Goal: Task Accomplishment & Management: Manage account settings

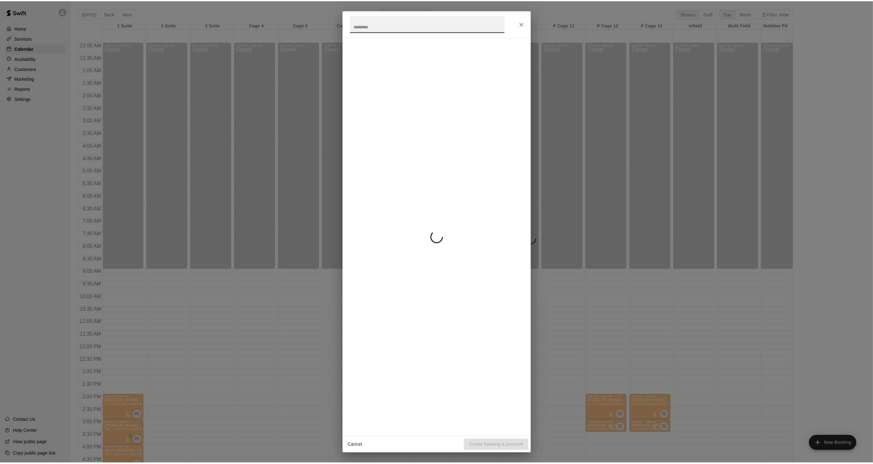
scroll to position [157, 0]
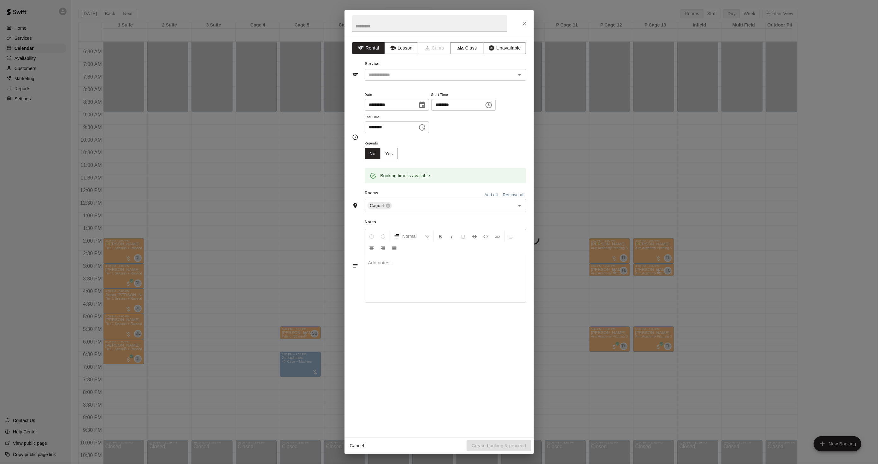
click at [296, 286] on div "**********" at bounding box center [439, 232] width 878 height 464
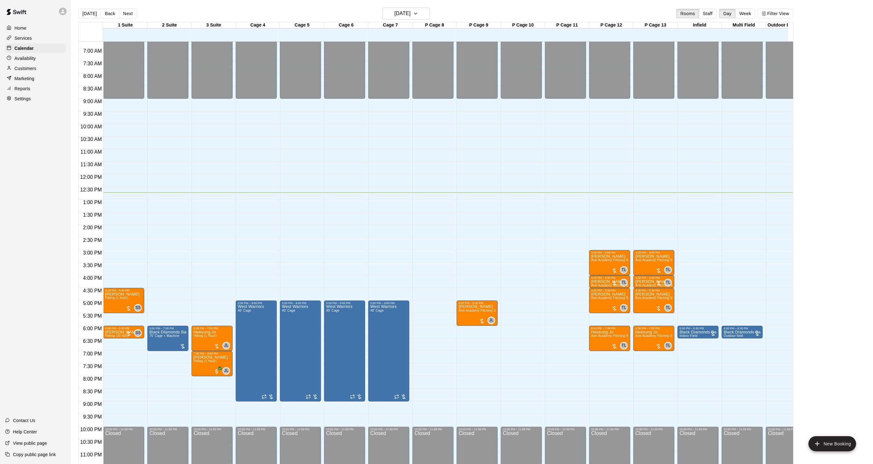
scroll to position [181, 0]
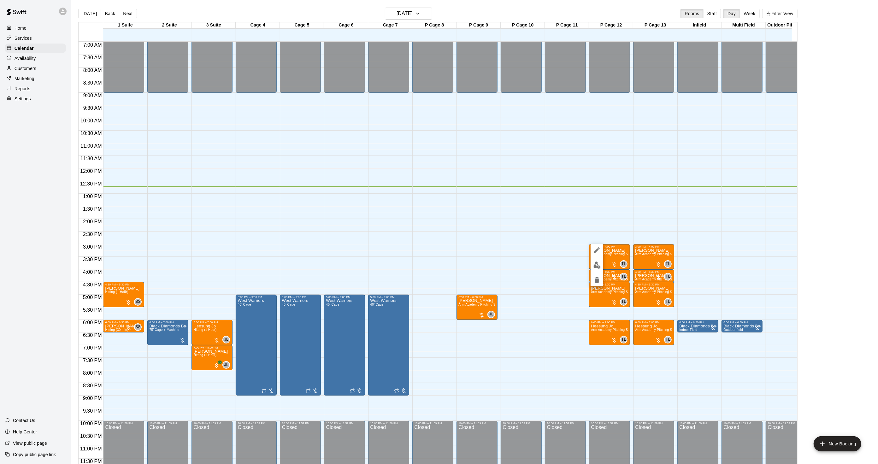
click at [625, 252] on div at bounding box center [439, 232] width 878 height 464
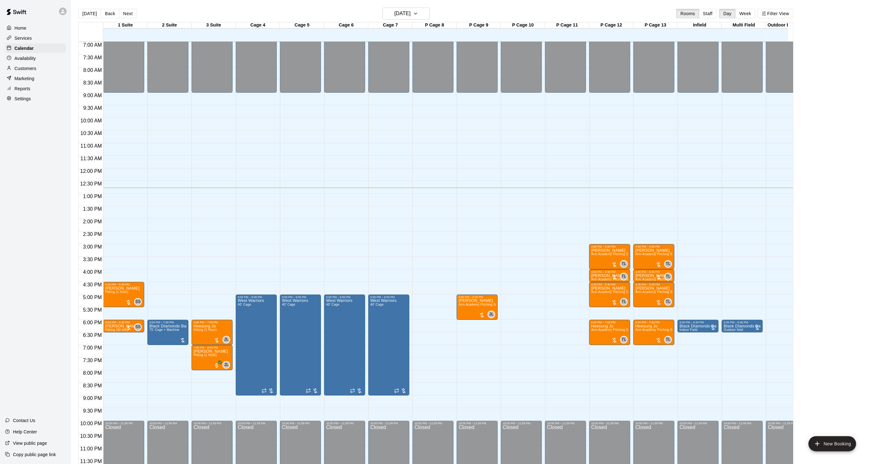
click at [33, 251] on div "Home Services Calendar Availability Customers Marketing Reports Settings Contac…" at bounding box center [35, 232] width 71 height 464
click at [397, 11] on h6 "Monday Aug 18" at bounding box center [403, 13] width 16 height 9
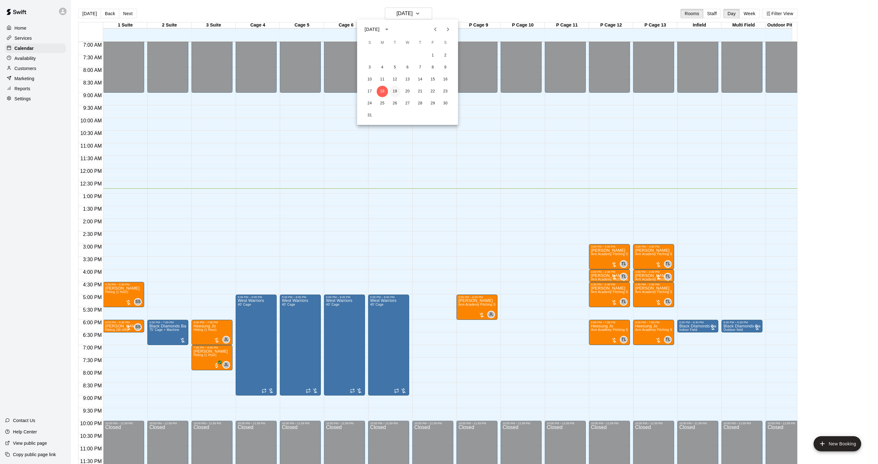
click at [395, 94] on button "19" at bounding box center [394, 91] width 11 height 11
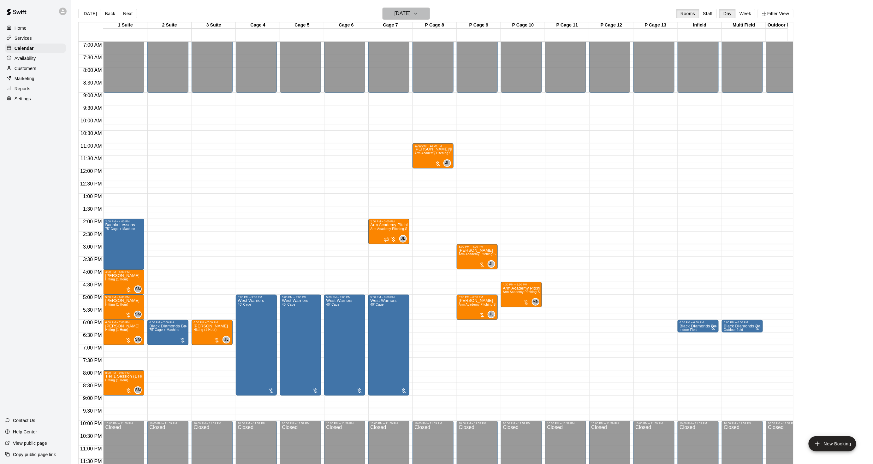
click at [395, 18] on h6 "Tuesday Aug 19" at bounding box center [403, 13] width 16 height 9
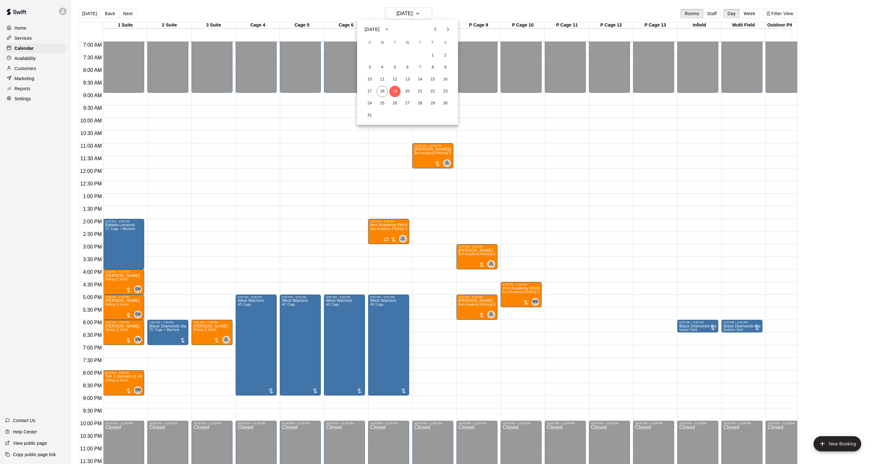
click at [449, 27] on icon "Next month" at bounding box center [448, 30] width 8 height 8
click at [89, 19] on div at bounding box center [439, 232] width 878 height 464
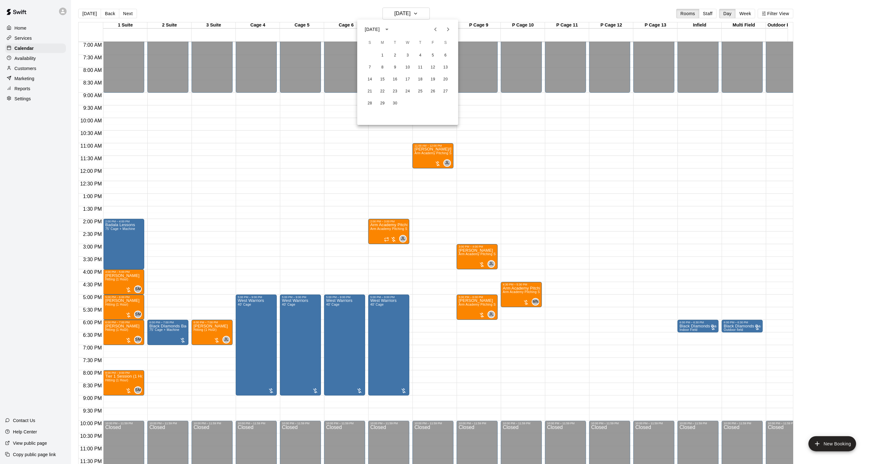
click at [89, 18] on div "September 2025 S M T W T F S 1 2 3 4 5 6 7 8 9 10 11 12 13 14 15 16 17 18 19 20…" at bounding box center [436, 232] width 873 height 464
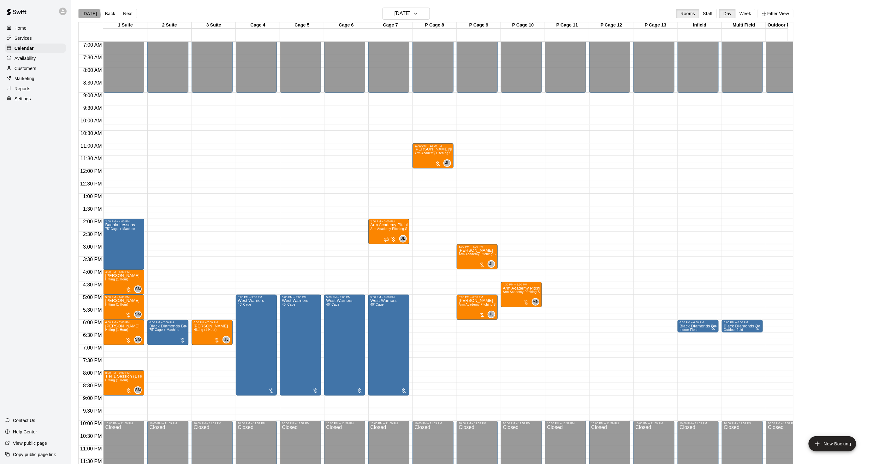
click at [89, 15] on button "[DATE]" at bounding box center [89, 13] width 23 height 9
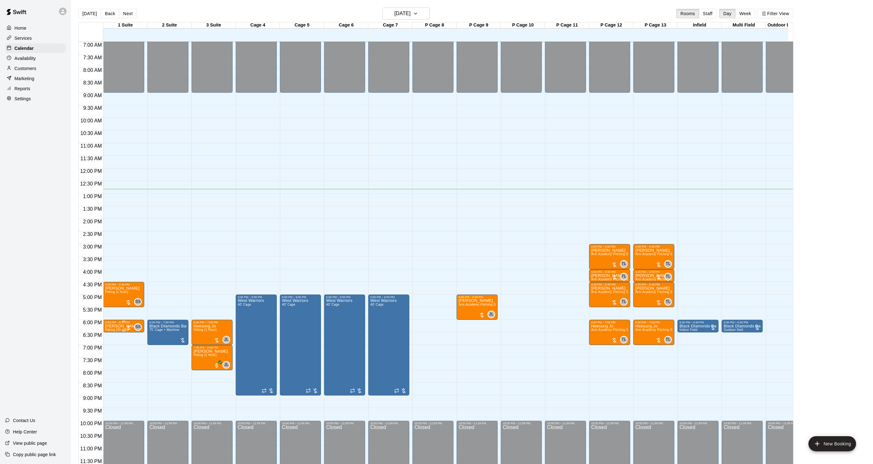
click at [107, 328] on span "Hitting (30 min)" at bounding box center [116, 329] width 23 height 3
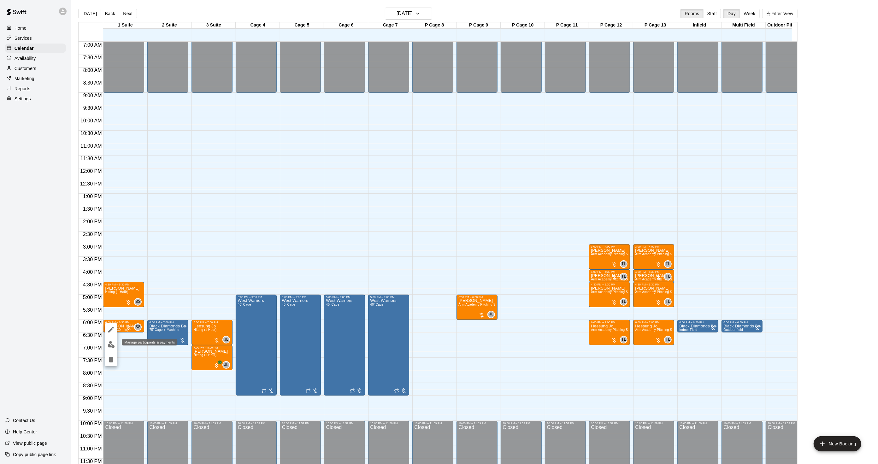
click at [113, 342] on img "edit" at bounding box center [111, 344] width 7 height 7
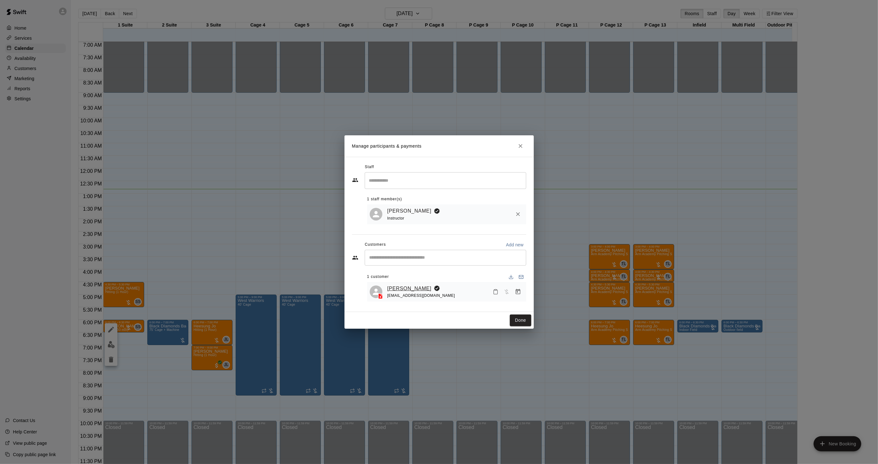
click at [404, 289] on link "Sarah Smith" at bounding box center [410, 289] width 44 height 8
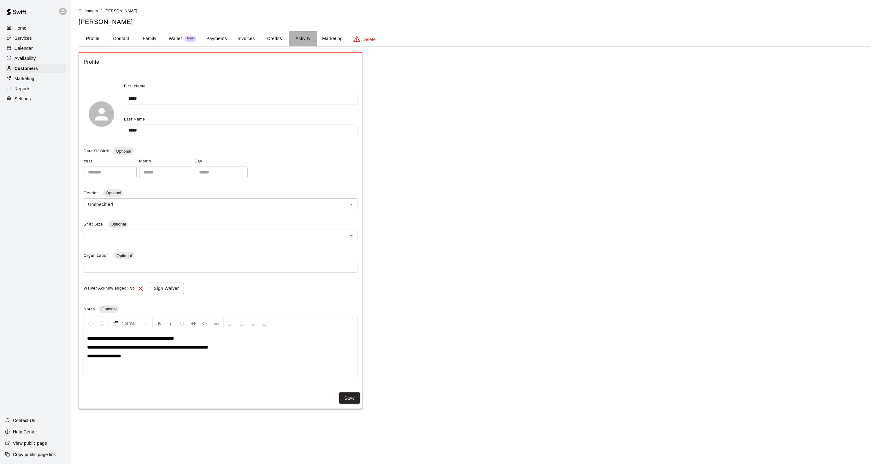
click at [303, 36] on button "Activity" at bounding box center [303, 38] width 28 height 15
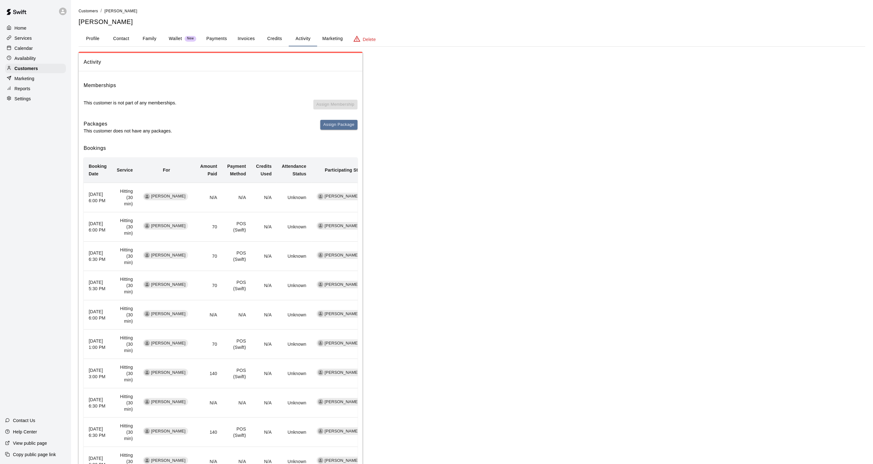
click at [33, 45] on div "Calendar" at bounding box center [35, 48] width 61 height 9
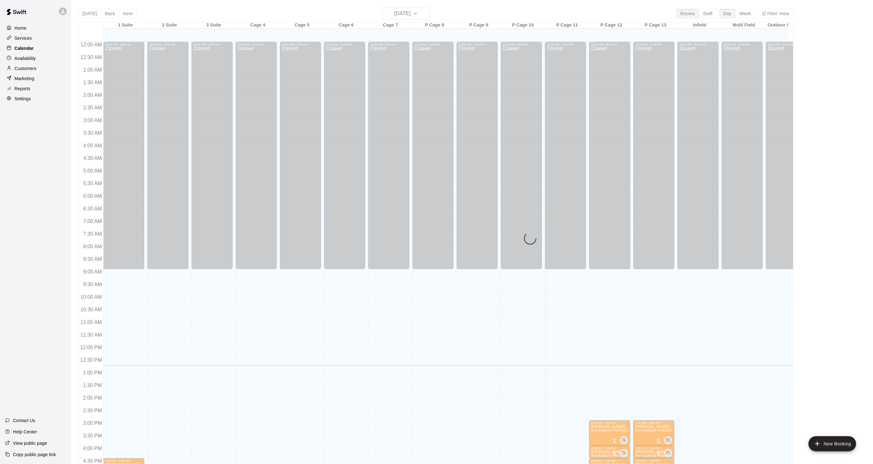
scroll to position [157, 0]
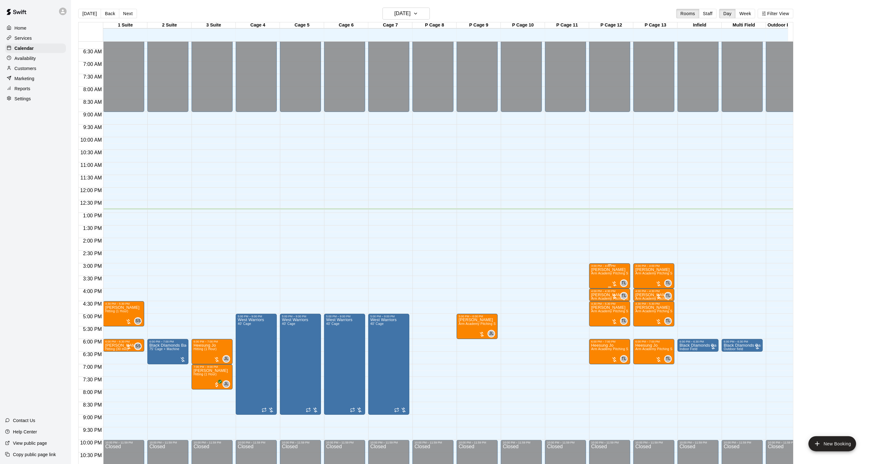
click at [604, 273] on span "Arm Academy Pitching Session 1 Hour - Pitching" at bounding box center [627, 273] width 73 height 3
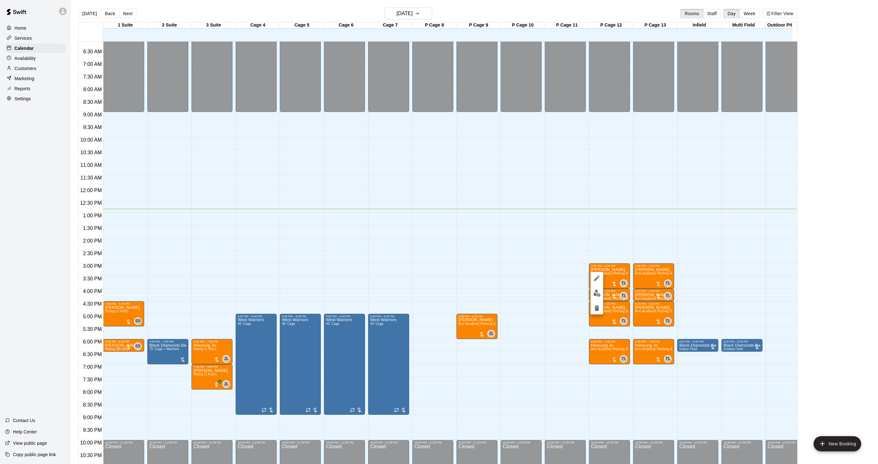
click at [594, 292] on img "edit" at bounding box center [597, 293] width 7 height 7
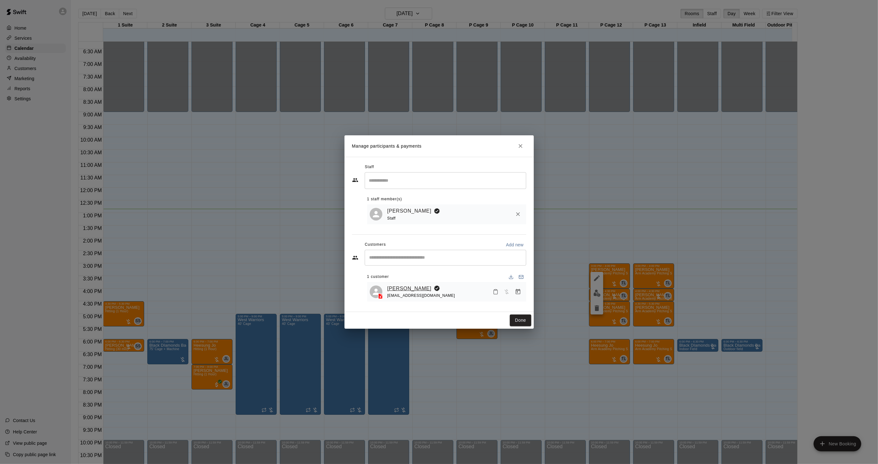
click at [395, 289] on link "nate greene" at bounding box center [410, 289] width 44 height 8
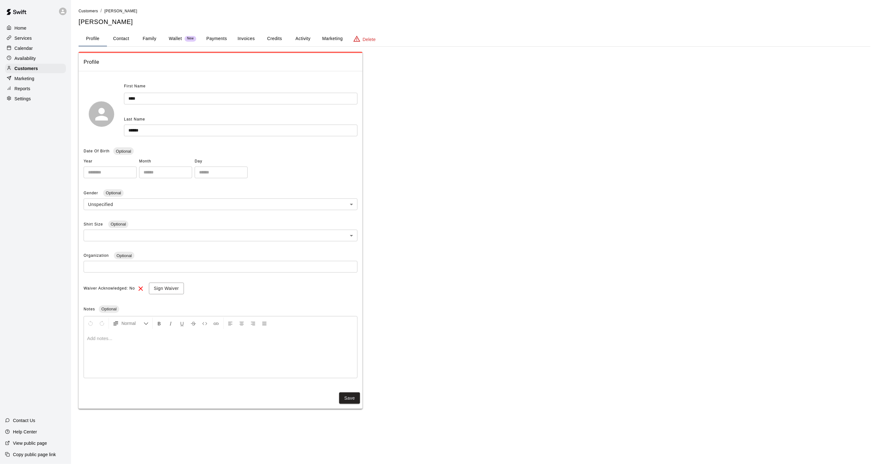
click at [295, 37] on button "Activity" at bounding box center [303, 38] width 28 height 15
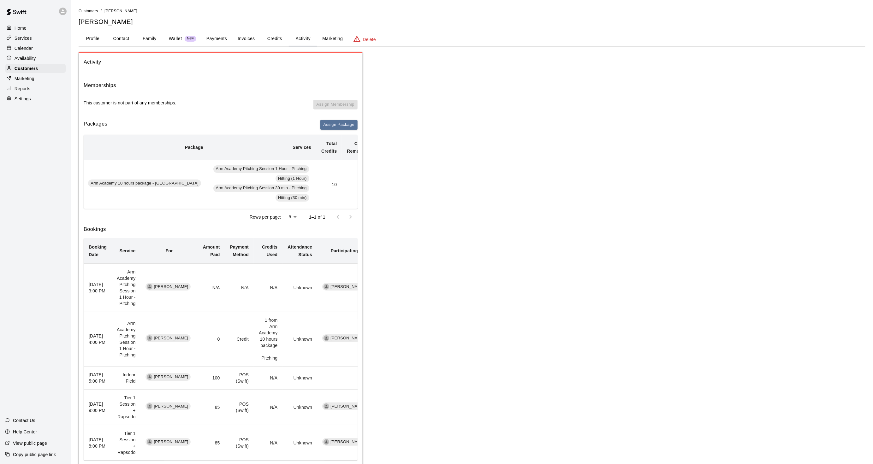
scroll to position [0, 34]
click at [13, 45] on div "Calendar" at bounding box center [35, 48] width 61 height 9
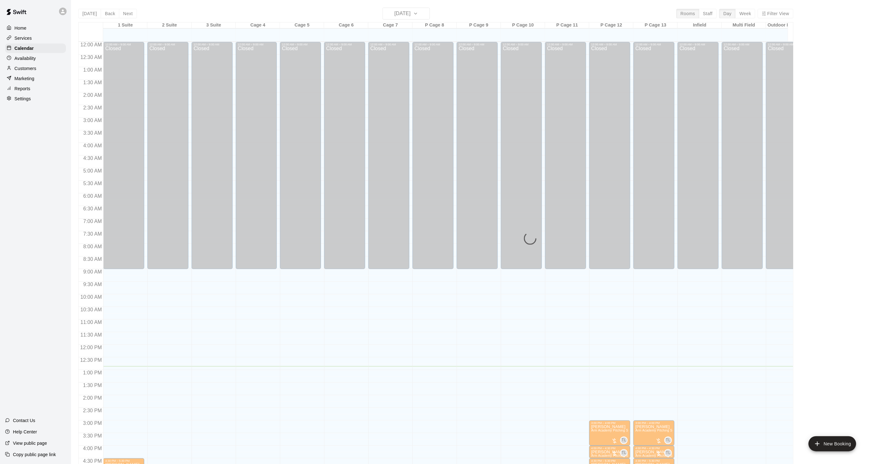
scroll to position [157, 0]
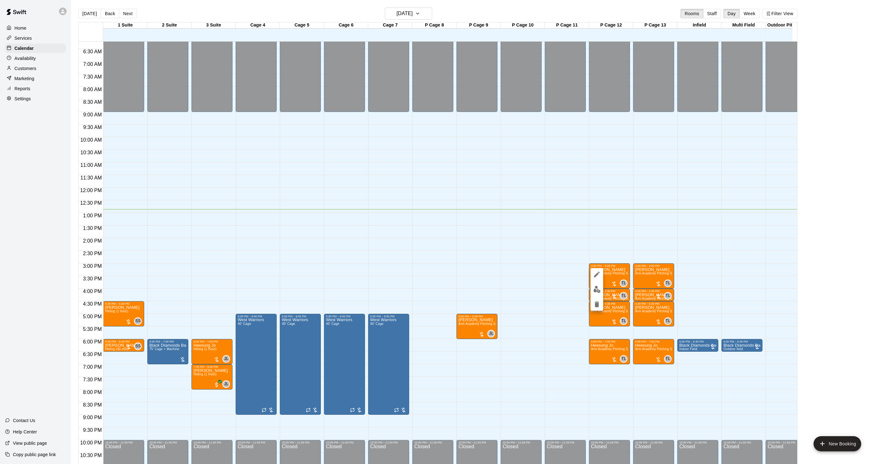
click at [596, 288] on img "edit" at bounding box center [597, 289] width 7 height 7
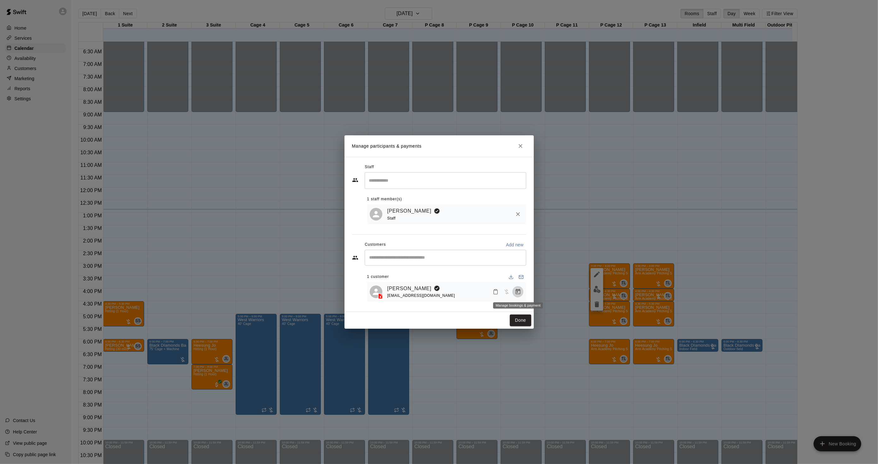
click at [517, 290] on icon "Manage bookings & payment" at bounding box center [518, 292] width 6 height 6
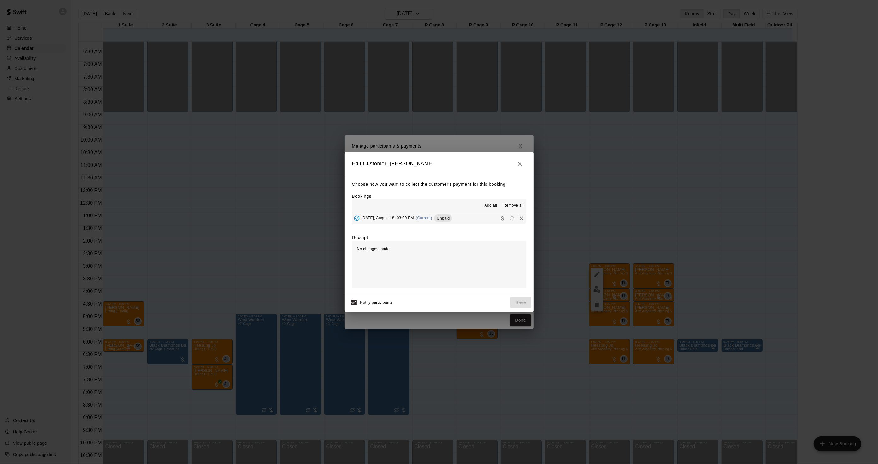
click at [416, 221] on div "Monday, August 18: 03:00 PM (Current) Unpaid" at bounding box center [402, 218] width 100 height 9
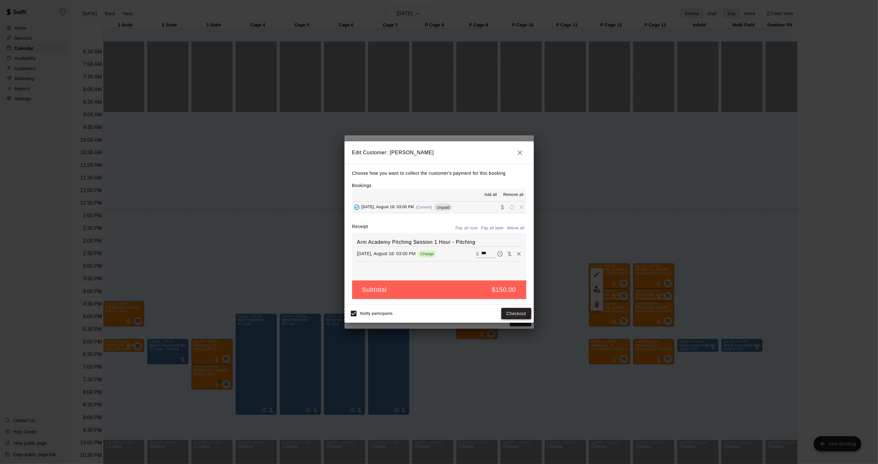
click at [511, 310] on button "Checkout" at bounding box center [516, 314] width 30 height 12
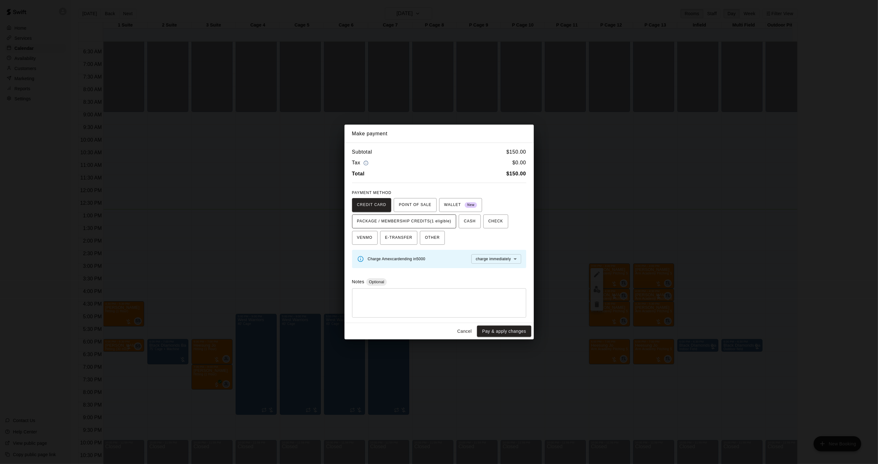
click at [434, 227] on button "PACKAGE / MEMBERSHIP CREDITS (1 eligible)" at bounding box center [404, 222] width 104 height 14
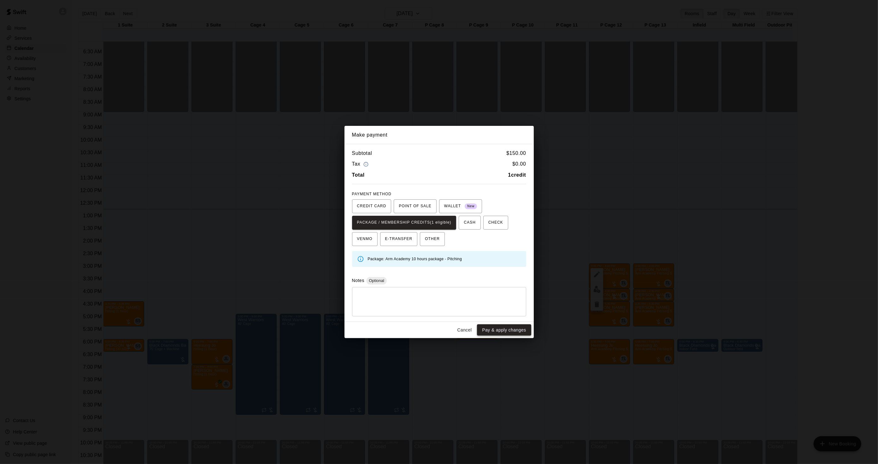
click at [499, 327] on button "Pay & apply changes" at bounding box center [504, 330] width 54 height 12
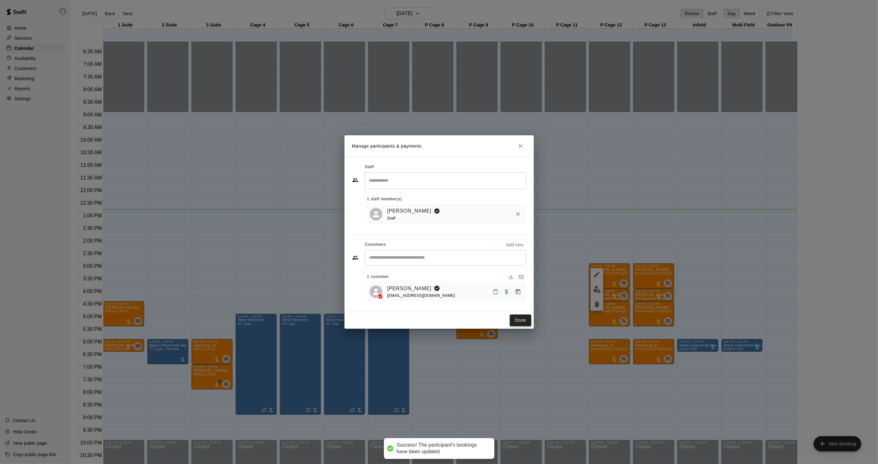
click at [521, 326] on button "Done" at bounding box center [520, 321] width 21 height 12
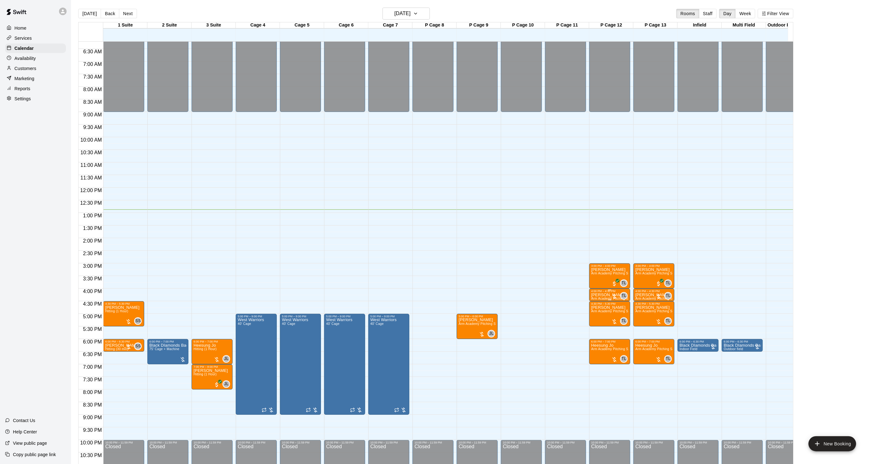
click at [601, 298] on span "Arm Academy Pitching Session 30 min - Pitching" at bounding box center [627, 298] width 73 height 3
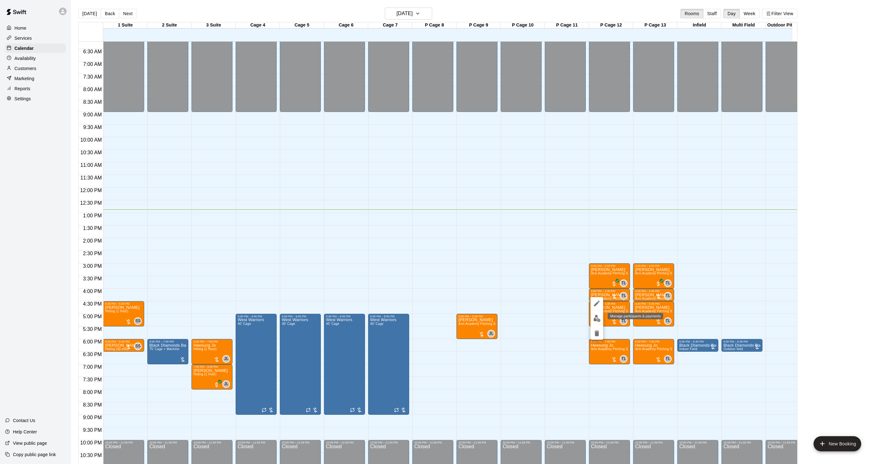
click at [601, 320] on img "edit" at bounding box center [597, 318] width 7 height 7
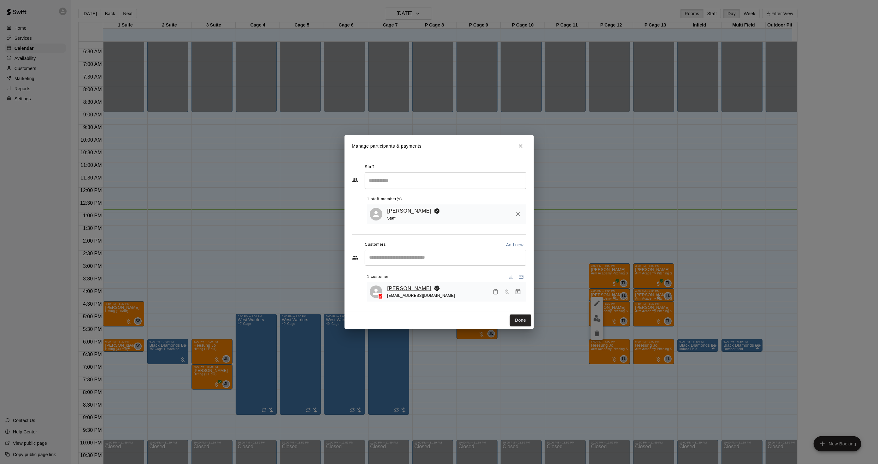
click at [399, 287] on link "Charlie Matisi" at bounding box center [410, 289] width 44 height 8
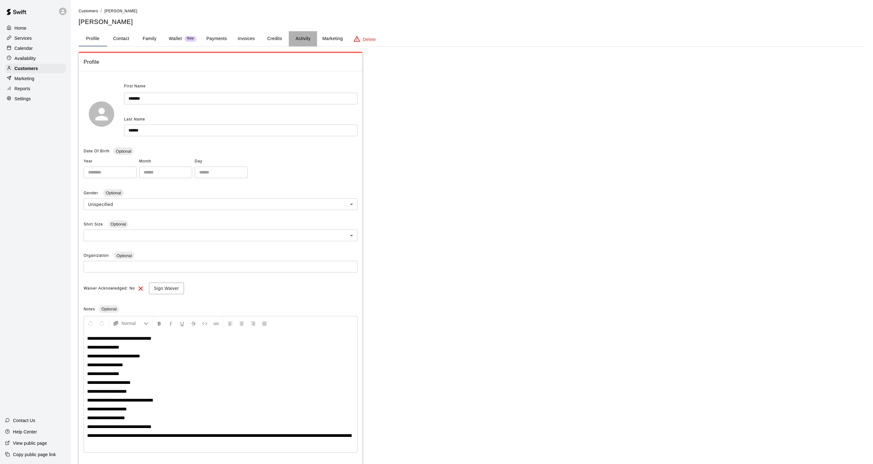
click at [298, 33] on button "Activity" at bounding box center [303, 38] width 28 height 15
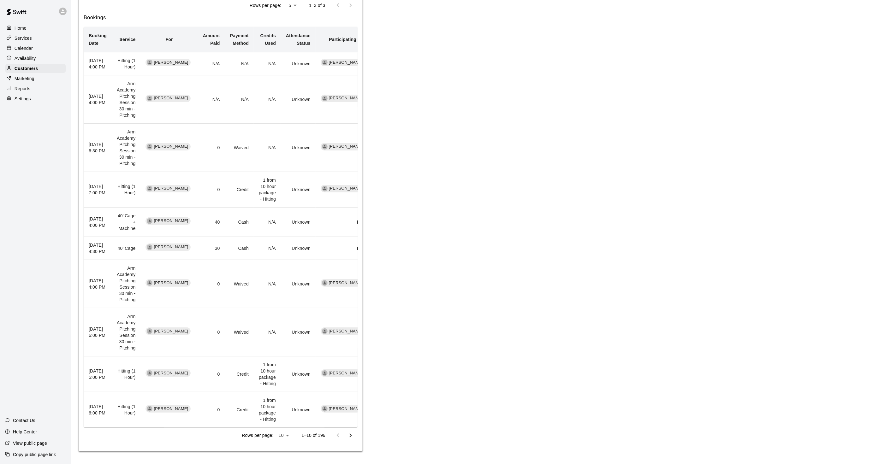
scroll to position [297, 0]
click at [348, 434] on icon "Go to next page" at bounding box center [351, 436] width 8 height 8
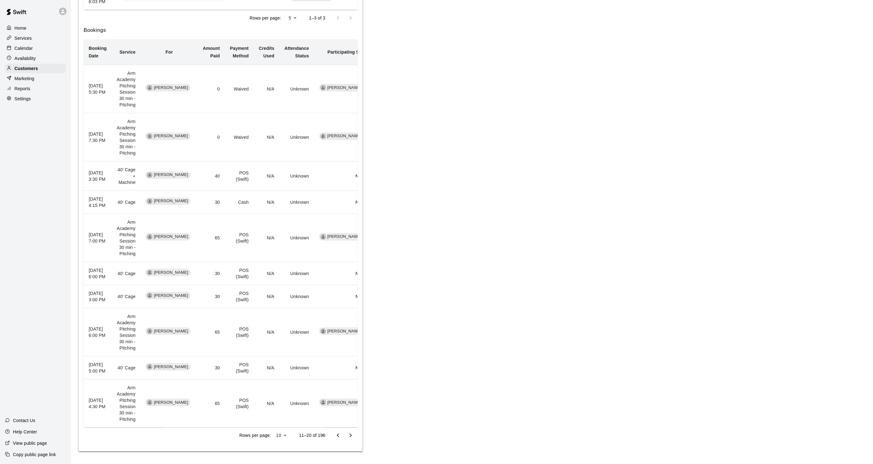
click at [337, 437] on icon "Go to previous page" at bounding box center [338, 436] width 8 height 8
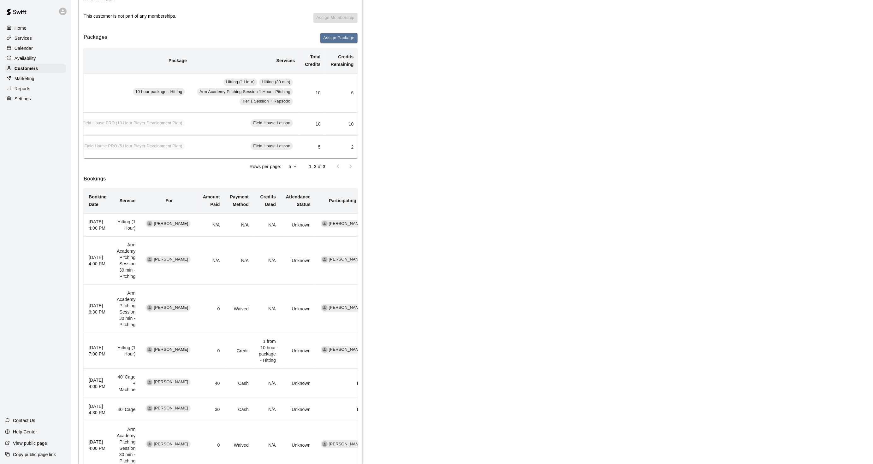
scroll to position [0, 0]
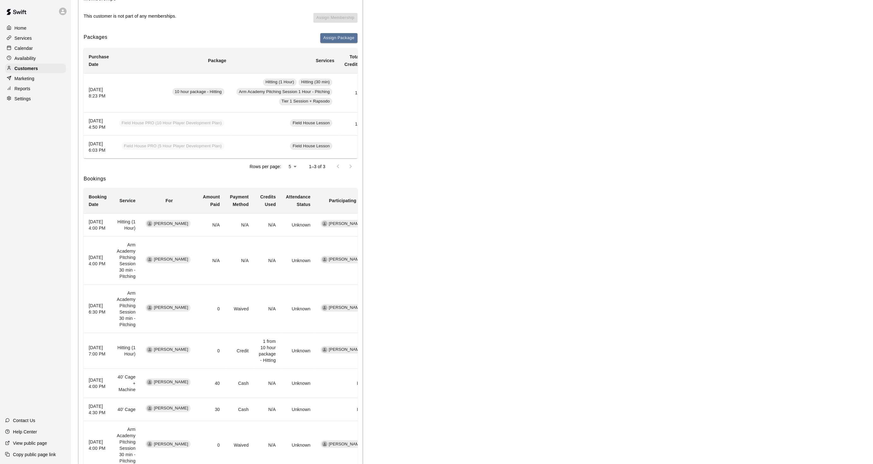
click at [33, 47] on div "Calendar" at bounding box center [35, 48] width 61 height 9
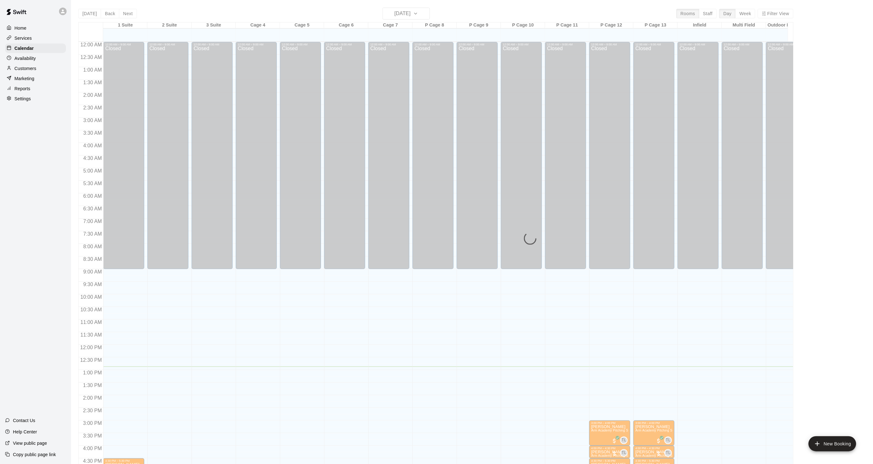
scroll to position [157, 0]
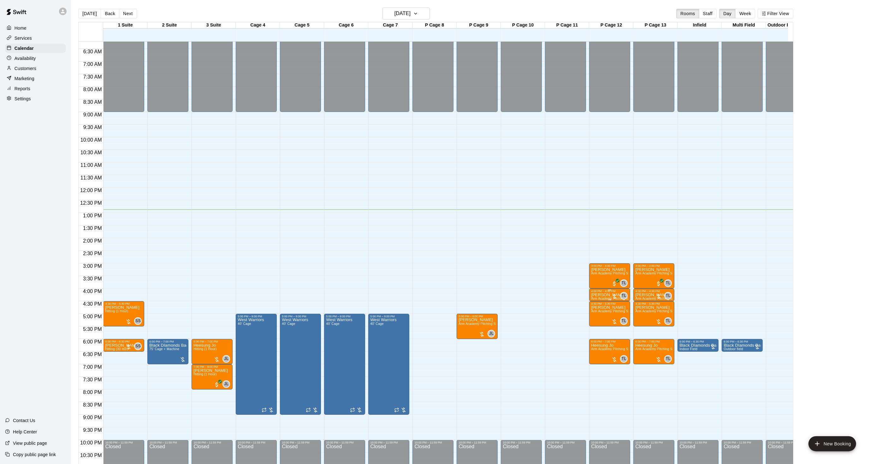
click at [592, 293] on div "4:00 PM – 4:30 PM" at bounding box center [609, 291] width 37 height 3
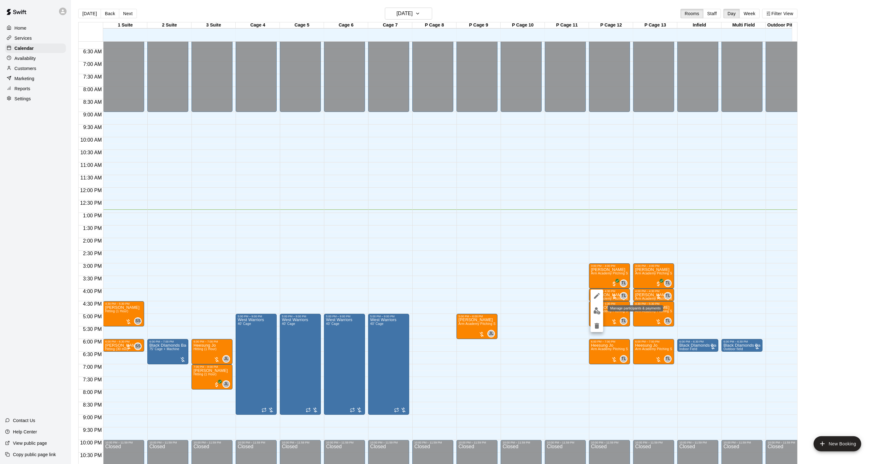
click at [594, 314] on img "edit" at bounding box center [597, 310] width 7 height 7
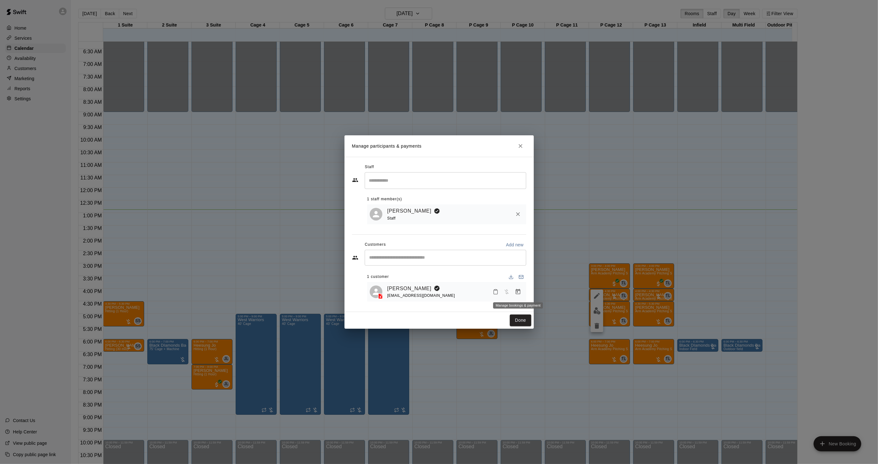
click at [516, 295] on icon "Manage bookings & payment" at bounding box center [518, 292] width 6 height 6
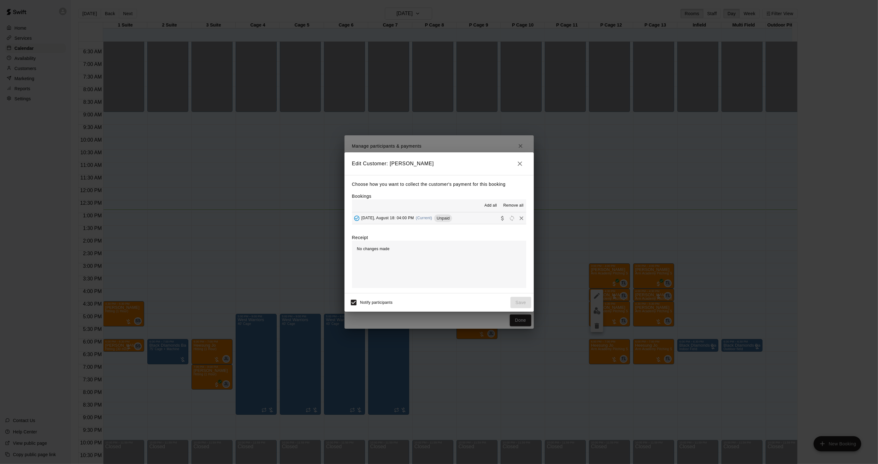
click at [428, 221] on div "Monday, August 18: 04:00 PM (Current) Unpaid" at bounding box center [402, 218] width 100 height 9
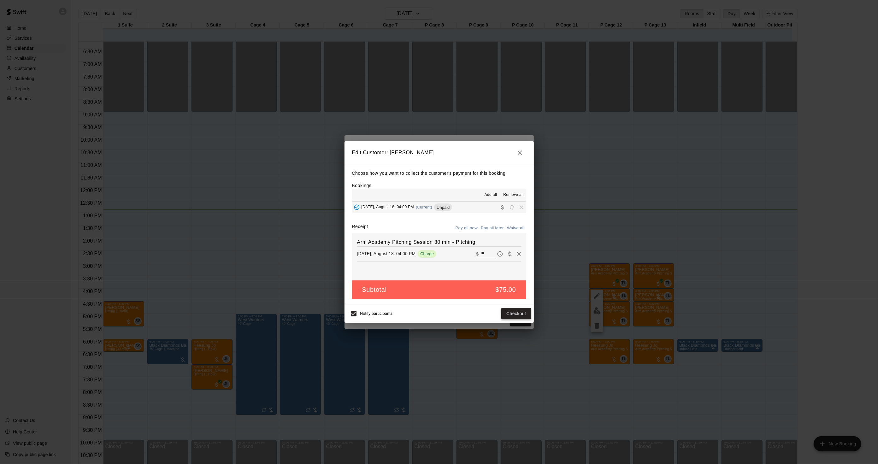
click at [519, 315] on button "Checkout" at bounding box center [516, 314] width 30 height 12
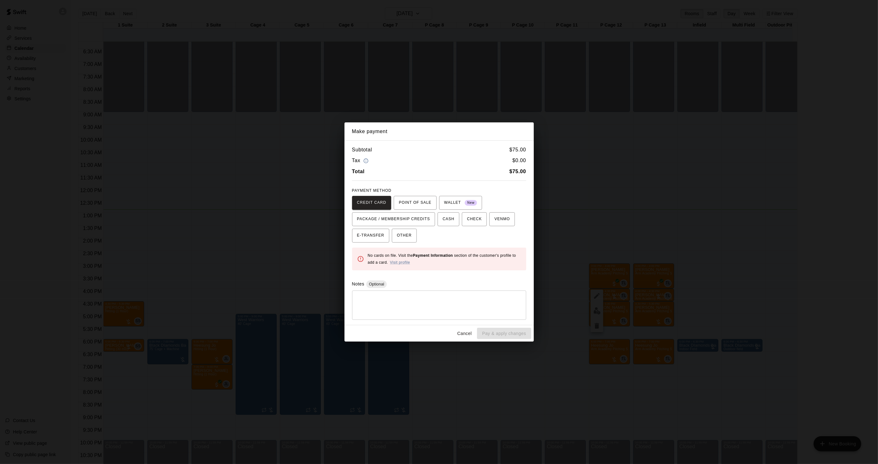
click at [565, 266] on div "Make payment Subtotal $ 75.00 Tax $ 0.00 Total $ 75.00 PAYMENT METHOD CREDIT CA…" at bounding box center [439, 232] width 878 height 464
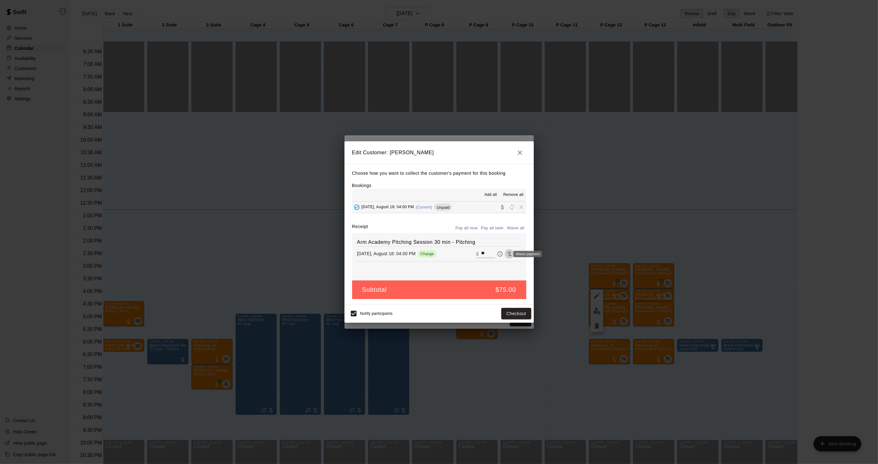
click at [507, 256] on icon "Waive payment" at bounding box center [510, 254] width 6 height 6
type input "*"
click at [526, 312] on button "Save" at bounding box center [521, 314] width 21 height 12
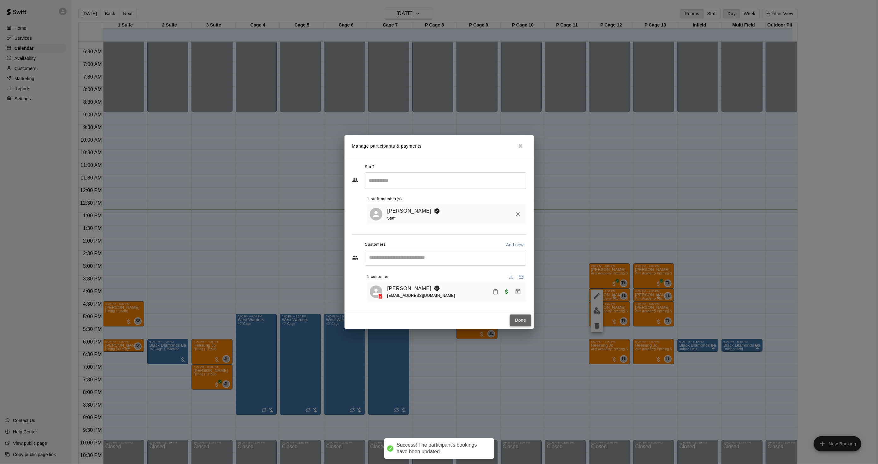
click at [520, 324] on button "Done" at bounding box center [520, 321] width 21 height 12
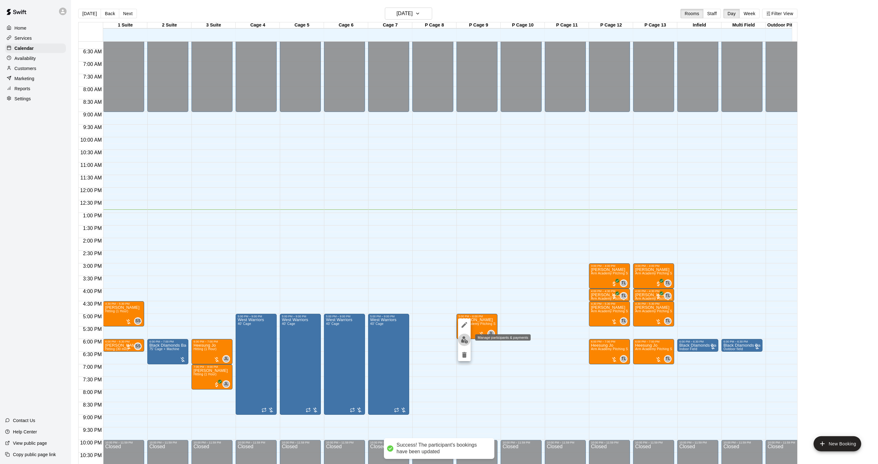
click at [463, 339] on img "edit" at bounding box center [464, 339] width 7 height 7
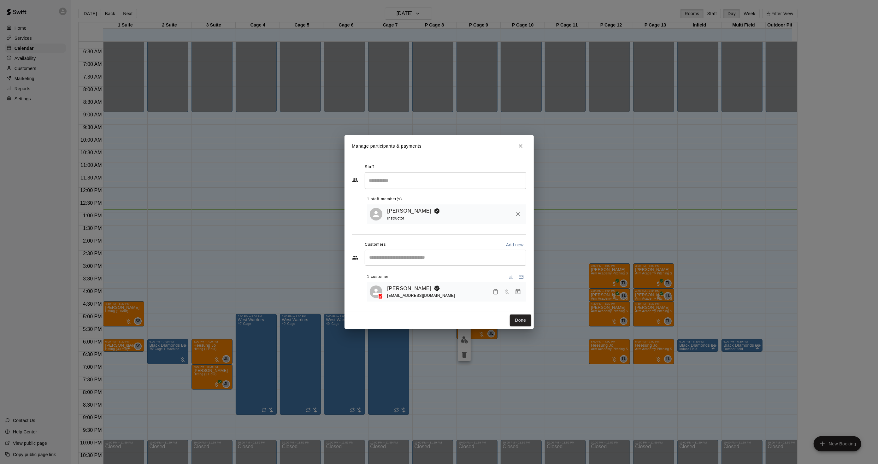
click at [395, 284] on div "Carter Klein danieljklein21@yahoo.com" at bounding box center [446, 292] width 159 height 20
click at [399, 288] on link "Carter Klein" at bounding box center [410, 289] width 44 height 8
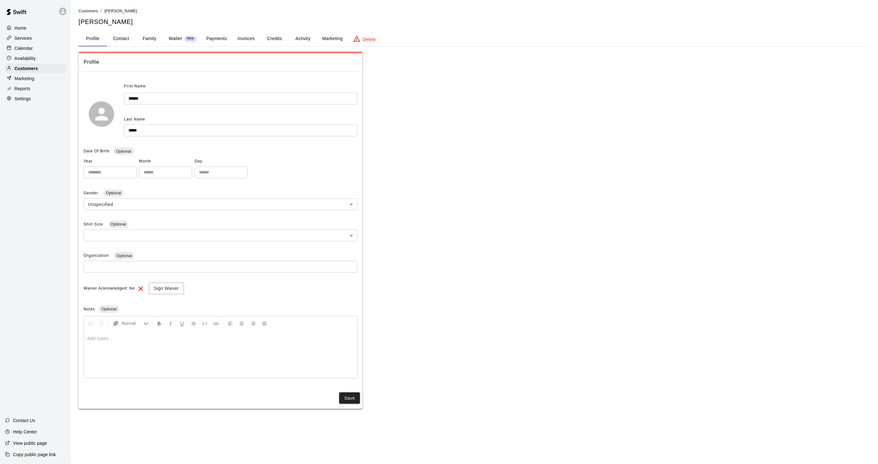
click at [301, 37] on button "Activity" at bounding box center [303, 38] width 28 height 15
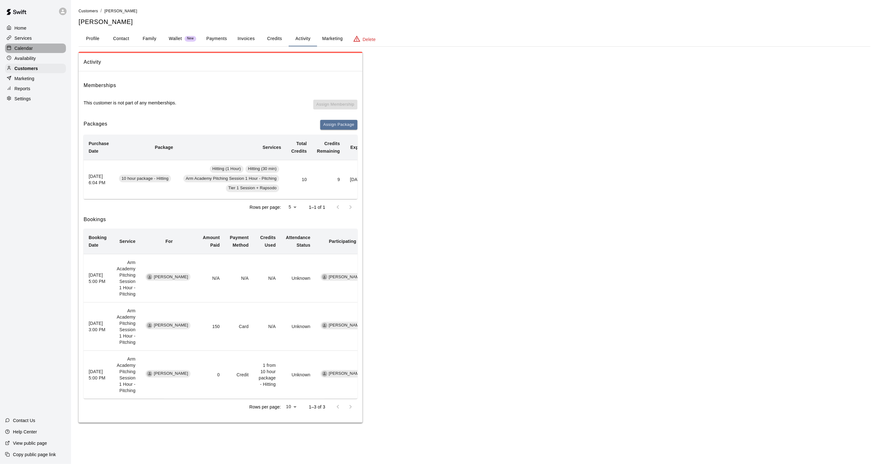
click at [36, 48] on div "Calendar" at bounding box center [35, 48] width 61 height 9
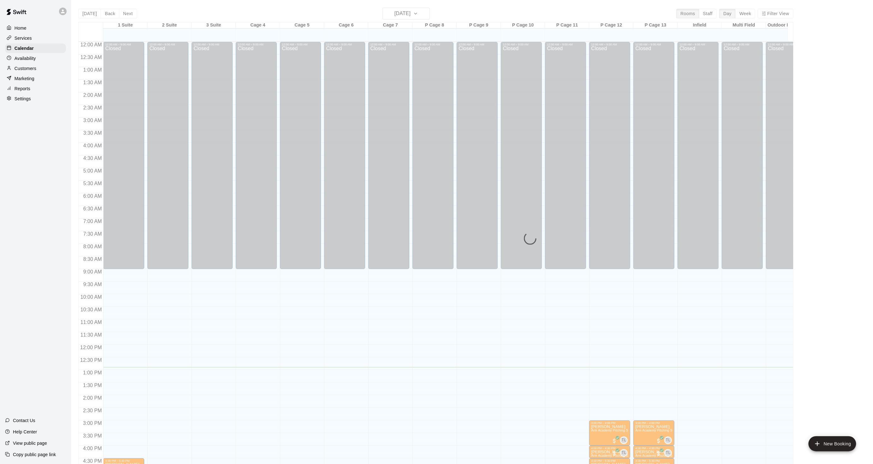
scroll to position [157, 0]
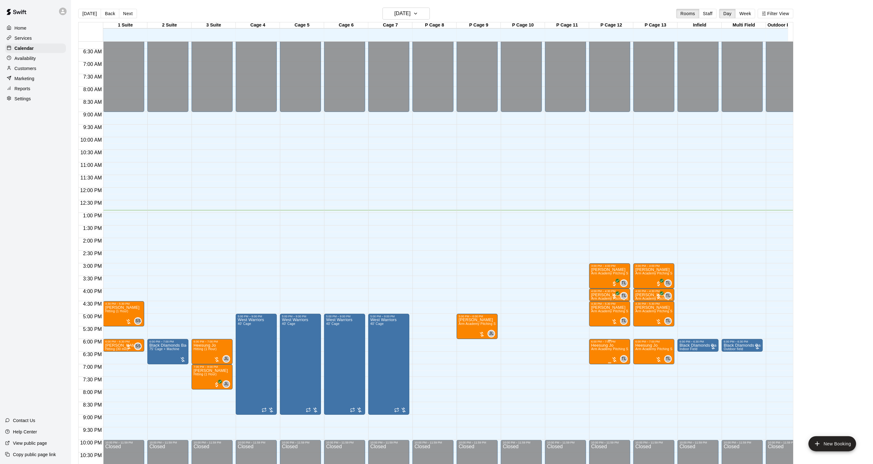
click at [603, 350] on span "Arm Academy Pitching Session 1 Hour - Pitching" at bounding box center [627, 348] width 73 height 3
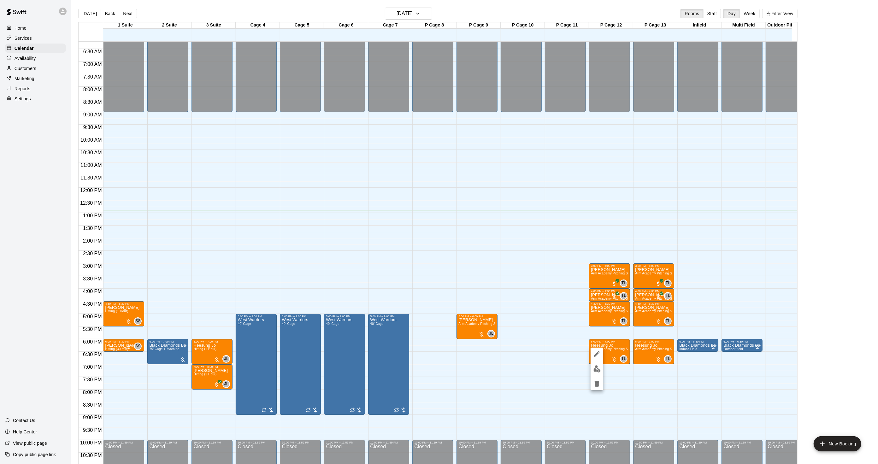
click at [464, 324] on div at bounding box center [439, 232] width 878 height 464
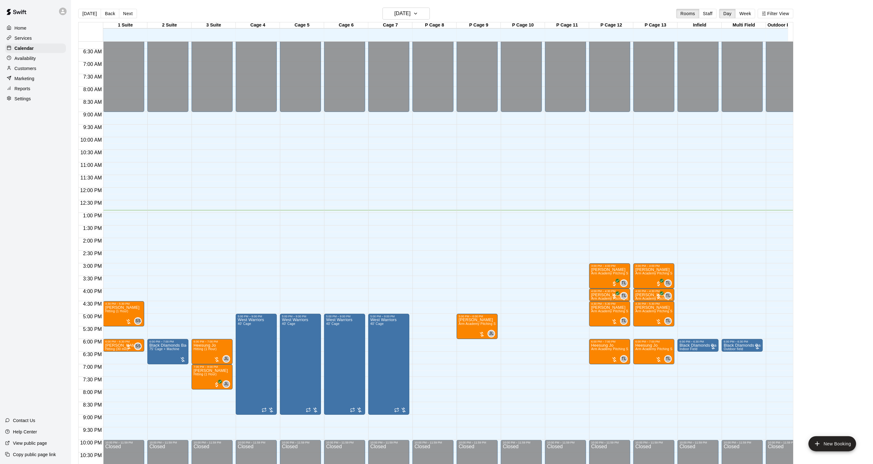
click at [464, 326] on span "Arm Academy Pitching Session 1 Hour - Pitching" at bounding box center [495, 323] width 73 height 3
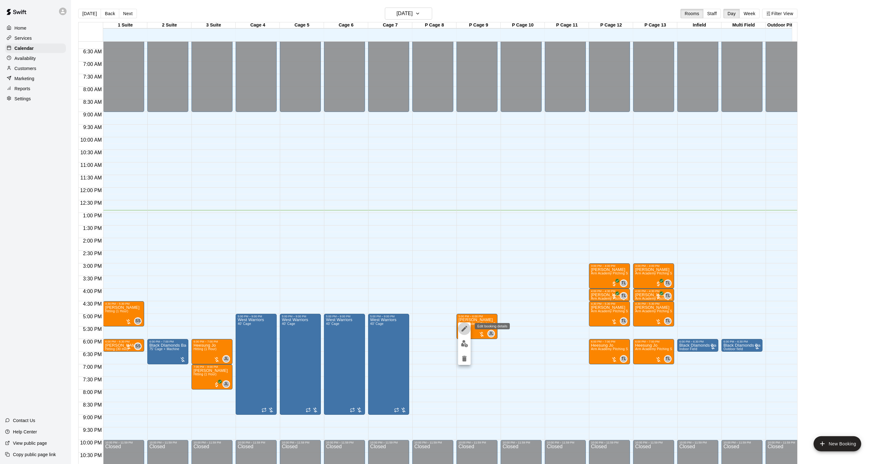
click at [464, 326] on icon "edit" at bounding box center [465, 329] width 8 height 8
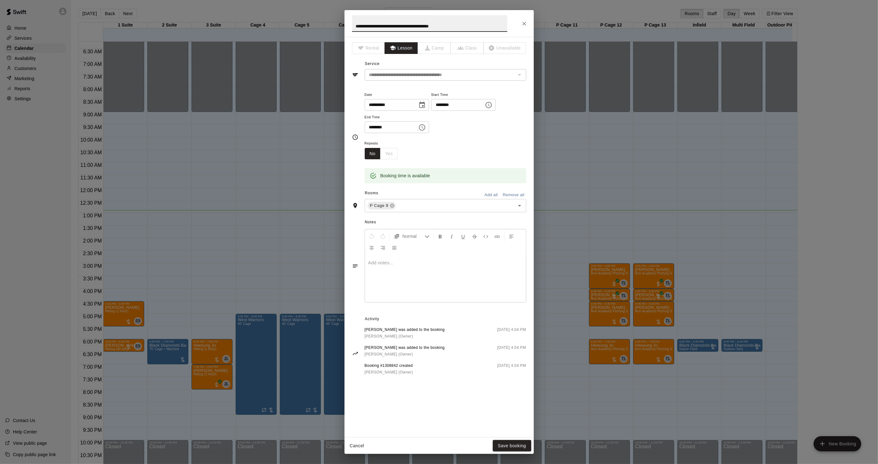
click at [556, 327] on div "**********" at bounding box center [439, 232] width 878 height 464
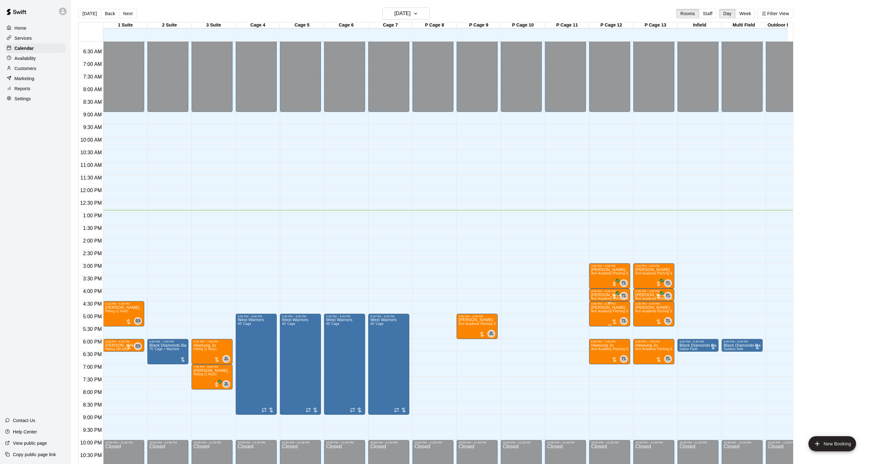
click at [609, 311] on span "Arm Academy Pitching Session 1 Hour - Pitching" at bounding box center [627, 311] width 73 height 3
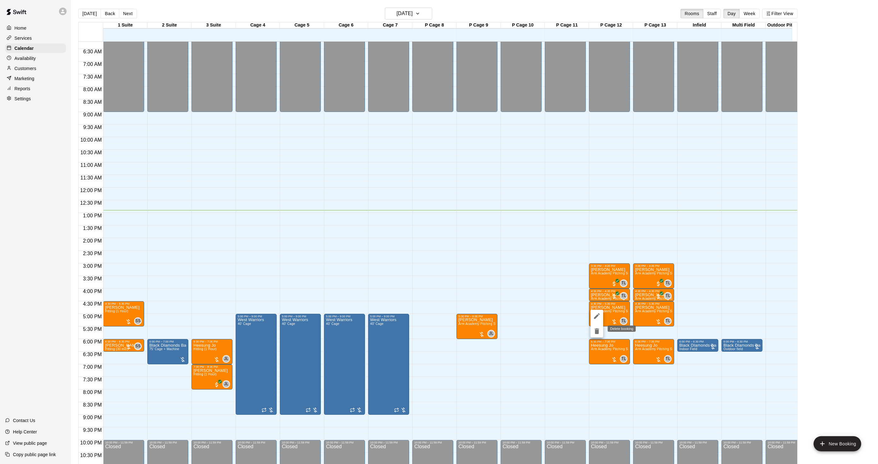
click at [594, 326] on button "delete" at bounding box center [597, 331] width 13 height 13
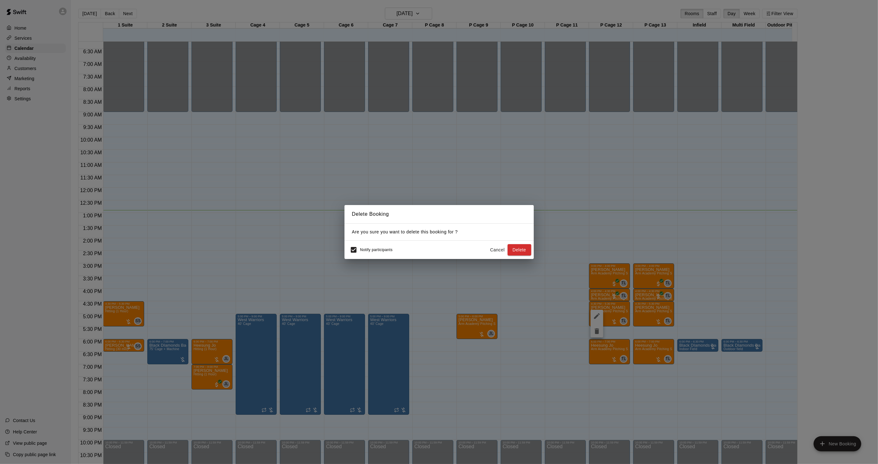
click at [737, 326] on div "Delete Booking Are you sure you want to delete this booking for ? Notify partic…" at bounding box center [439, 232] width 878 height 464
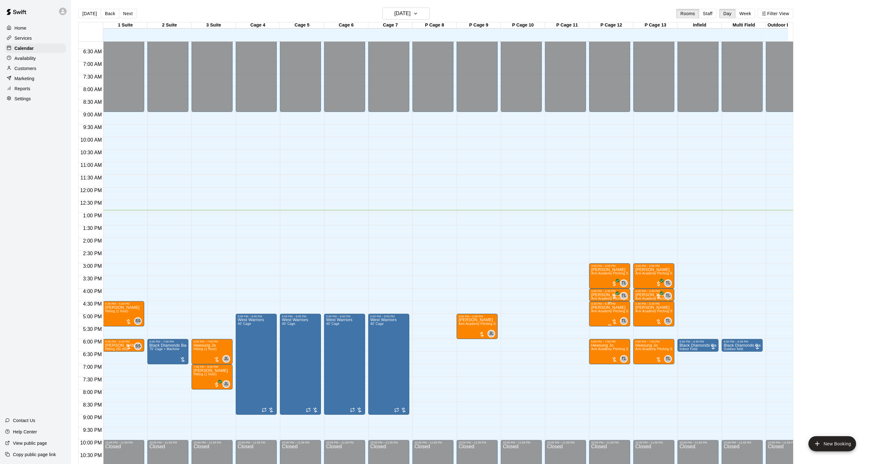
click at [612, 325] on div at bounding box center [609, 325] width 37 height 1
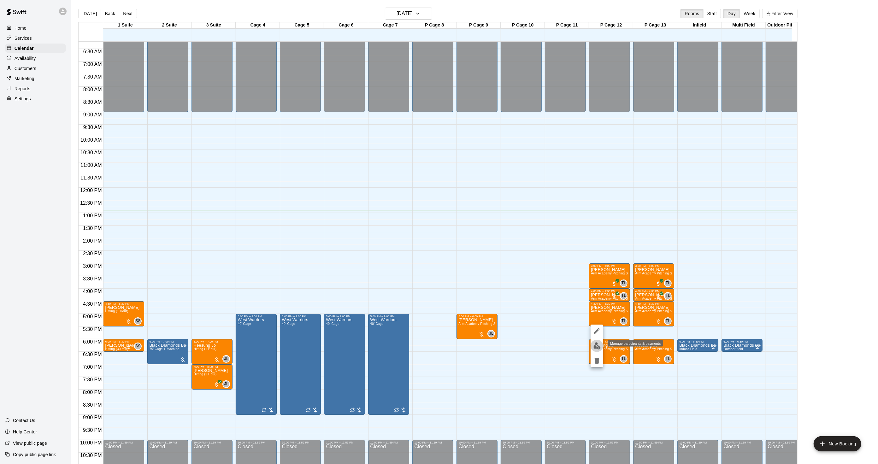
click at [597, 341] on button "edit" at bounding box center [597, 346] width 13 height 12
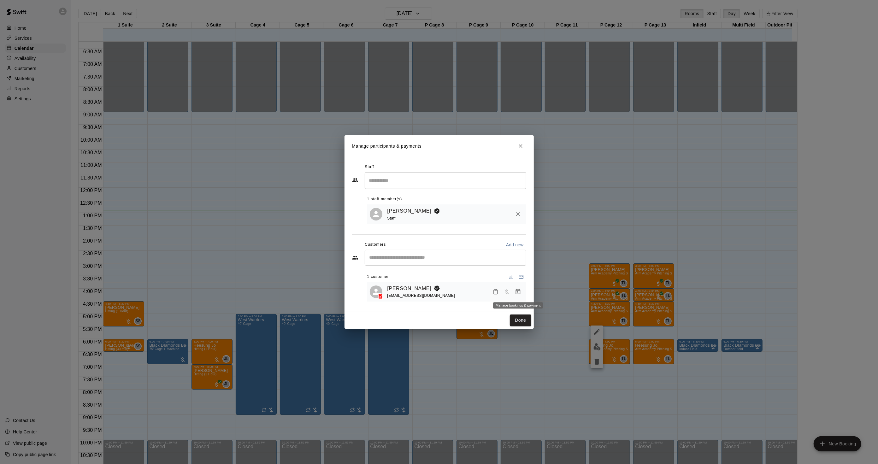
click at [513, 289] on button "Manage bookings & payment" at bounding box center [518, 291] width 11 height 11
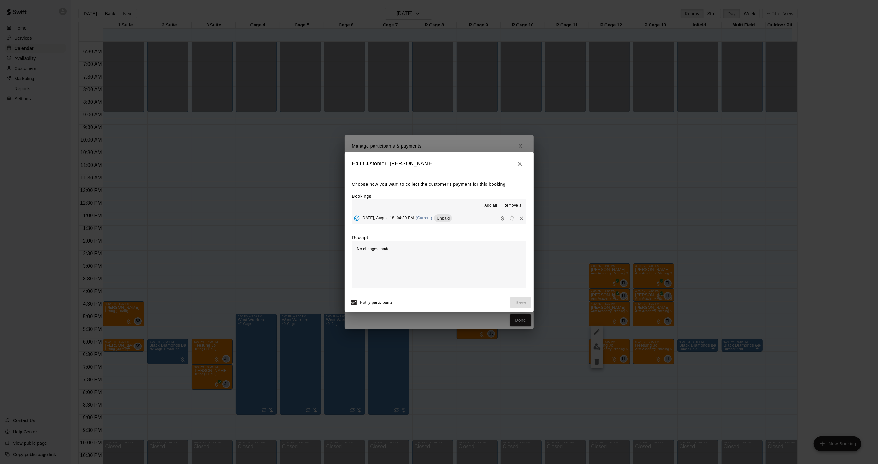
click at [409, 209] on div "Add all Remove all" at bounding box center [439, 205] width 174 height 13
click at [418, 215] on div "Monday, August 18: 04:30 PM (Current) Unpaid" at bounding box center [402, 218] width 100 height 9
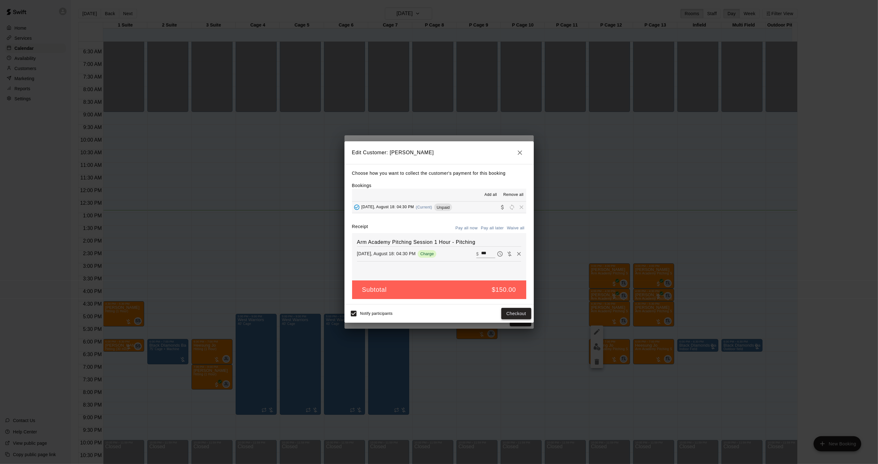
click at [520, 317] on button "Checkout" at bounding box center [516, 314] width 30 height 12
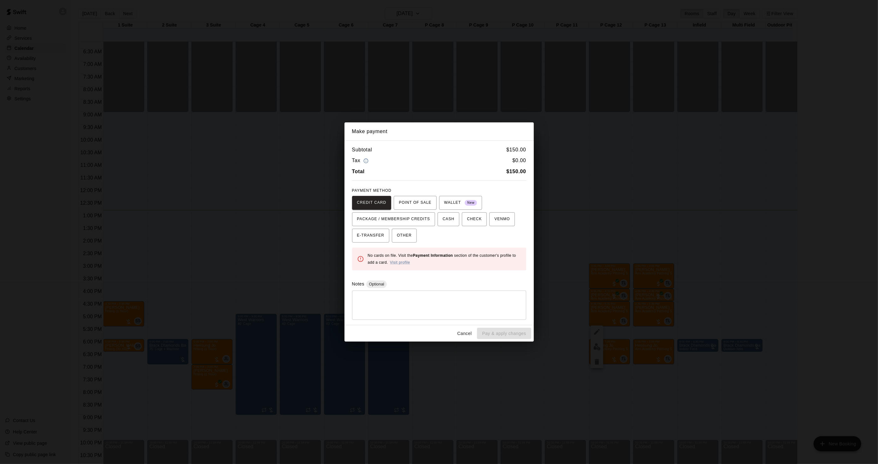
click at [613, 274] on div "Make payment Subtotal $ 150.00 Tax $ 0.00 Total $ 150.00 PAYMENT METHOD CREDIT …" at bounding box center [439, 232] width 878 height 464
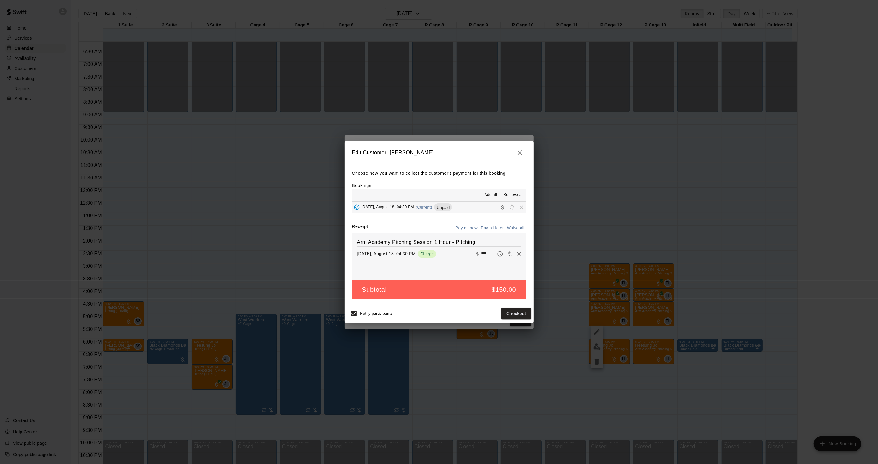
click at [613, 274] on div "Edit Customer: Michael Coticchio Choose how you want to collect the customer's …" at bounding box center [439, 232] width 878 height 464
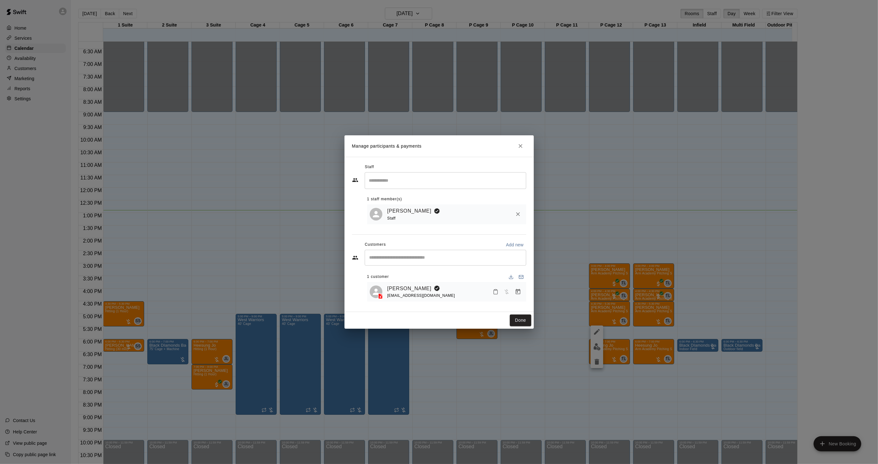
click at [723, 304] on div "Manage participants & payments Staff ​ 1 staff member(s) Tyler Levine Staff Cus…" at bounding box center [439, 232] width 878 height 464
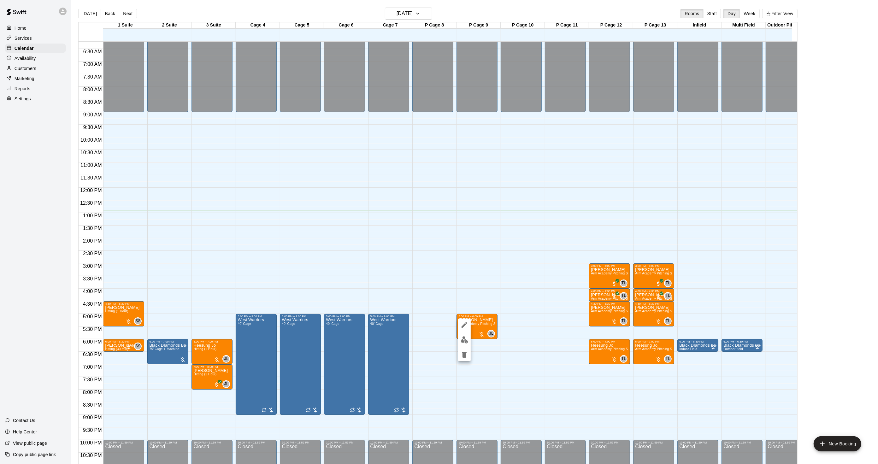
click at [462, 339] on img "edit" at bounding box center [464, 339] width 7 height 7
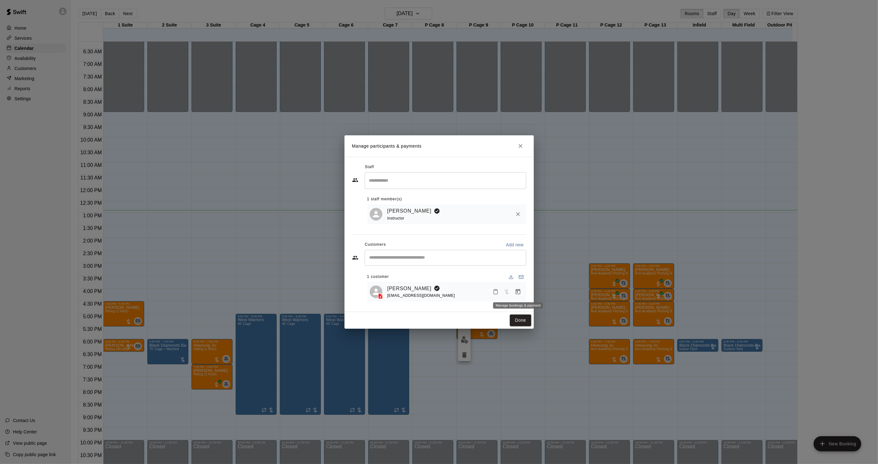
click at [518, 288] on button "Manage bookings & payment" at bounding box center [518, 291] width 11 height 11
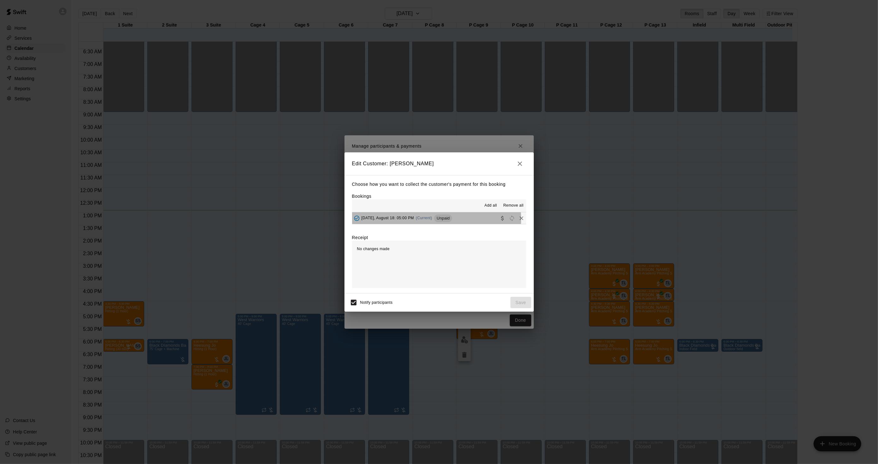
click at [421, 219] on span "(Current)" at bounding box center [424, 218] width 16 height 4
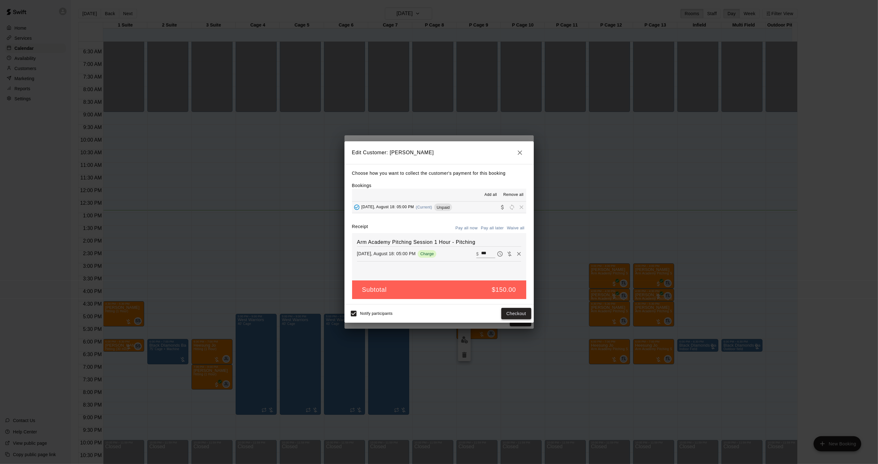
click at [518, 311] on button "Checkout" at bounding box center [516, 314] width 30 height 12
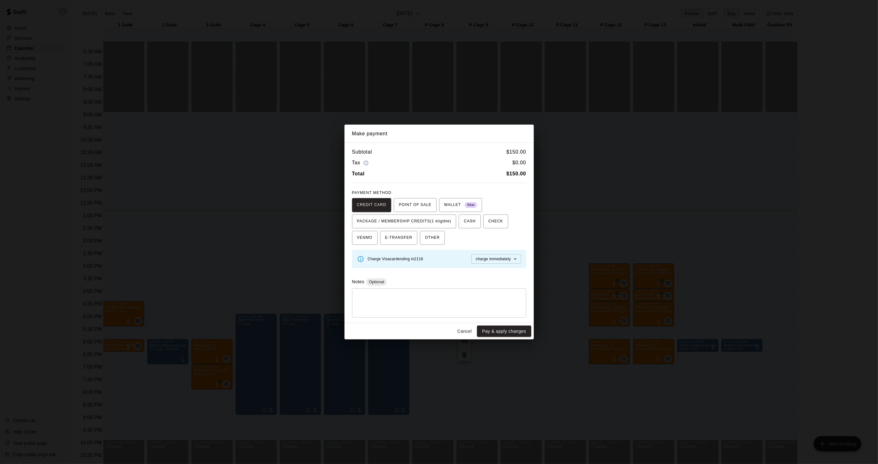
click at [405, 228] on div "CREDIT CARD POINT OF SALE WALLET New PACKAGE / MEMBERSHIP CREDITS (1 eligible) …" at bounding box center [439, 221] width 174 height 47
click at [411, 220] on span "PACKAGE / MEMBERSHIP CREDITS (1 eligible)" at bounding box center [404, 222] width 94 height 10
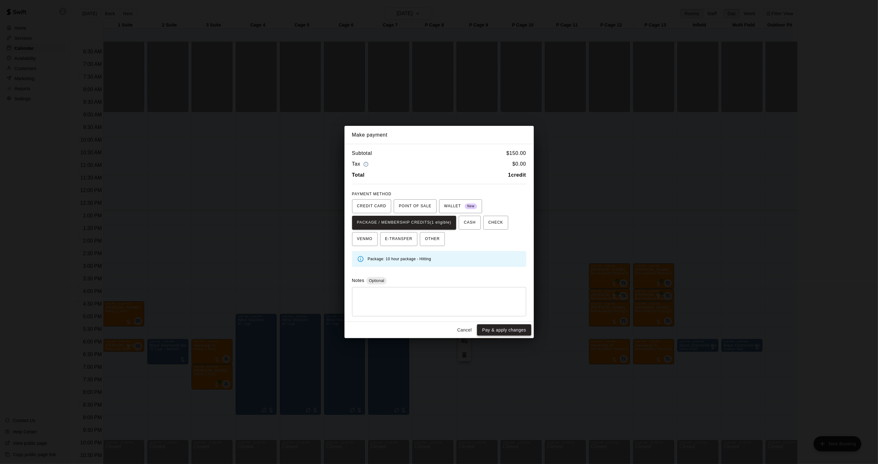
click at [494, 333] on button "Pay & apply changes" at bounding box center [504, 330] width 54 height 12
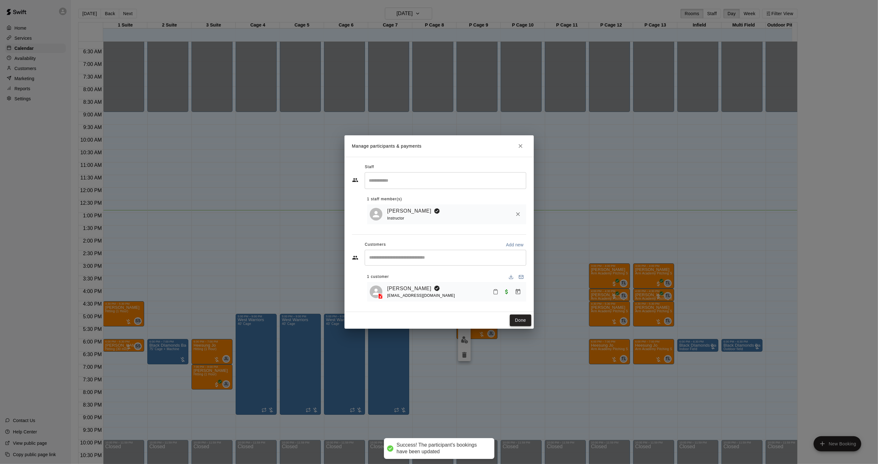
click at [518, 321] on button "Done" at bounding box center [520, 321] width 21 height 12
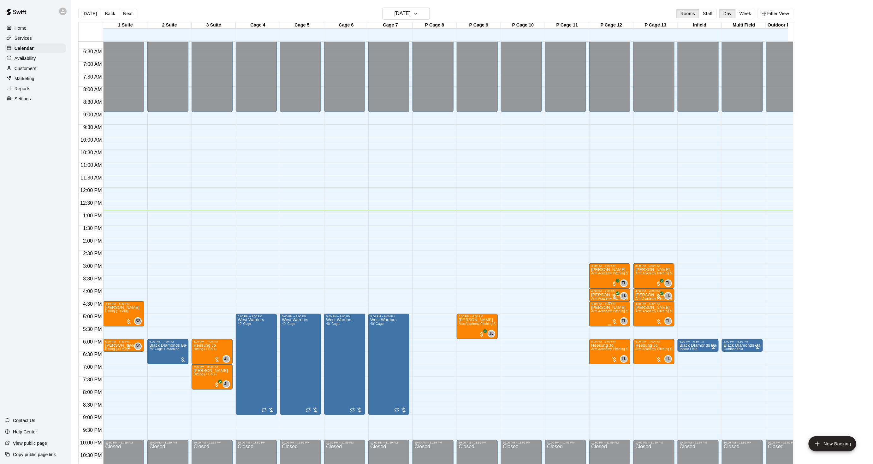
click at [603, 312] on span "Arm Academy Pitching Session 1 Hour - Pitching" at bounding box center [627, 311] width 73 height 3
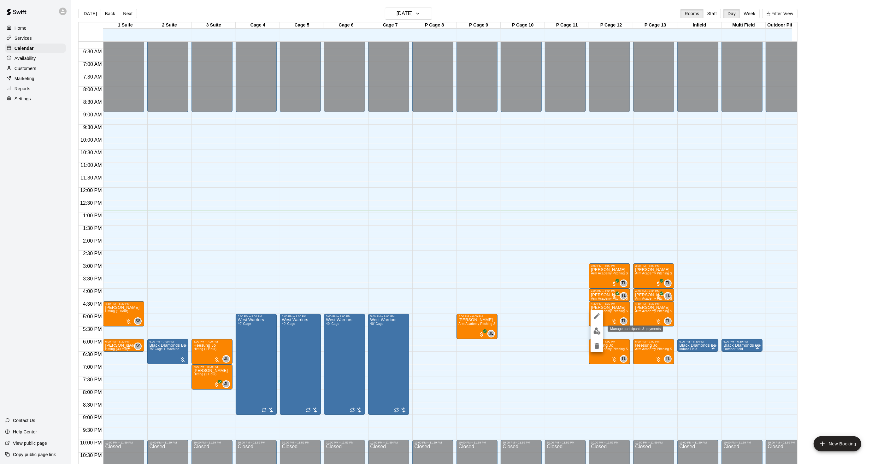
click at [594, 328] on img "edit" at bounding box center [597, 331] width 7 height 7
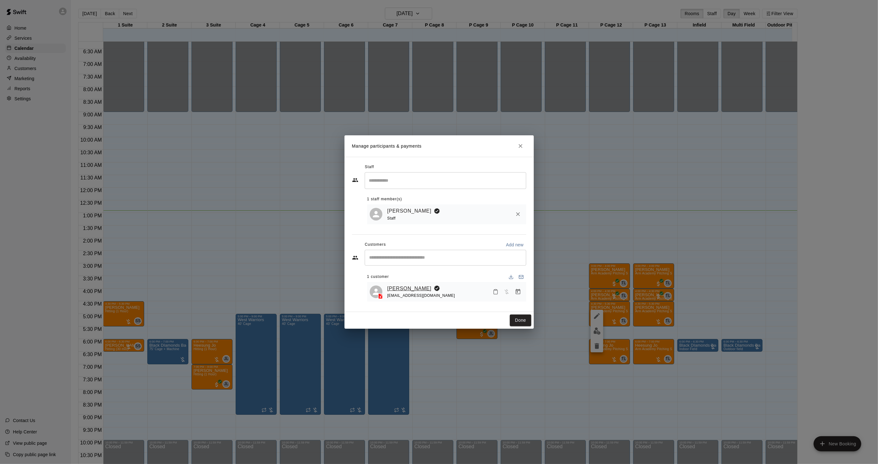
click at [418, 288] on link "Michael Coticchio" at bounding box center [410, 289] width 44 height 8
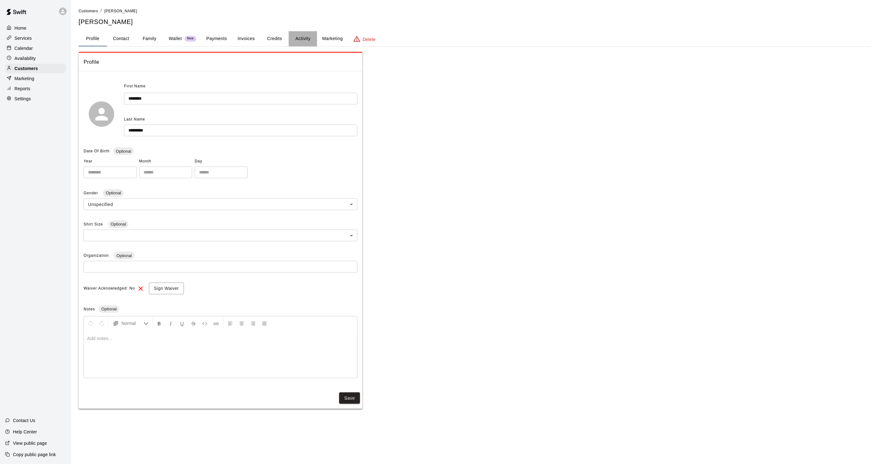
drag, startPoint x: 301, startPoint y: 37, endPoint x: 297, endPoint y: 44, distance: 7.4
click at [300, 39] on button "Activity" at bounding box center [303, 38] width 28 height 15
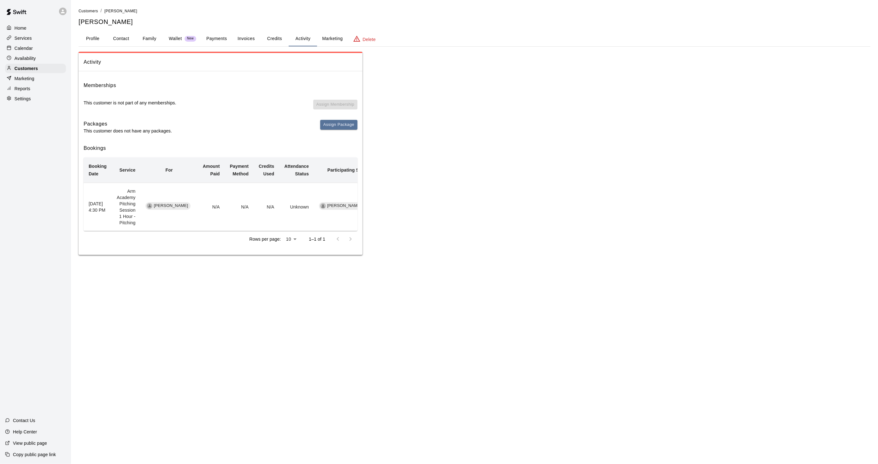
click at [27, 41] on p "Services" at bounding box center [23, 38] width 17 height 6
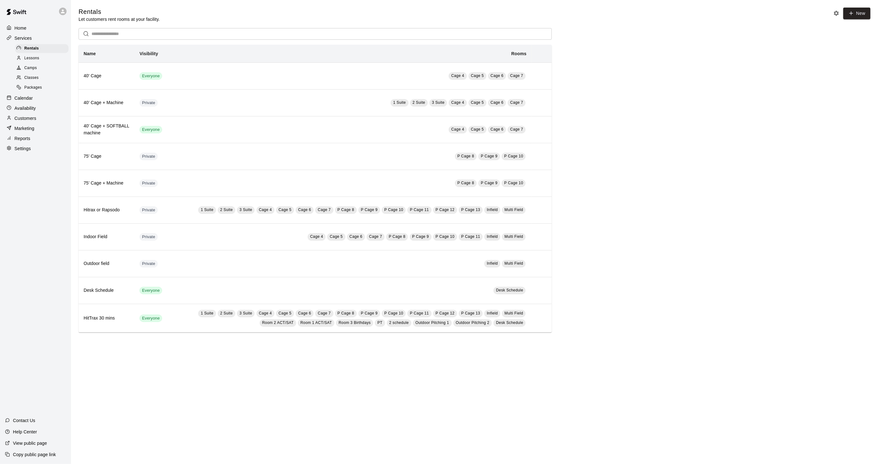
click at [16, 101] on p "Calendar" at bounding box center [24, 98] width 18 height 6
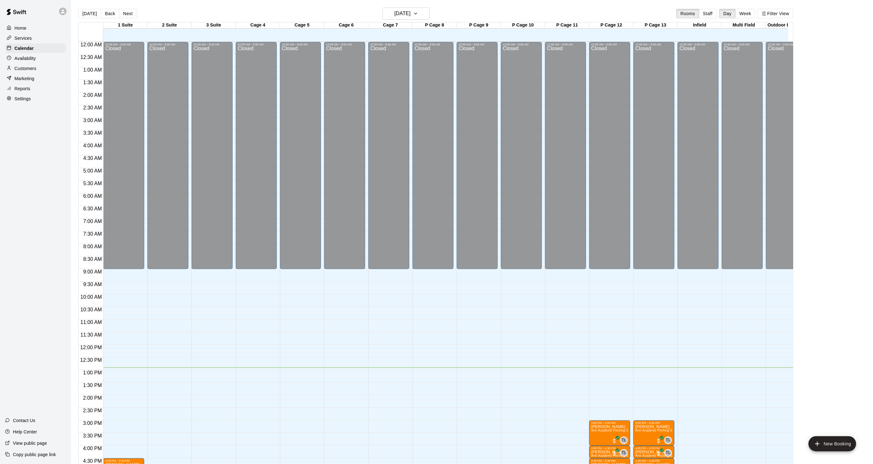
scroll to position [157, 0]
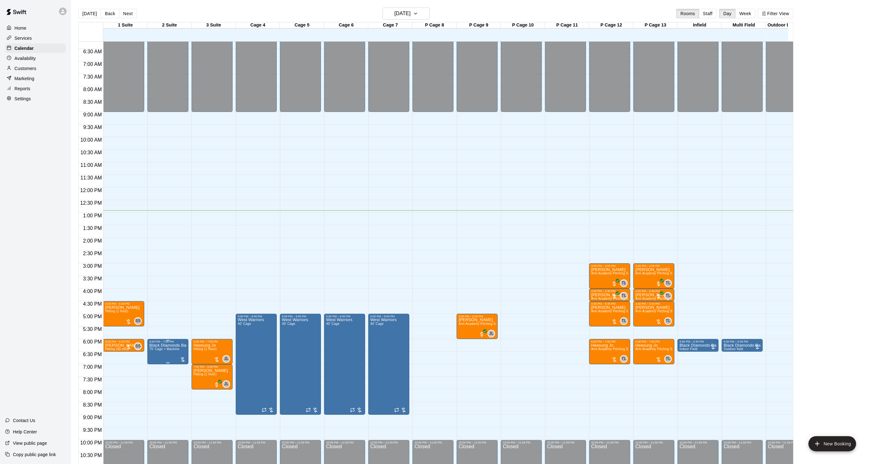
click at [159, 350] on span "75’ Cage + Machine" at bounding box center [164, 348] width 30 height 3
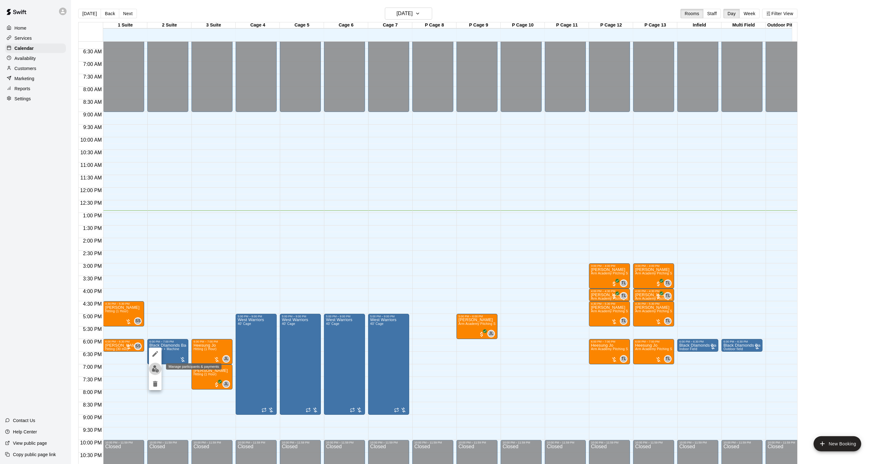
click at [155, 367] on img "edit" at bounding box center [155, 368] width 7 height 7
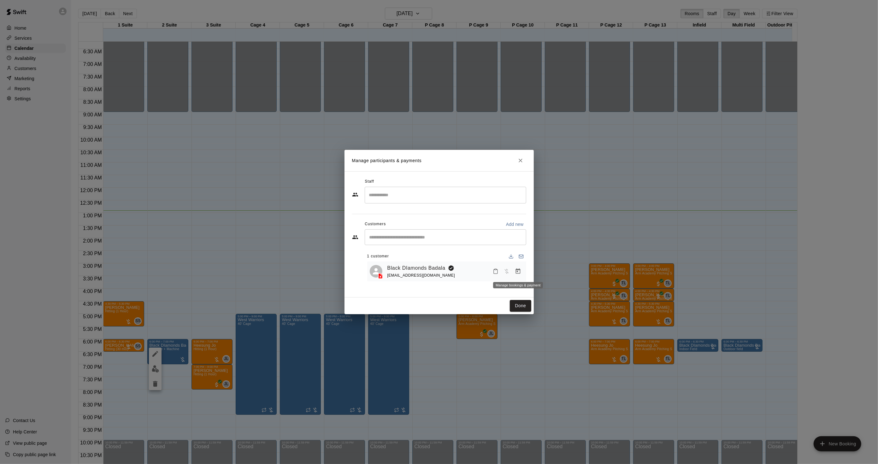
click at [519, 275] on icon "Manage bookings & payment" at bounding box center [518, 271] width 6 height 6
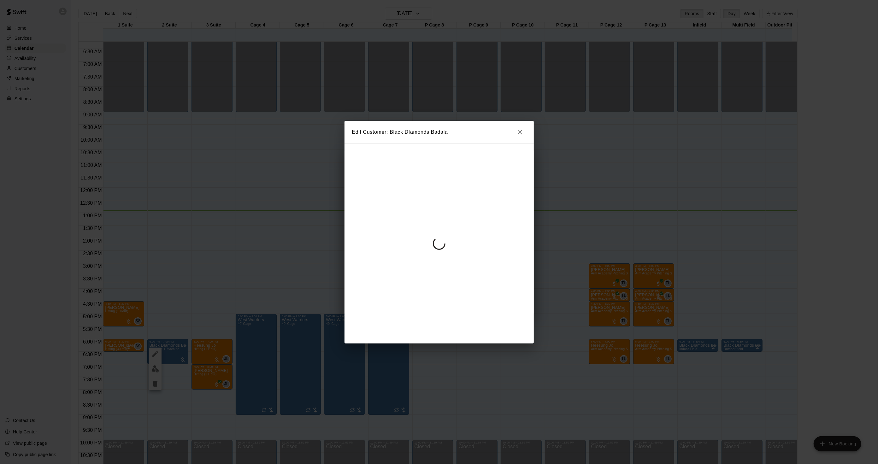
click at [618, 267] on div "Edit Customer: Black DIamonds Badala" at bounding box center [439, 232] width 878 height 464
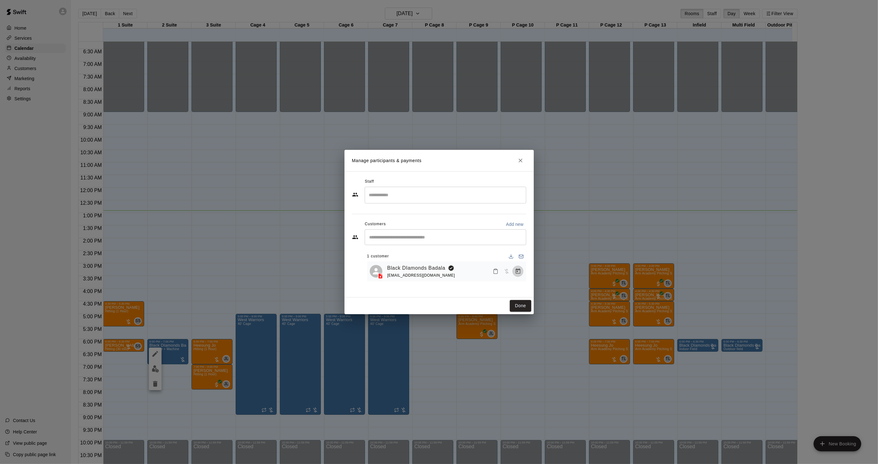
click at [517, 273] on icon "Manage bookings & payment" at bounding box center [518, 271] width 6 height 6
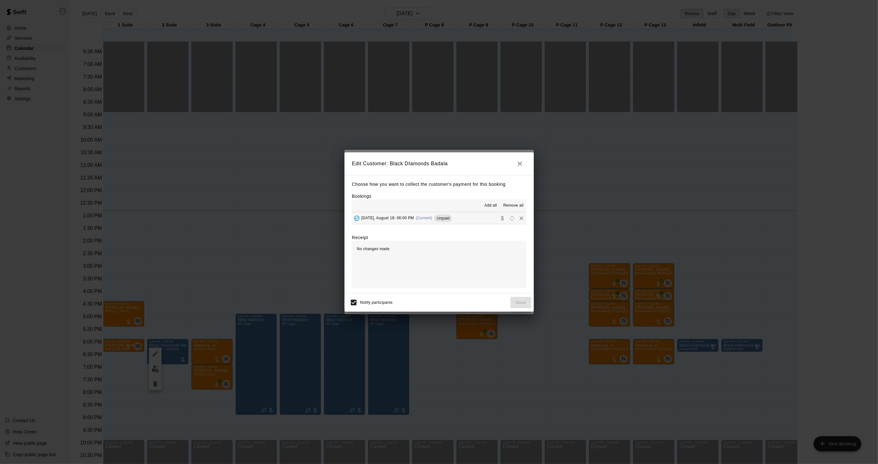
click at [663, 275] on div "Edit Customer: Black DIamonds Badala Choose how you want to collect the custome…" at bounding box center [439, 232] width 878 height 464
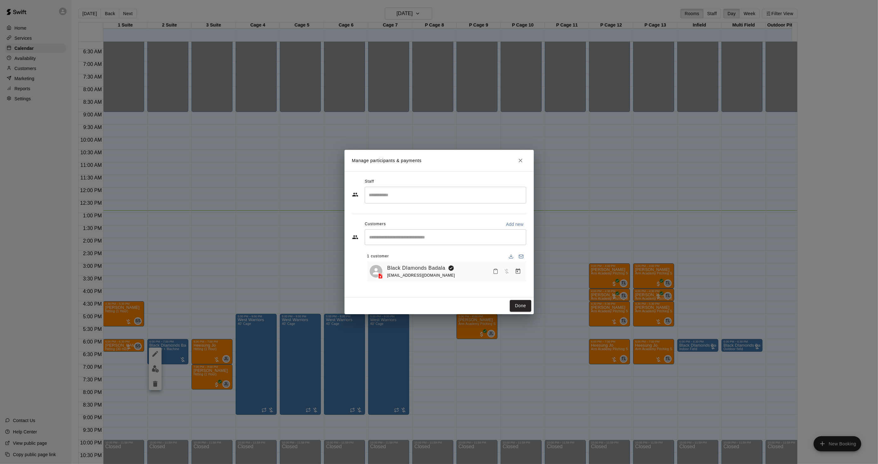
click at [515, 270] on icon "Manage bookings & payment" at bounding box center [518, 271] width 6 height 6
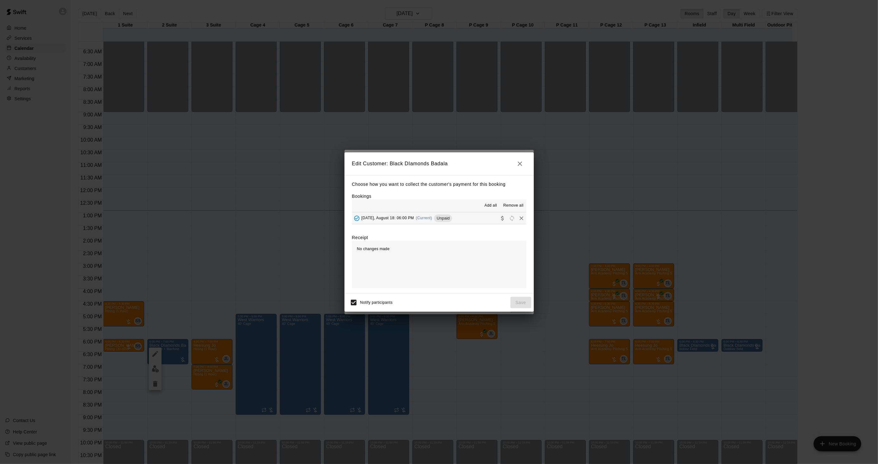
click at [438, 223] on div "Monday, August 18: 06:00 PM (Current) Unpaid" at bounding box center [402, 218] width 100 height 9
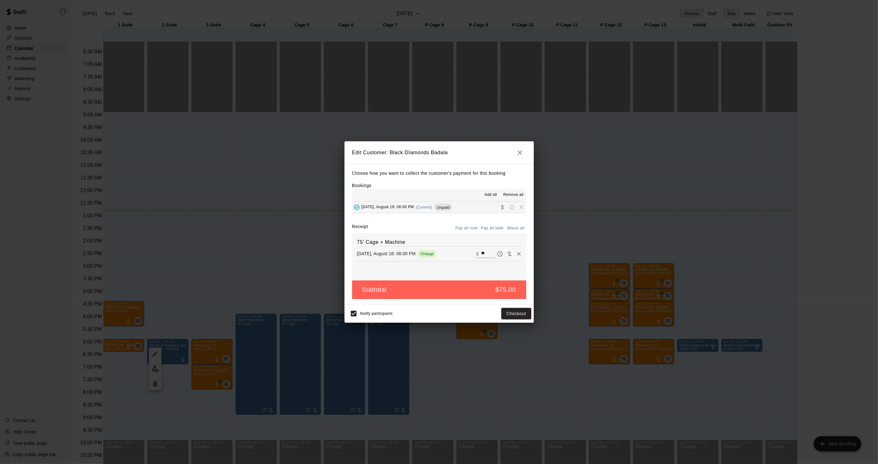
click at [481, 253] on input "**" at bounding box center [488, 254] width 14 height 8
type input "***"
click at [518, 313] on button "Checkout" at bounding box center [516, 314] width 30 height 12
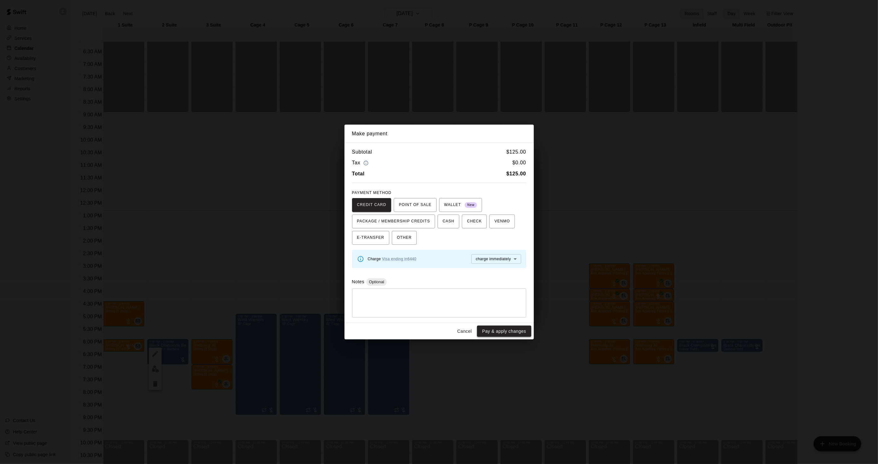
click at [516, 332] on button "Pay & apply changes" at bounding box center [504, 332] width 54 height 12
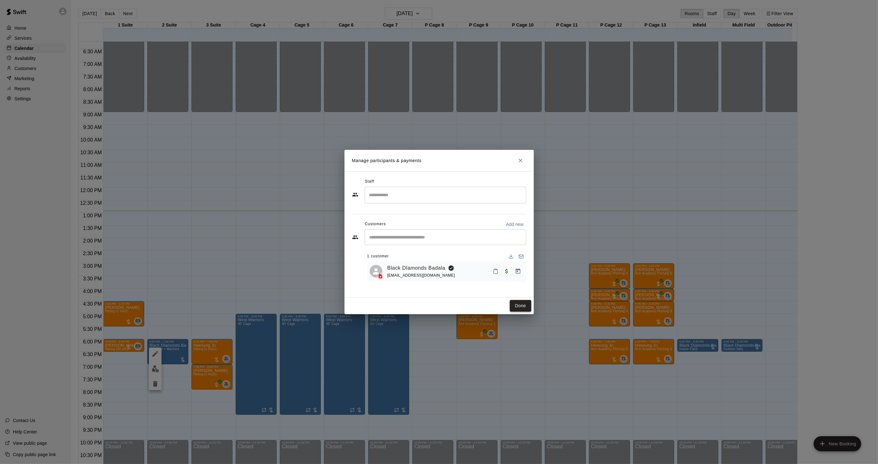
click at [521, 304] on button "Done" at bounding box center [520, 306] width 21 height 12
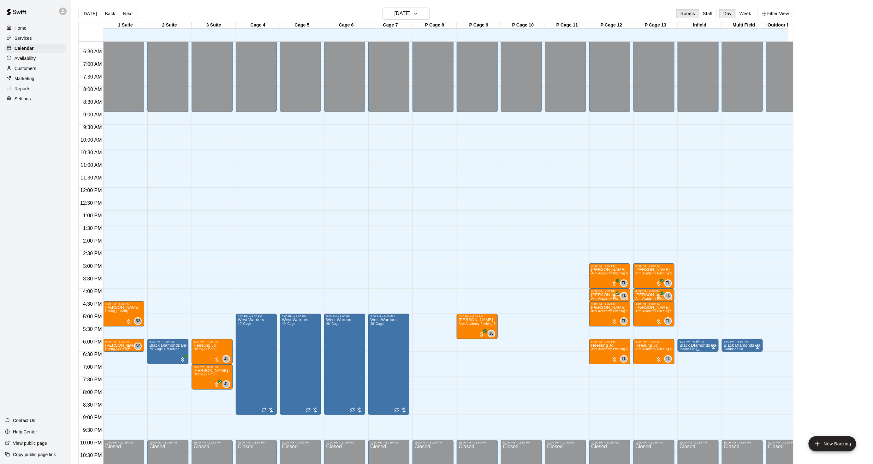
click at [697, 349] on span "Indoor Field" at bounding box center [688, 348] width 18 height 3
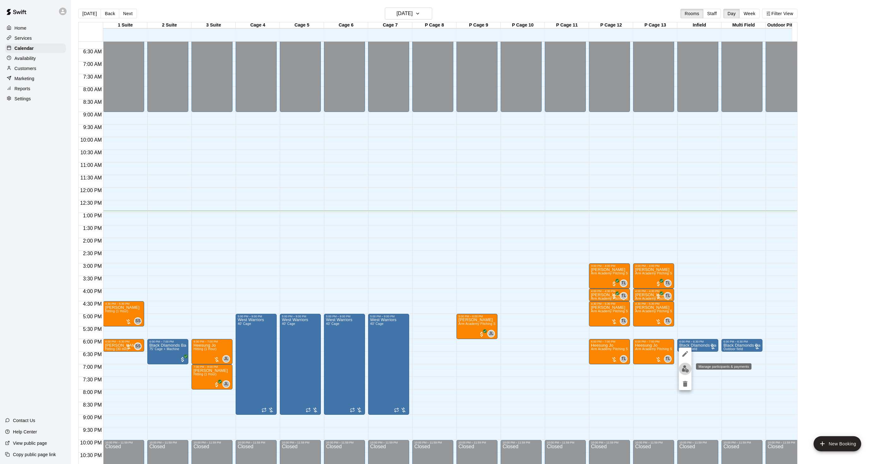
click at [686, 366] on img "edit" at bounding box center [685, 368] width 7 height 7
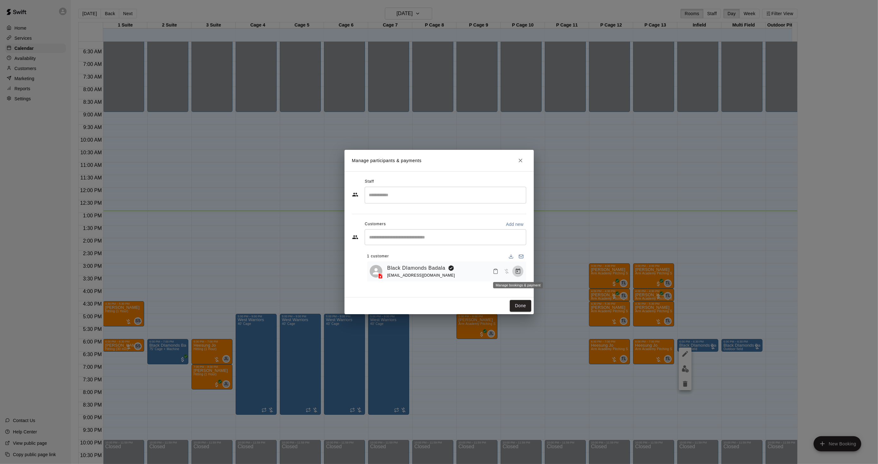
click at [519, 272] on icon "Manage bookings & payment" at bounding box center [518, 271] width 6 height 6
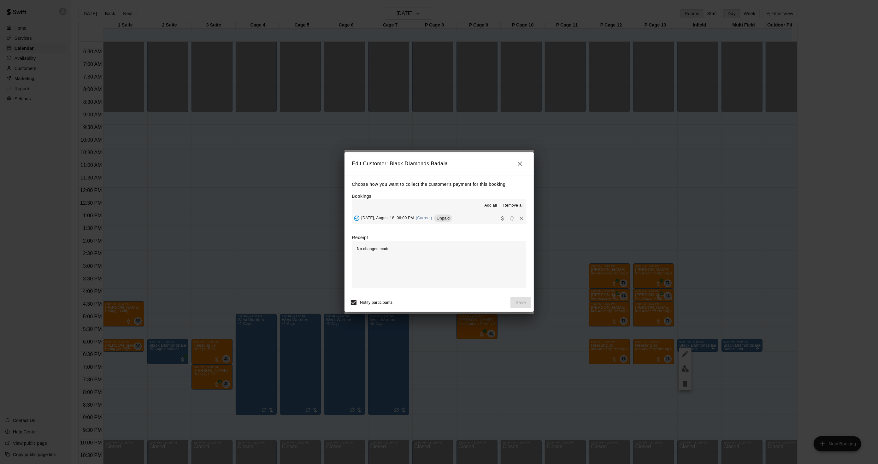
click at [436, 219] on span "Unpaid" at bounding box center [443, 218] width 18 height 5
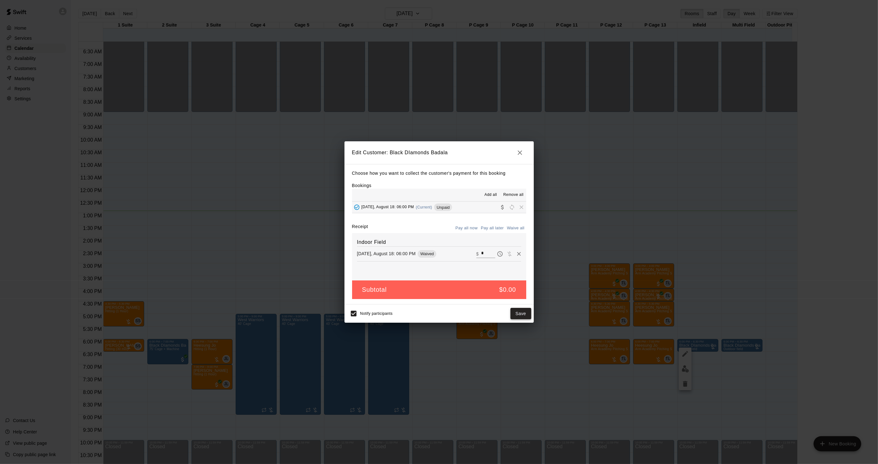
click at [519, 309] on button "Save" at bounding box center [521, 314] width 21 height 12
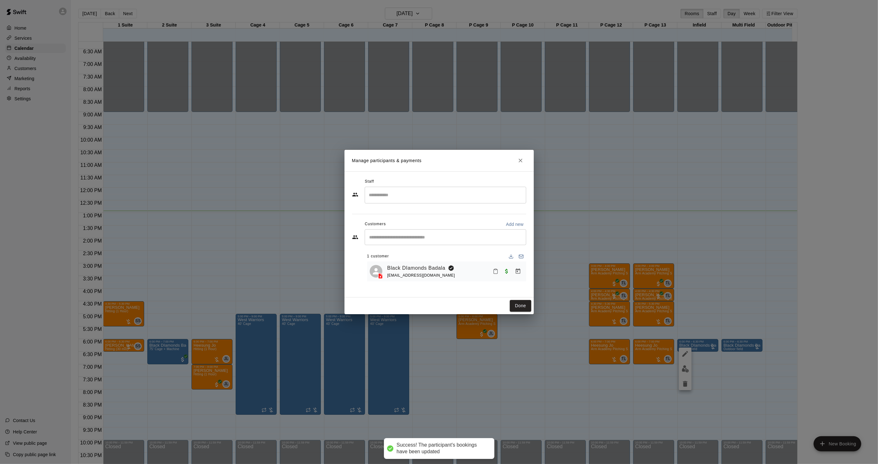
click at [519, 309] on button "Done" at bounding box center [520, 306] width 21 height 12
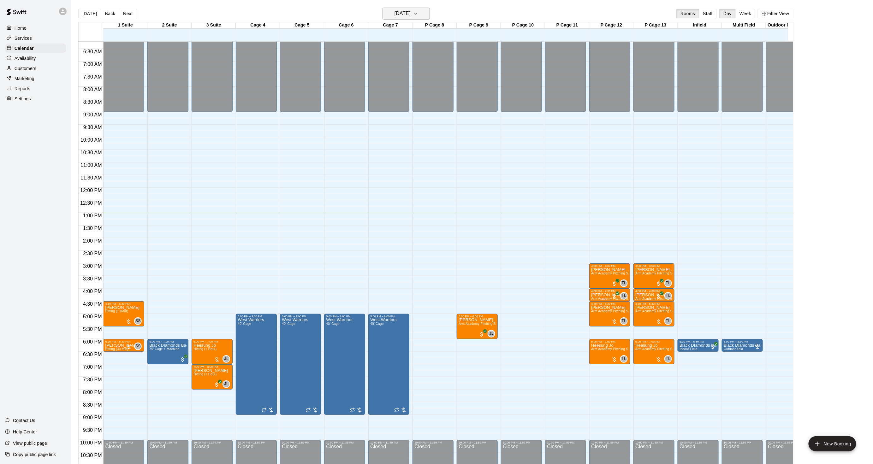
click at [408, 16] on h6 "Monday Aug 18" at bounding box center [403, 13] width 16 height 9
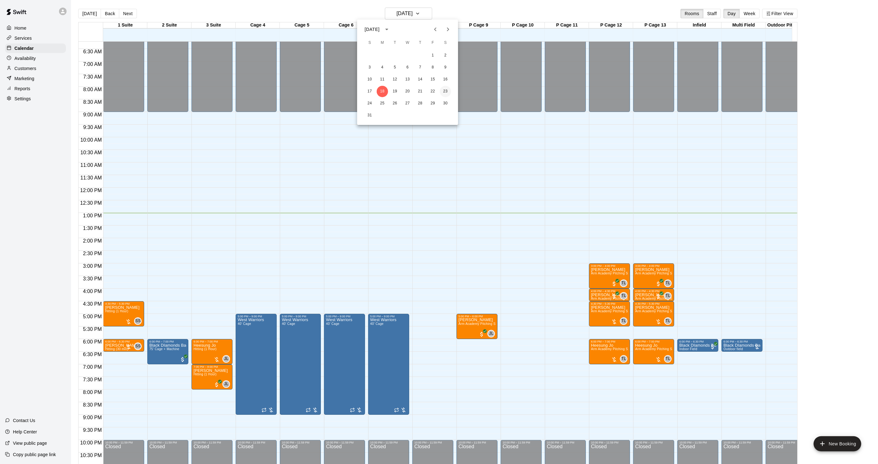
click at [442, 89] on button "23" at bounding box center [445, 91] width 11 height 11
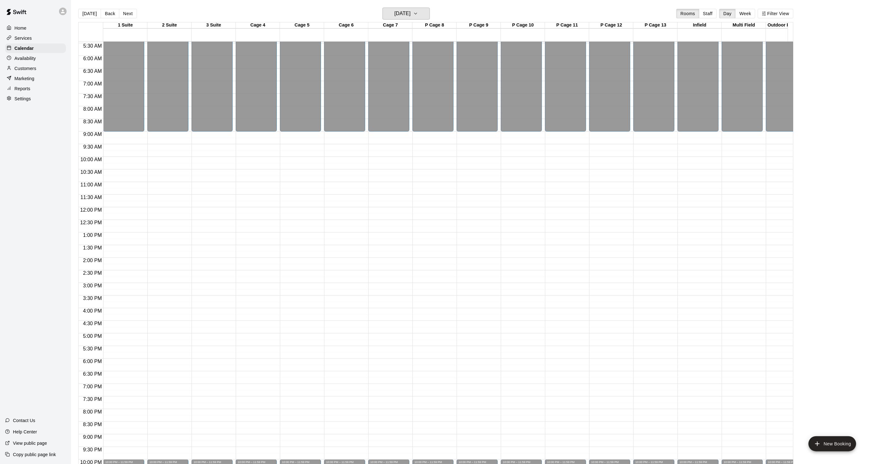
scroll to position [181, 0]
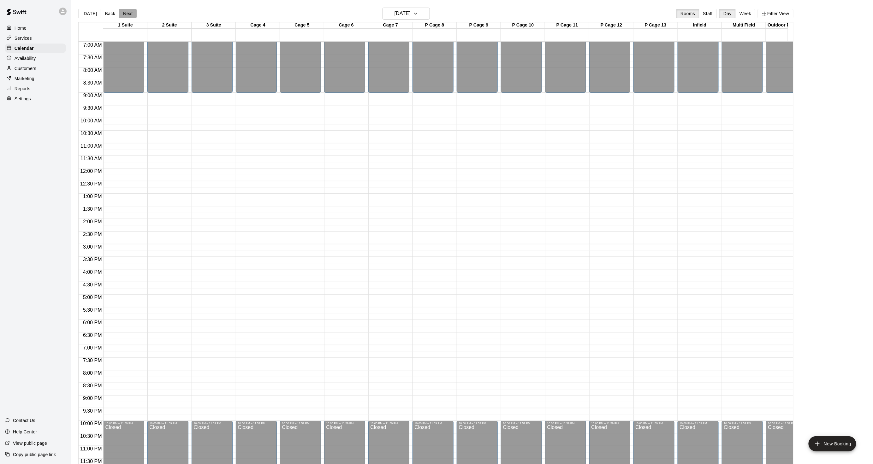
click at [124, 13] on button "Next" at bounding box center [128, 13] width 18 height 9
click at [406, 11] on h6 "Sunday Aug 24" at bounding box center [403, 13] width 16 height 9
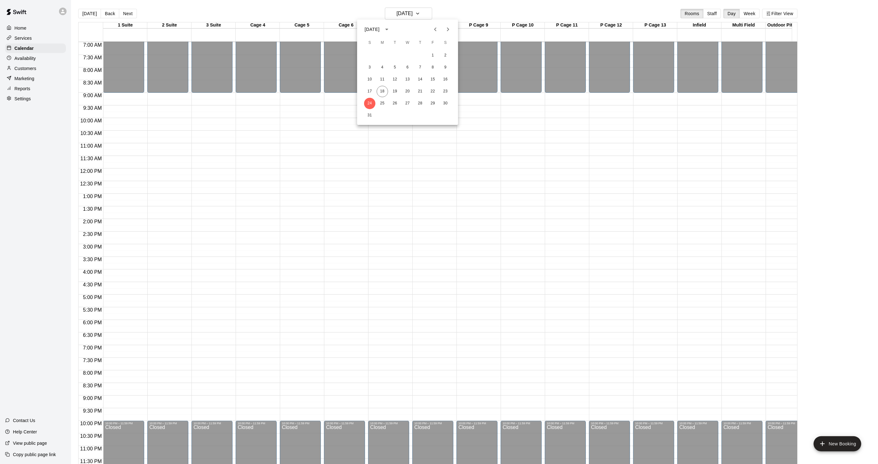
click at [446, 27] on icon "Next month" at bounding box center [448, 30] width 8 height 8
click at [406, 54] on button "3" at bounding box center [407, 55] width 11 height 11
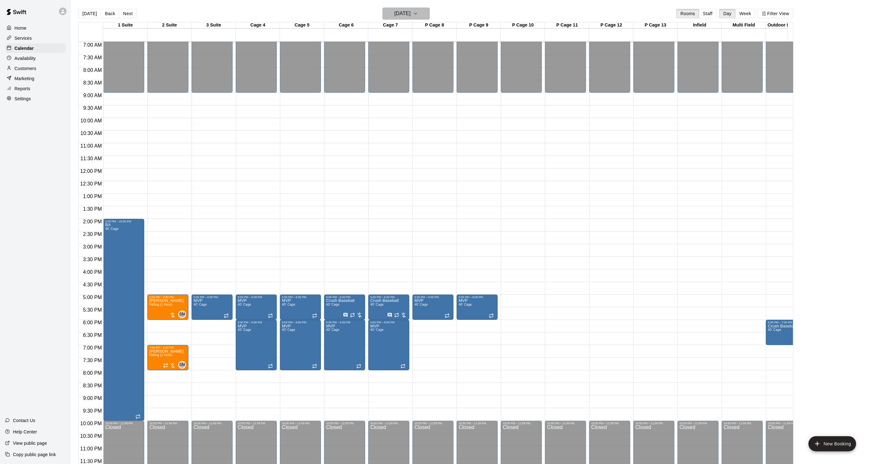
click at [395, 15] on h6 "Wednesday Sep 03" at bounding box center [403, 13] width 16 height 9
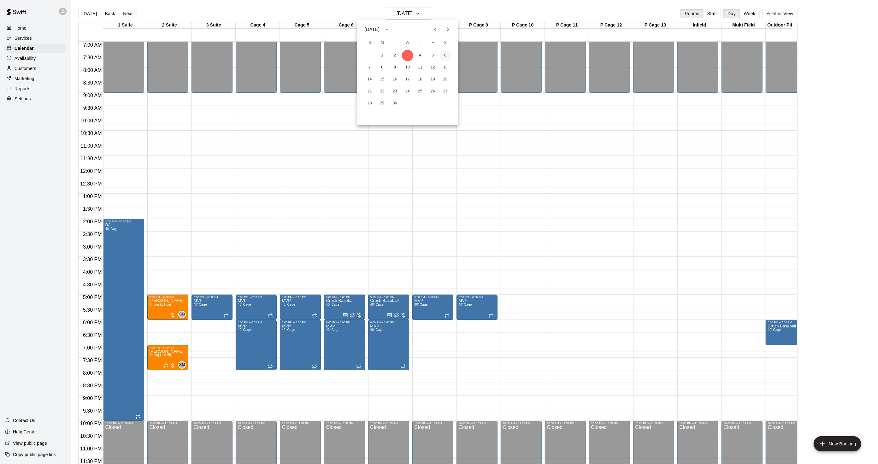
click at [448, 55] on button "6" at bounding box center [445, 55] width 11 height 11
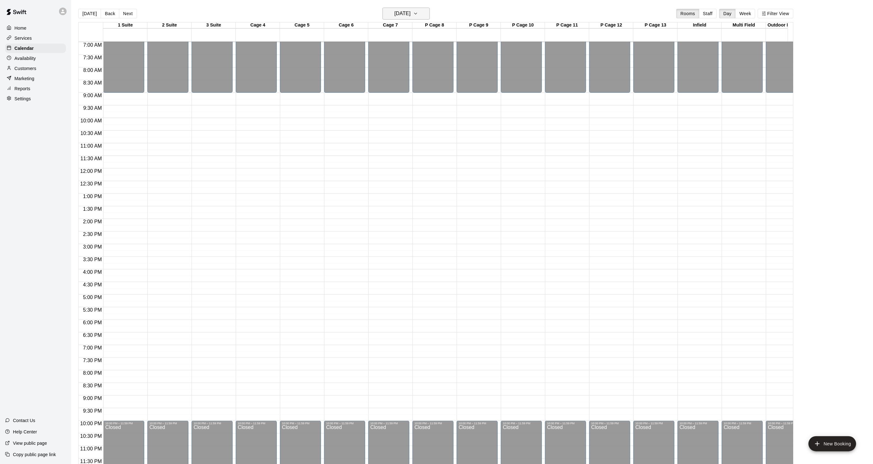
click at [411, 15] on h6 "Saturday Sep 06" at bounding box center [403, 13] width 16 height 9
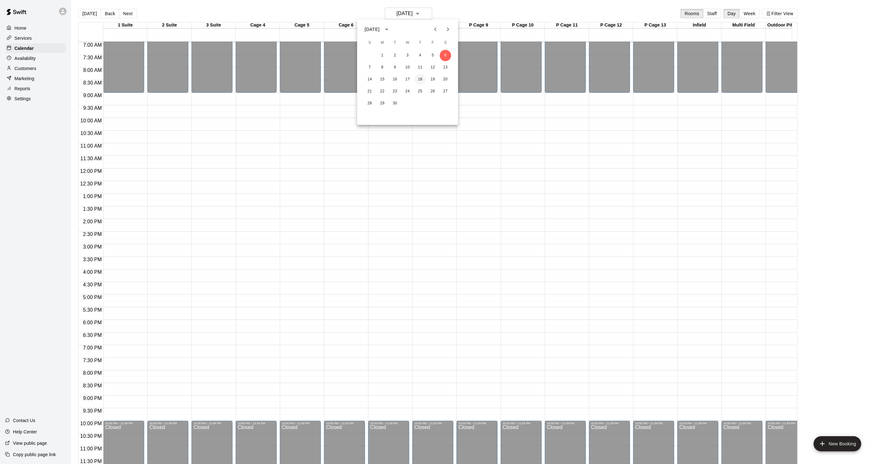
click at [422, 77] on button "18" at bounding box center [420, 79] width 11 height 11
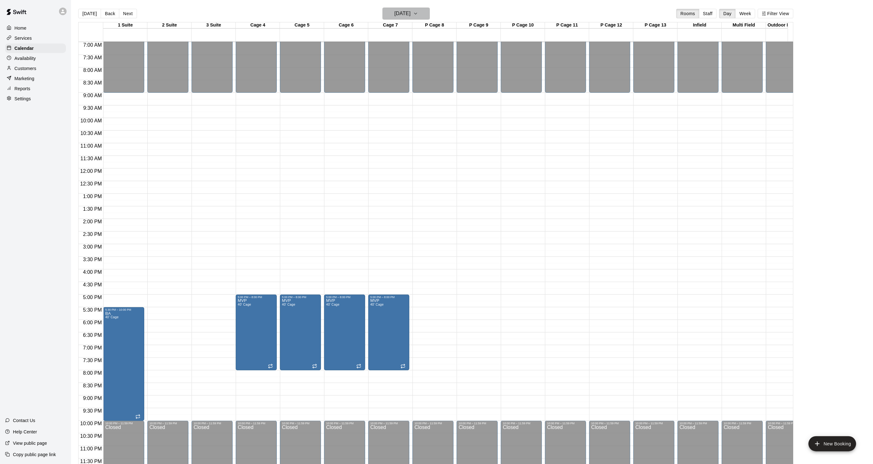
click at [418, 13] on icon "button" at bounding box center [415, 14] width 5 height 8
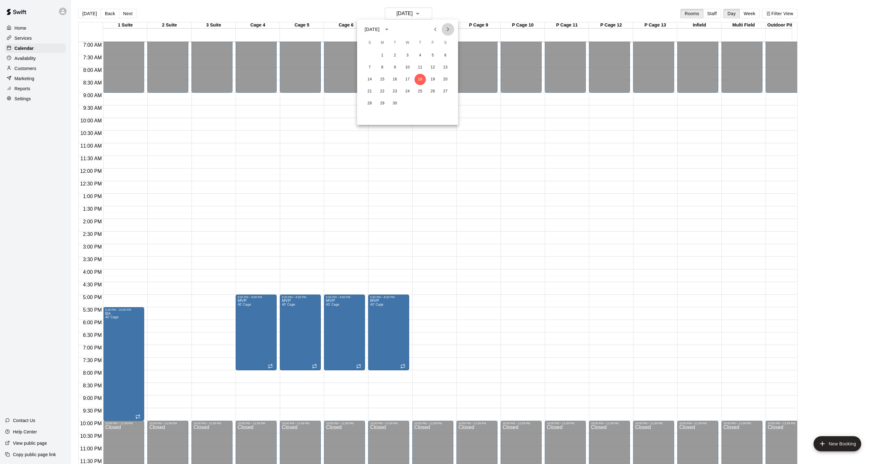
click at [448, 28] on icon "Next month" at bounding box center [448, 29] width 2 height 4
click at [394, 95] on button "21" at bounding box center [394, 91] width 11 height 11
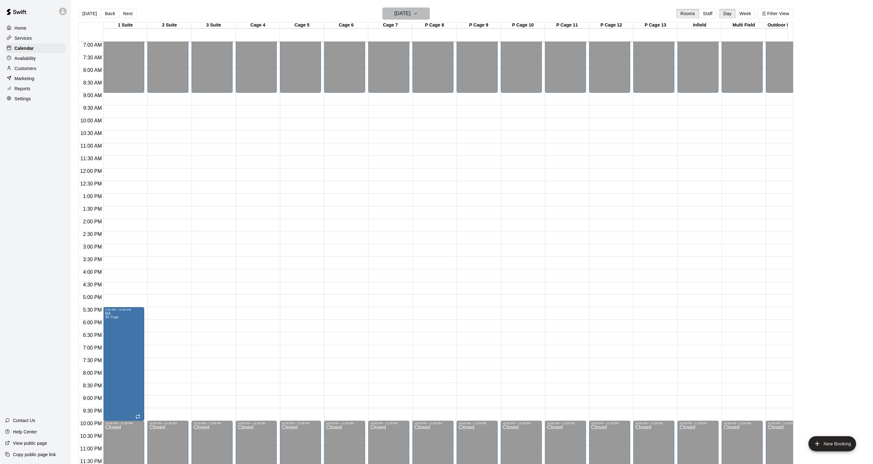
click at [411, 13] on h6 "Tuesday Oct 21" at bounding box center [403, 13] width 16 height 9
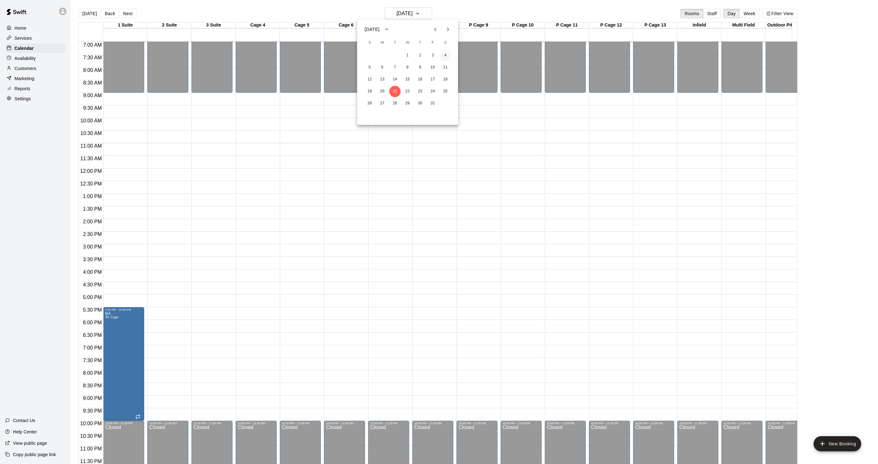
click at [444, 53] on button "4" at bounding box center [445, 55] width 11 height 11
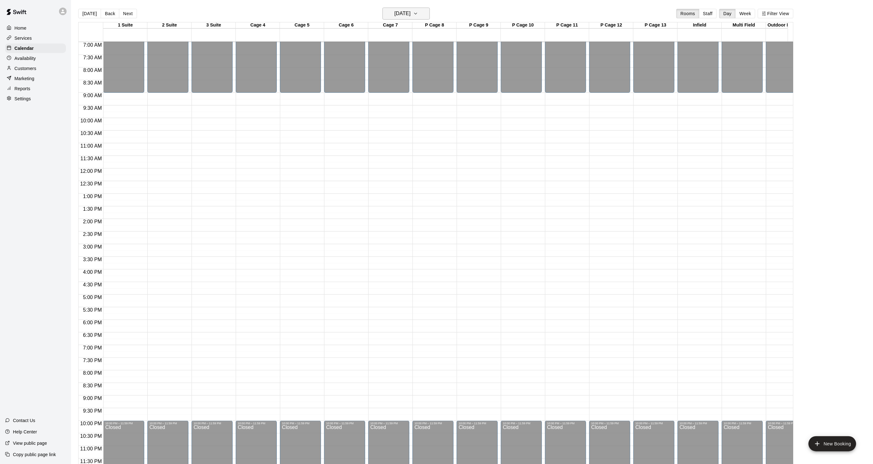
click at [410, 17] on h6 "Saturday Oct 04" at bounding box center [403, 13] width 16 height 9
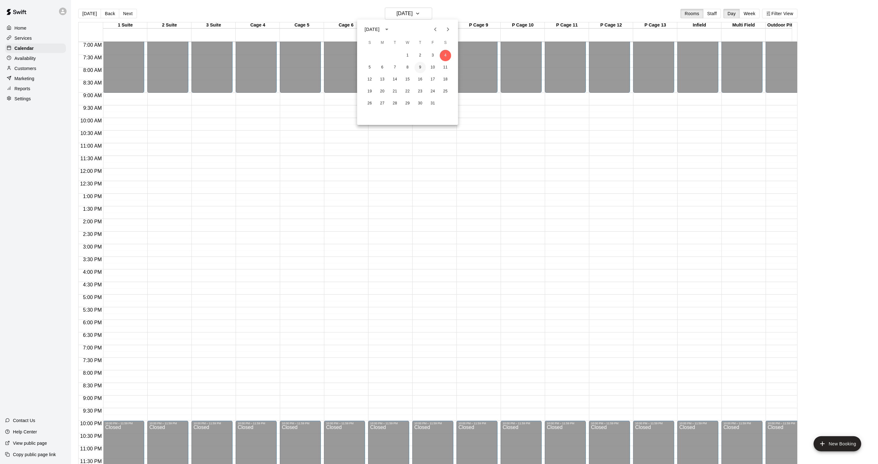
click at [421, 70] on button "9" at bounding box center [420, 67] width 11 height 11
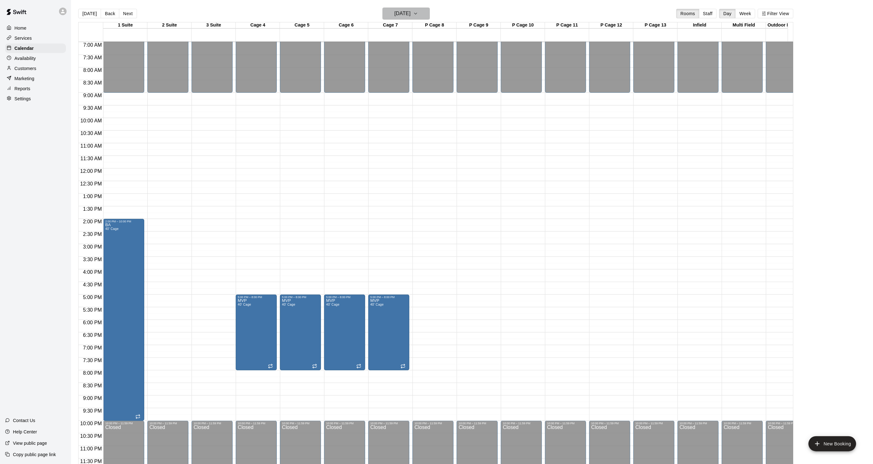
click at [430, 10] on button "Thursday Oct 09" at bounding box center [406, 14] width 47 height 12
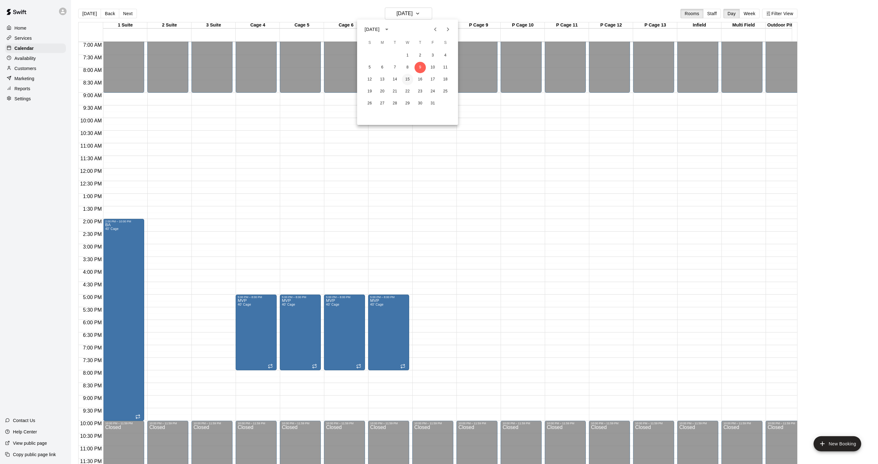
click at [406, 78] on button "15" at bounding box center [407, 79] width 11 height 11
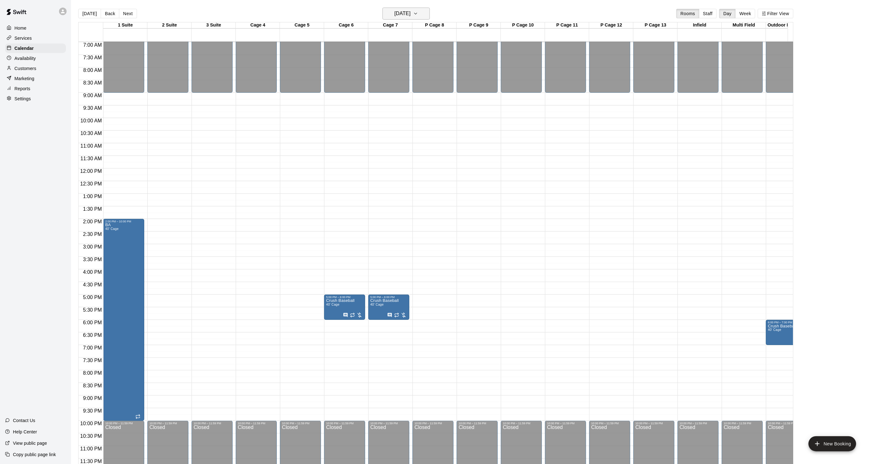
click at [389, 9] on main "Today Back Next Wednesday Oct 15 Rooms Staff Day Week Filter View 1 Suite 15 We…" at bounding box center [472, 237] width 802 height 474
click at [421, 19] on button "Wednesday Oct 15" at bounding box center [406, 14] width 47 height 12
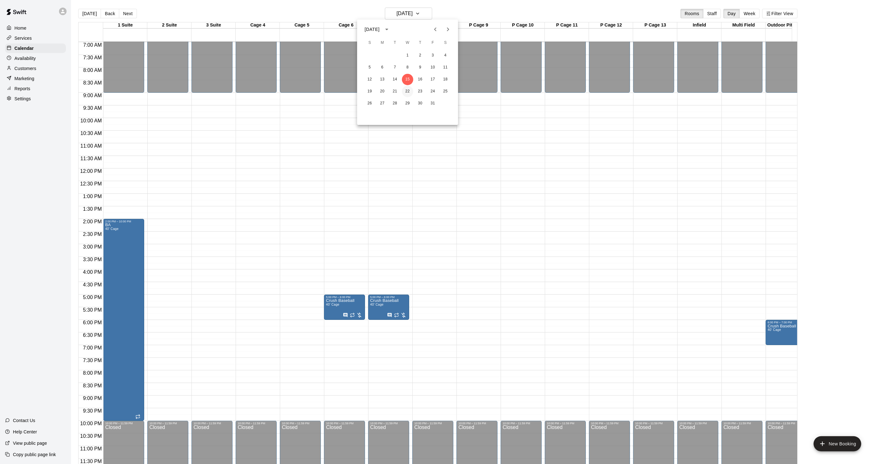
click at [408, 91] on button "22" at bounding box center [407, 91] width 11 height 11
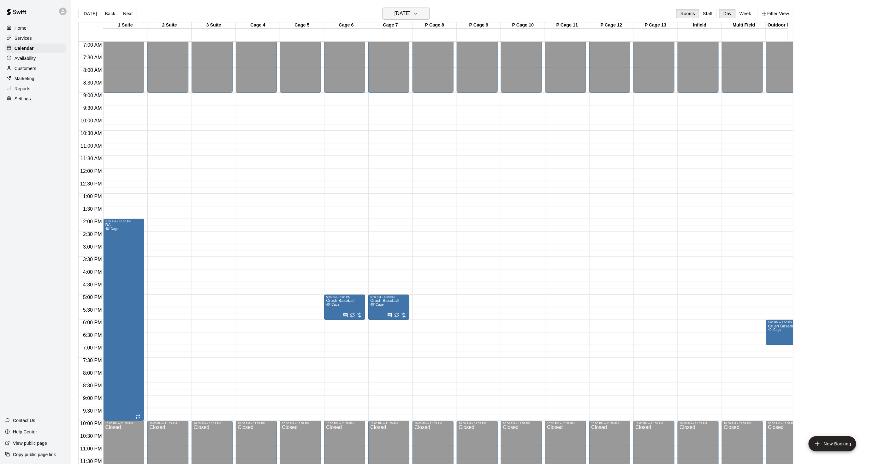
click at [411, 13] on h6 "Wednesday Oct 22" at bounding box center [403, 13] width 16 height 9
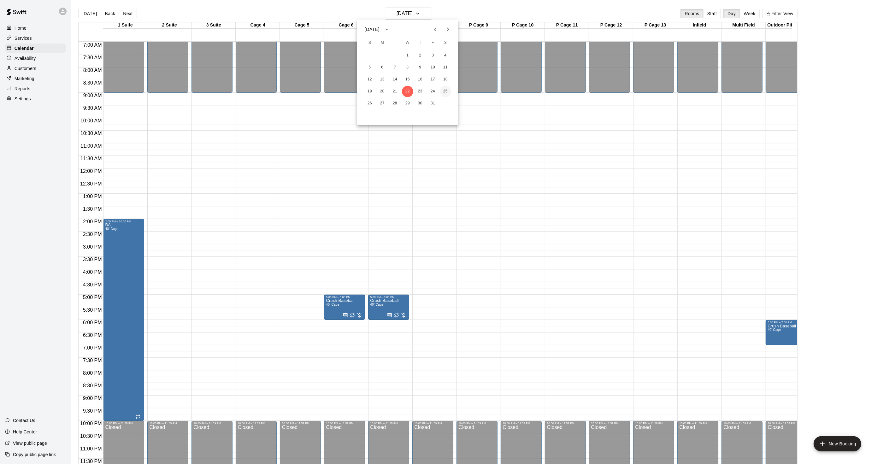
click at [448, 93] on button "25" at bounding box center [445, 91] width 11 height 11
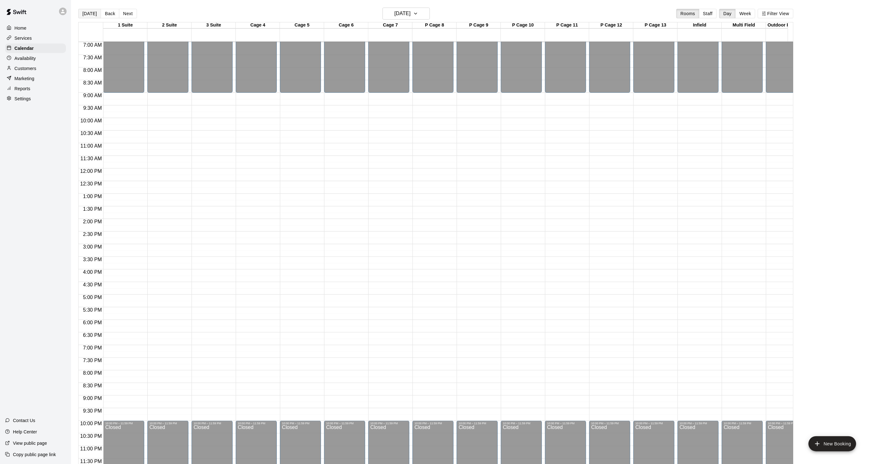
click at [82, 17] on button "[DATE]" at bounding box center [89, 13] width 23 height 9
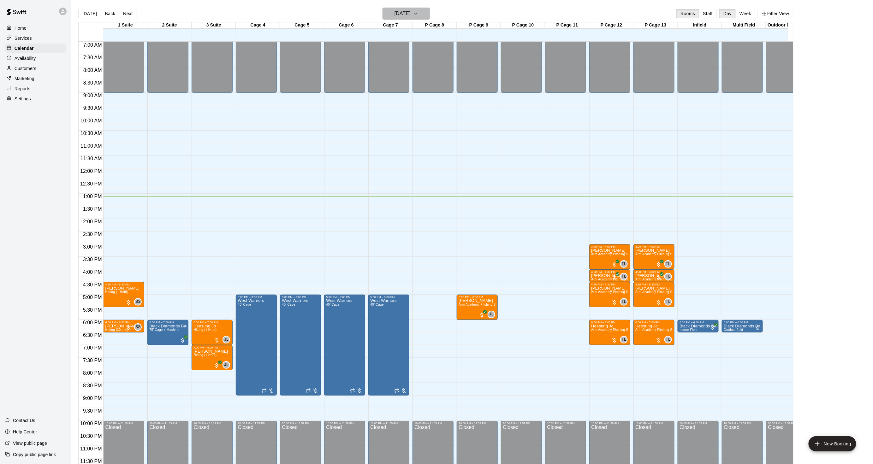
click at [396, 13] on h6 "Monday Aug 18" at bounding box center [403, 13] width 16 height 9
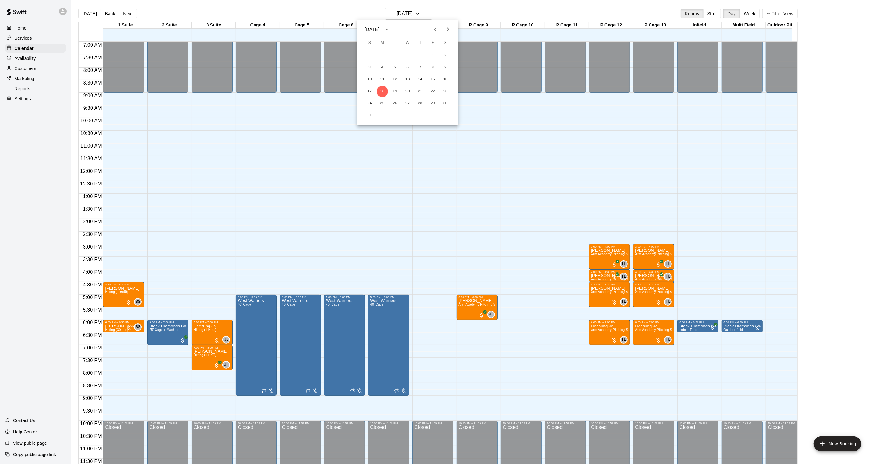
click at [554, 188] on div at bounding box center [439, 232] width 878 height 464
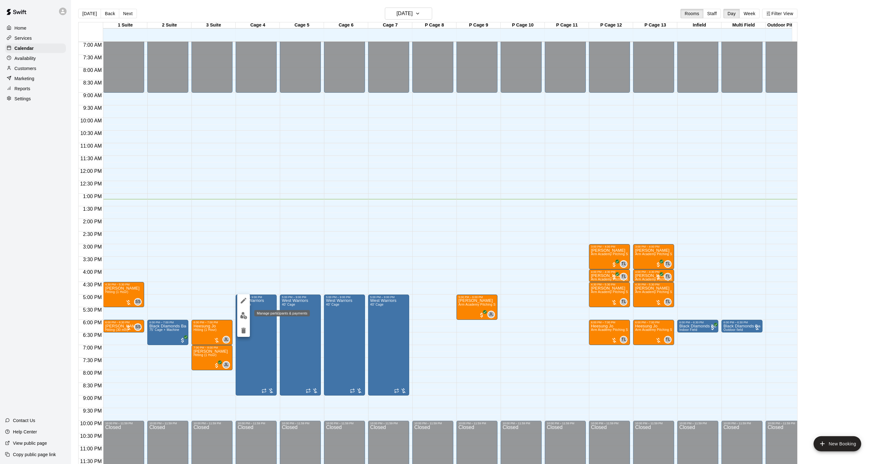
click at [240, 319] on img "edit" at bounding box center [243, 315] width 7 height 7
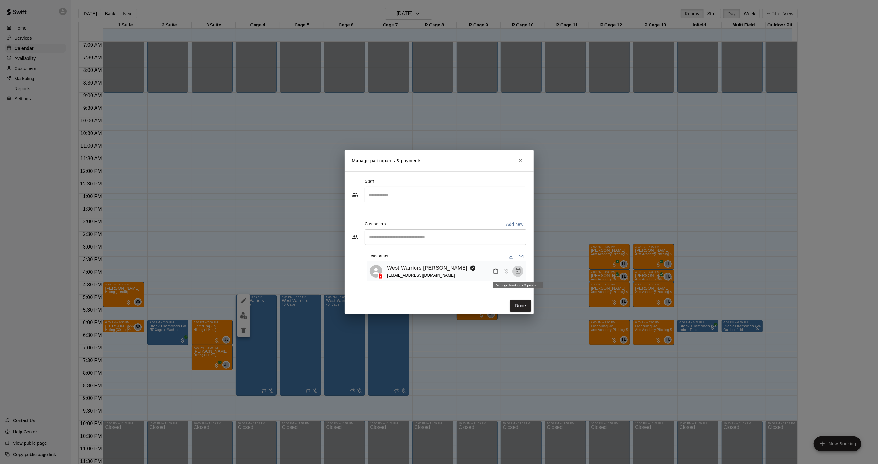
click at [519, 270] on icon "Manage bookings & payment" at bounding box center [518, 271] width 5 height 5
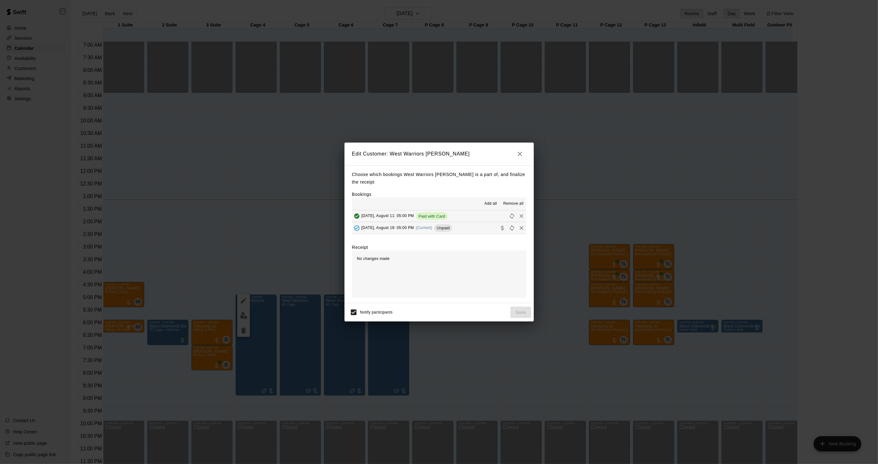
click at [431, 227] on span "(Current)" at bounding box center [424, 228] width 16 height 4
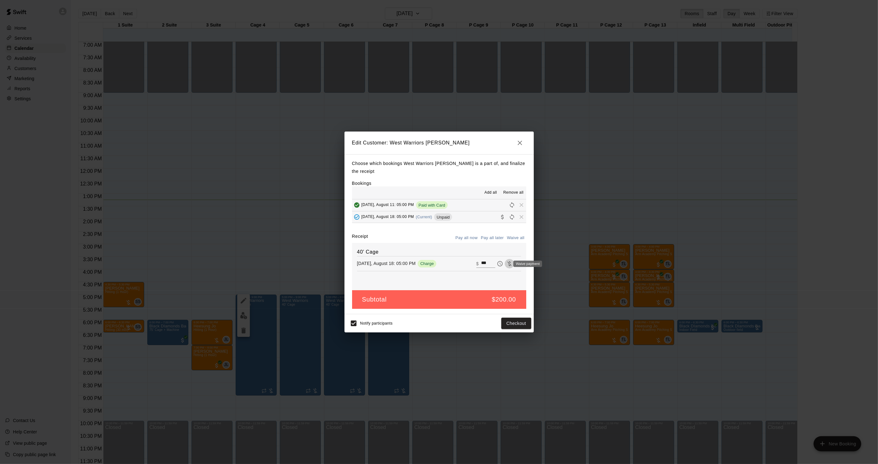
click at [507, 263] on icon "Waive payment" at bounding box center [510, 264] width 6 height 6
type input "*"
click at [516, 326] on button "Save" at bounding box center [521, 324] width 21 height 12
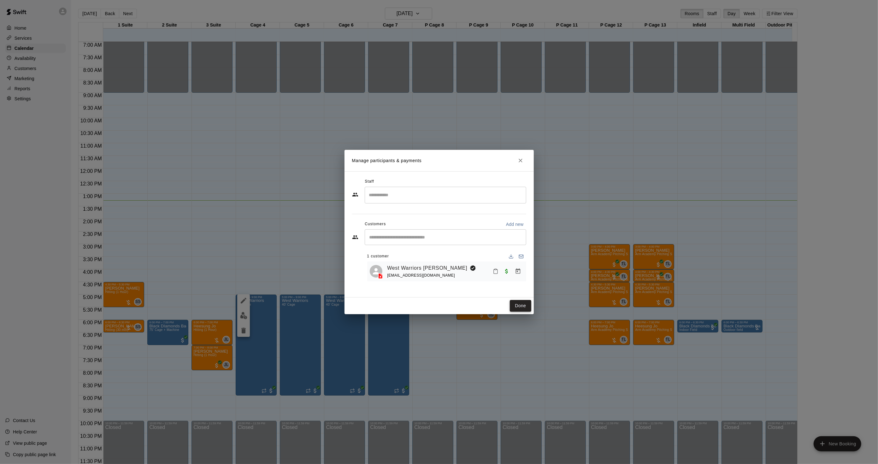
click at [523, 311] on button "Done" at bounding box center [520, 306] width 21 height 12
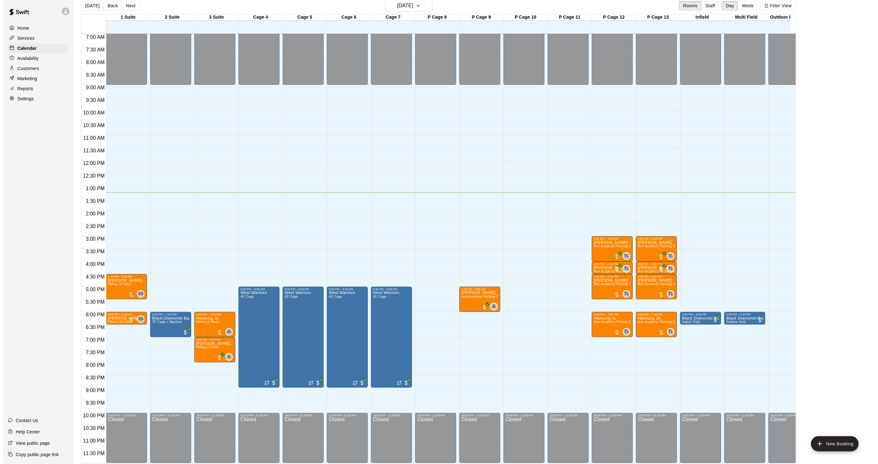
scroll to position [10, 0]
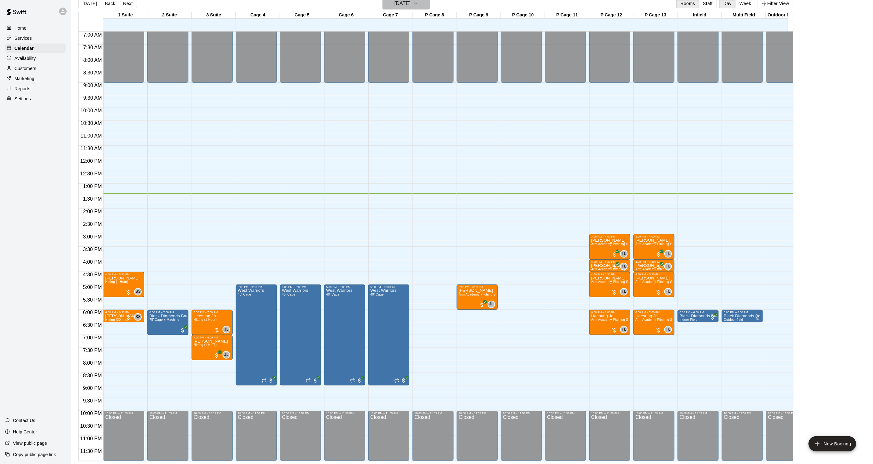
click at [411, 3] on h6 "Monday Aug 18" at bounding box center [403, 3] width 16 height 9
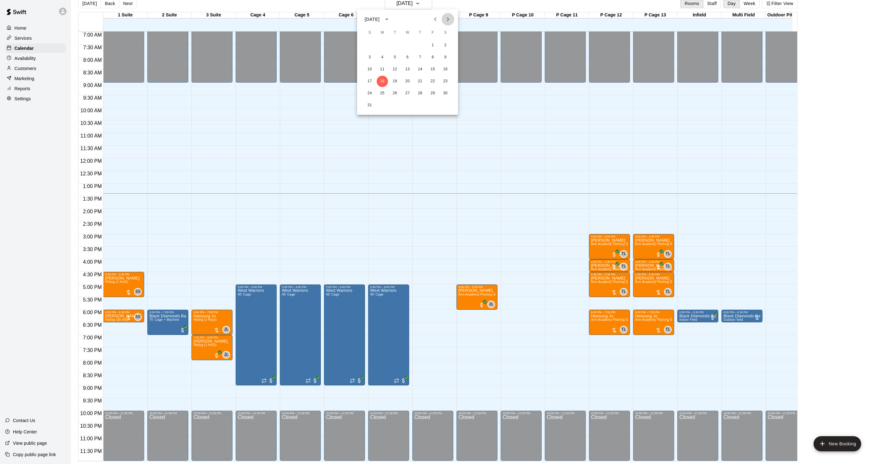
click at [450, 16] on icon "Next month" at bounding box center [448, 19] width 8 height 8
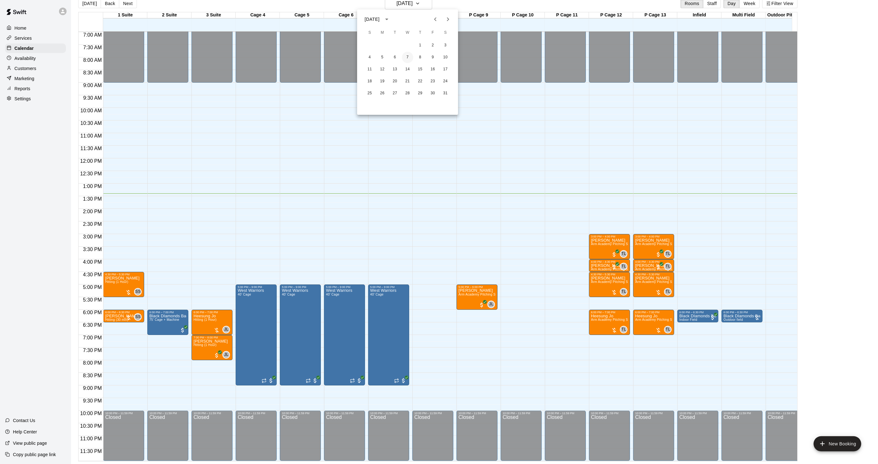
click at [406, 58] on button "7" at bounding box center [407, 57] width 11 height 11
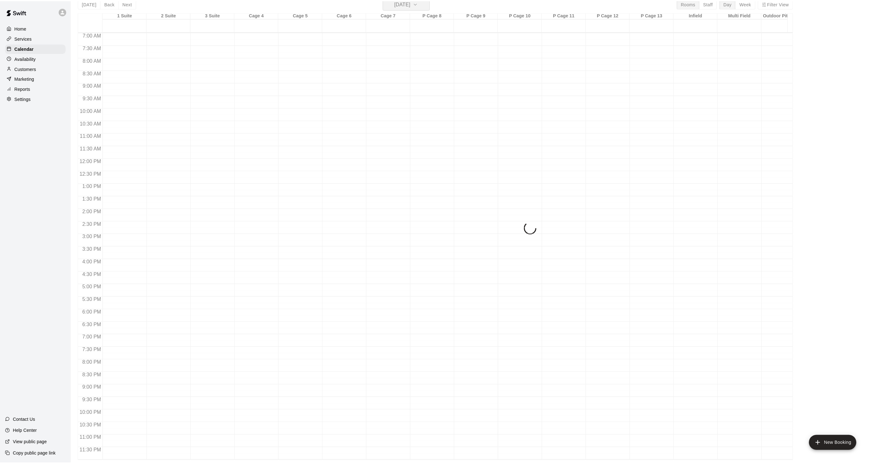
scroll to position [8, 0]
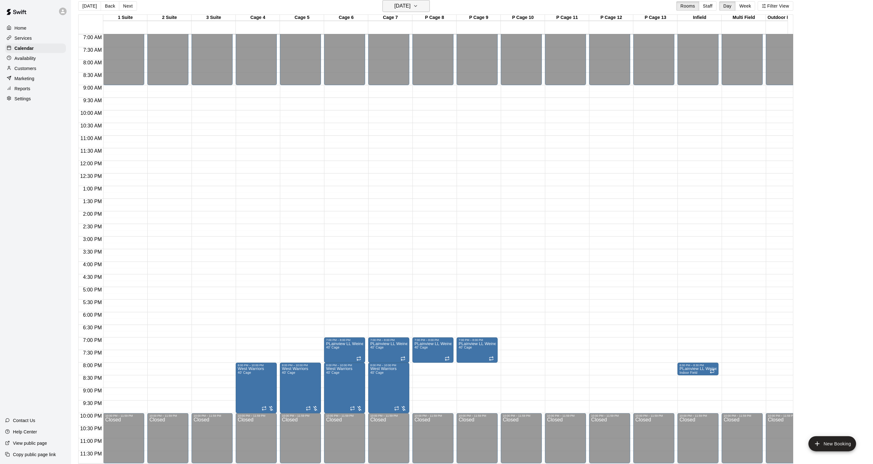
click at [399, 6] on h6 "Wednesday Jan 07" at bounding box center [403, 6] width 16 height 9
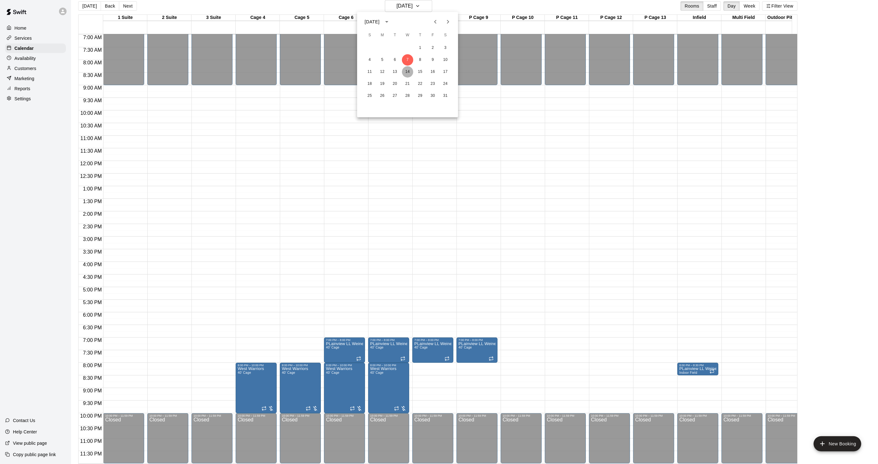
click at [407, 69] on button "14" at bounding box center [407, 71] width 11 height 11
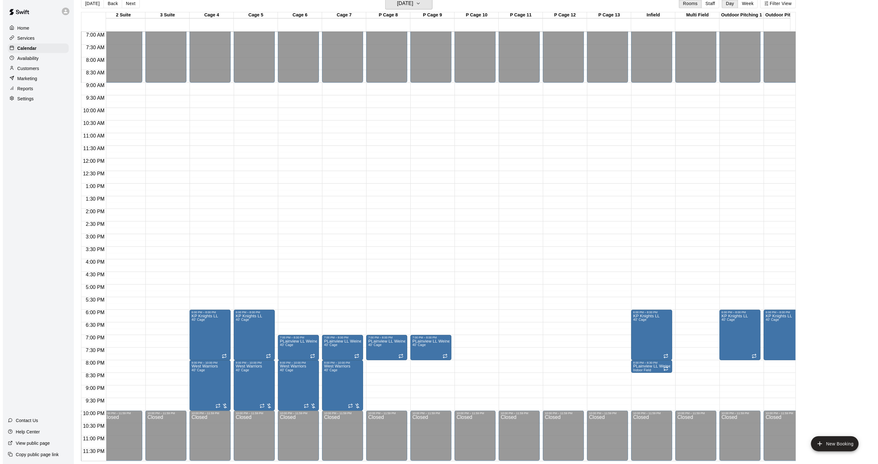
scroll to position [0, 62]
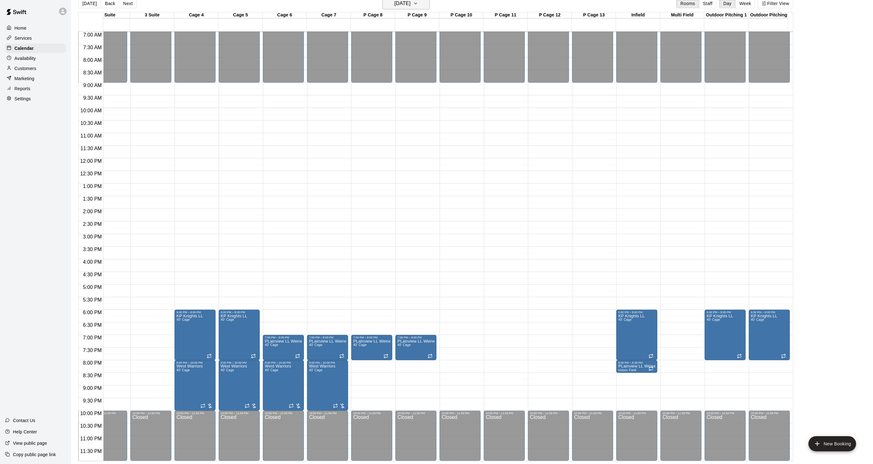
click at [410, 1] on h6 "Wednesday Jan 14" at bounding box center [403, 3] width 16 height 9
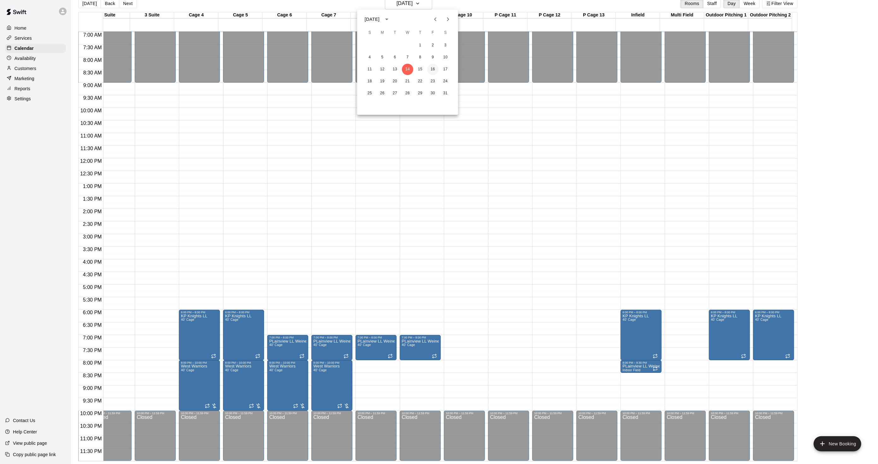
click at [433, 66] on button "16" at bounding box center [432, 69] width 11 height 11
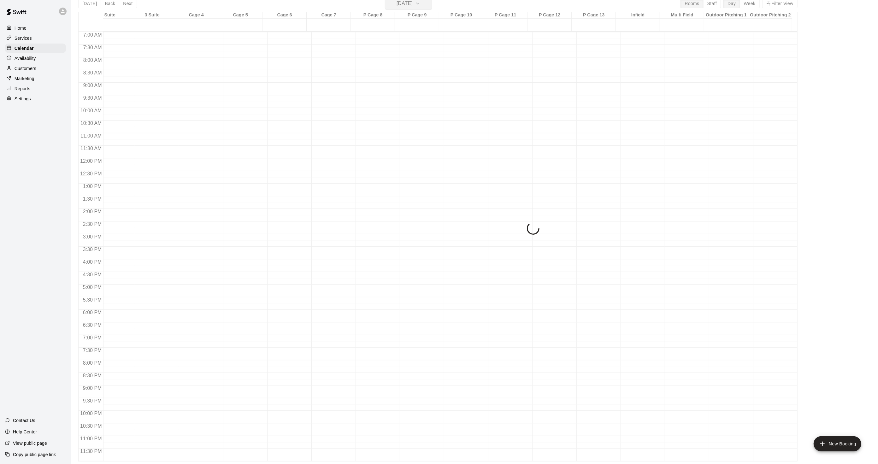
scroll to position [8, 0]
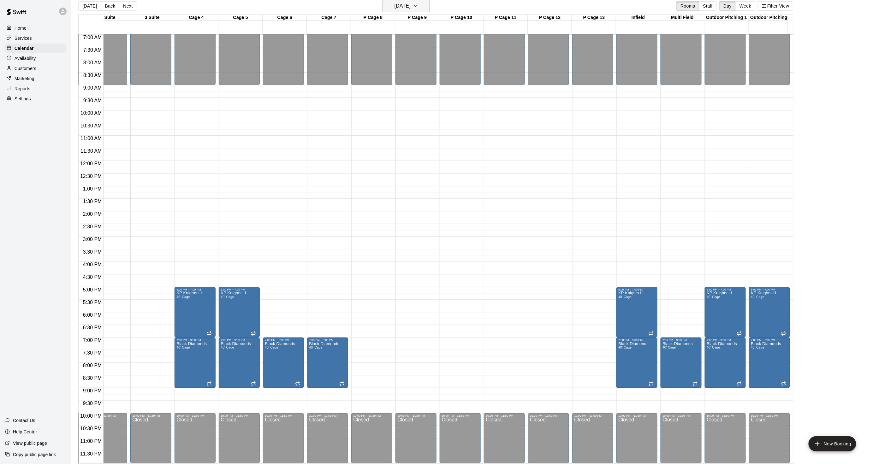
click at [396, 5] on h6 "Friday Jan 16" at bounding box center [403, 6] width 16 height 9
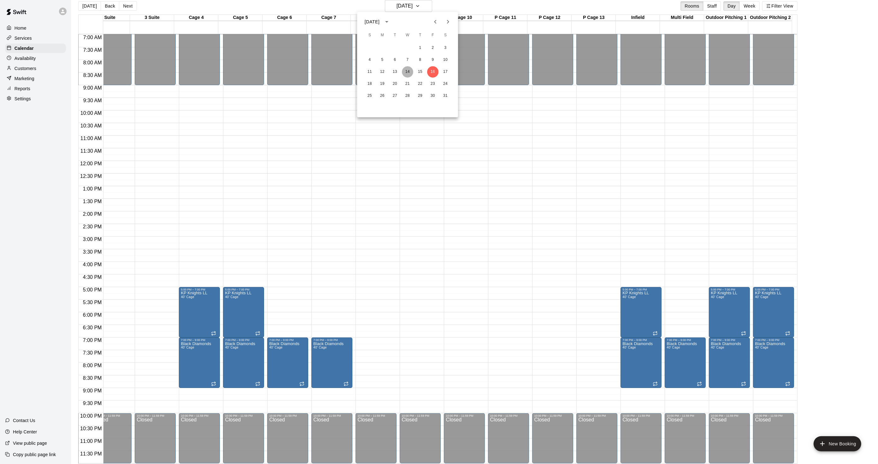
click at [409, 70] on button "14" at bounding box center [407, 71] width 11 height 11
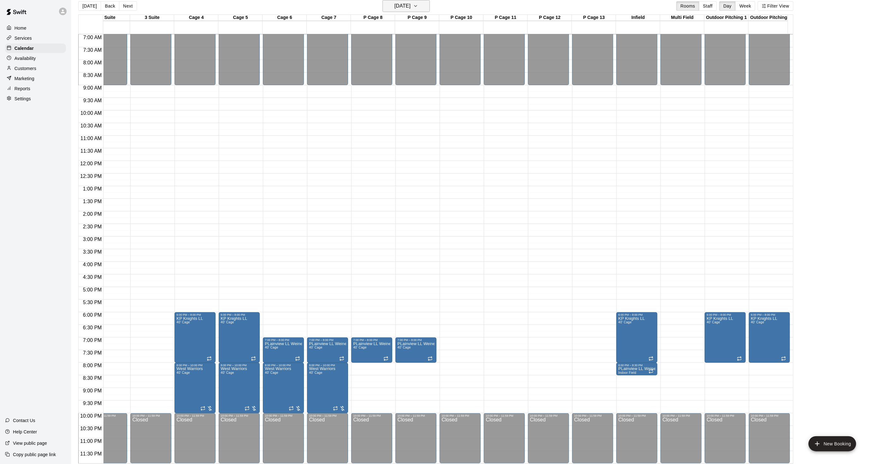
click at [410, 2] on h6 "Wednesday Jan 14" at bounding box center [403, 6] width 16 height 9
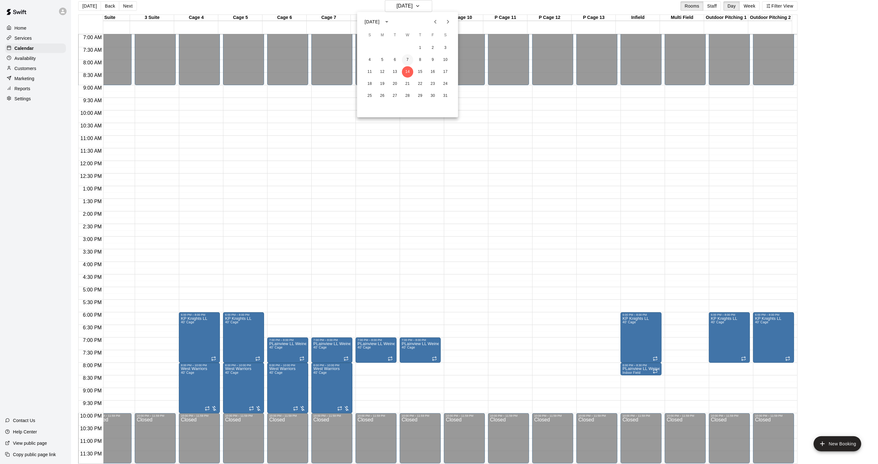
click at [408, 55] on button "7" at bounding box center [407, 59] width 11 height 11
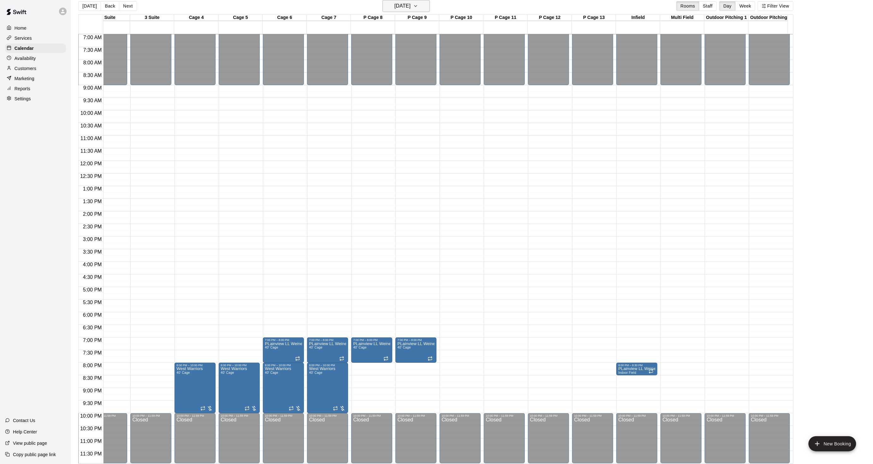
click at [398, 7] on h6 "Wednesday Jan 07" at bounding box center [403, 6] width 16 height 9
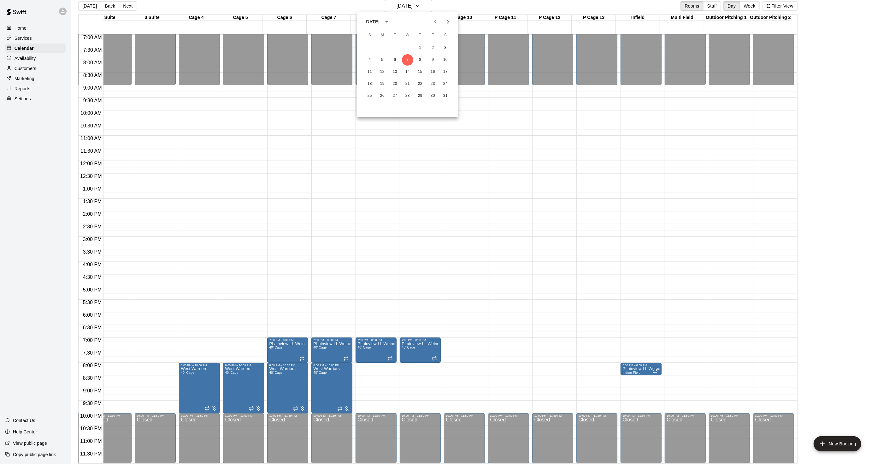
click at [183, 297] on div at bounding box center [439, 232] width 878 height 464
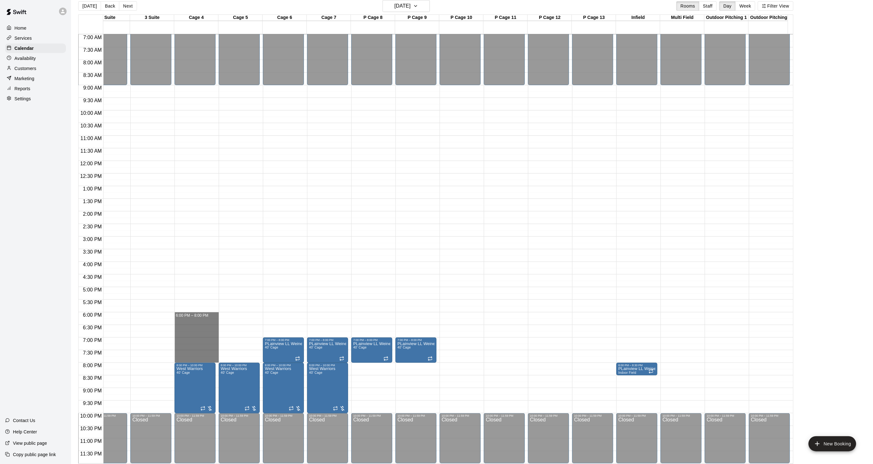
drag, startPoint x: 186, startPoint y: 308, endPoint x: 189, endPoint y: 355, distance: 47.4
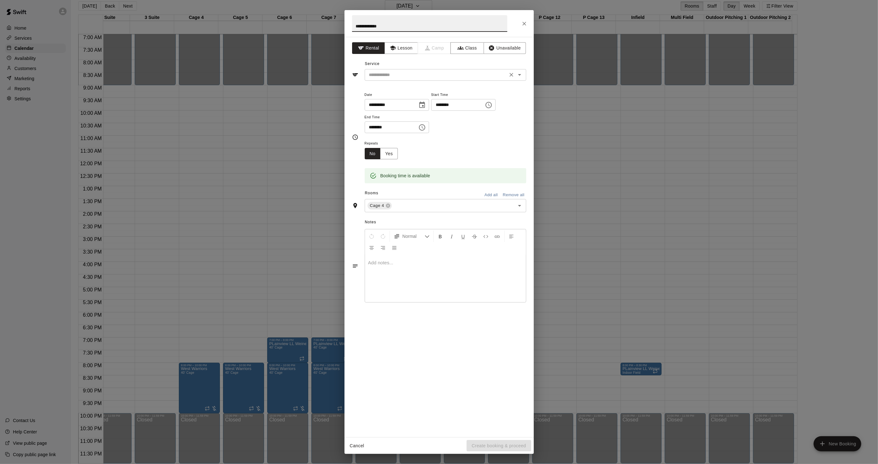
click at [396, 80] on div "​" at bounding box center [446, 75] width 162 height 12
type input "**********"
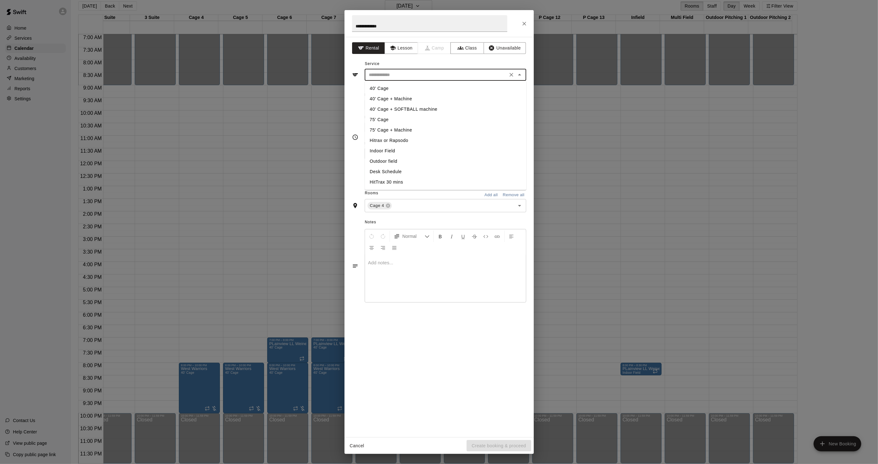
click at [383, 84] on li "40' Cage" at bounding box center [446, 88] width 162 height 10
type input "********"
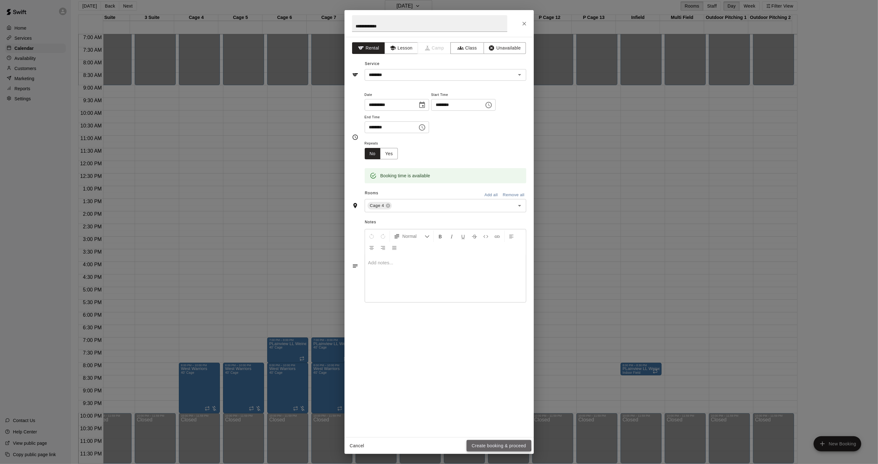
click at [484, 444] on button "Create booking & proceed" at bounding box center [499, 446] width 64 height 12
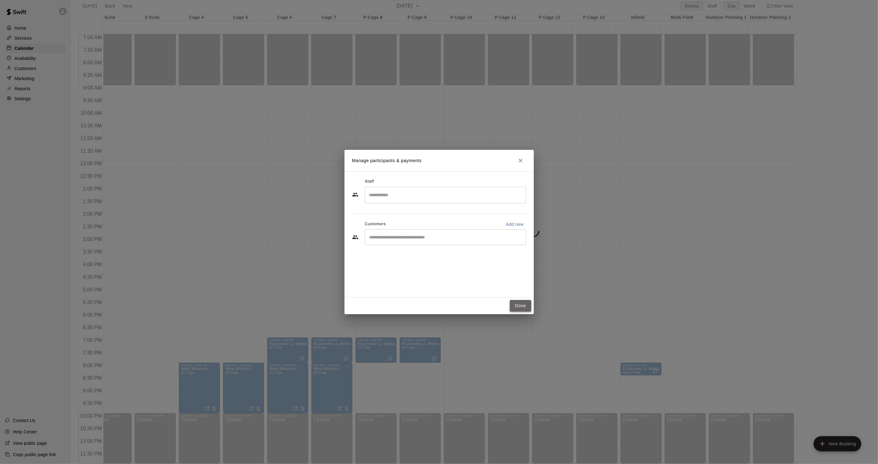
click at [516, 302] on button "Done" at bounding box center [520, 306] width 21 height 12
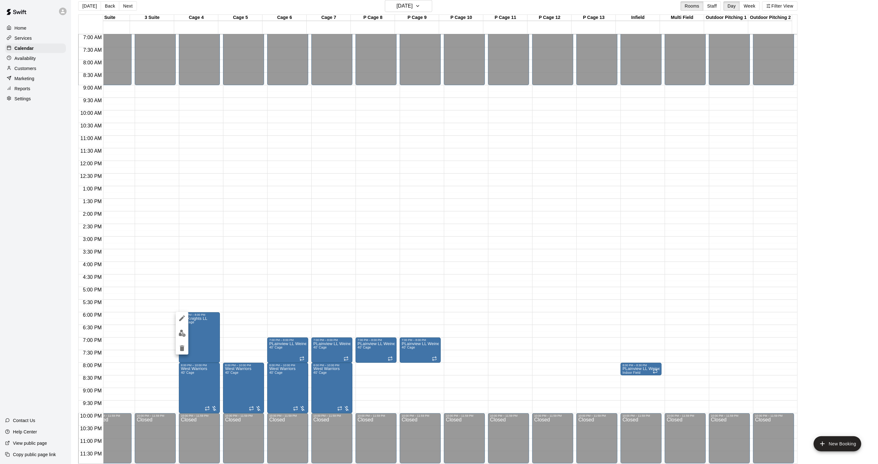
click at [181, 315] on icon "edit" at bounding box center [182, 319] width 8 height 8
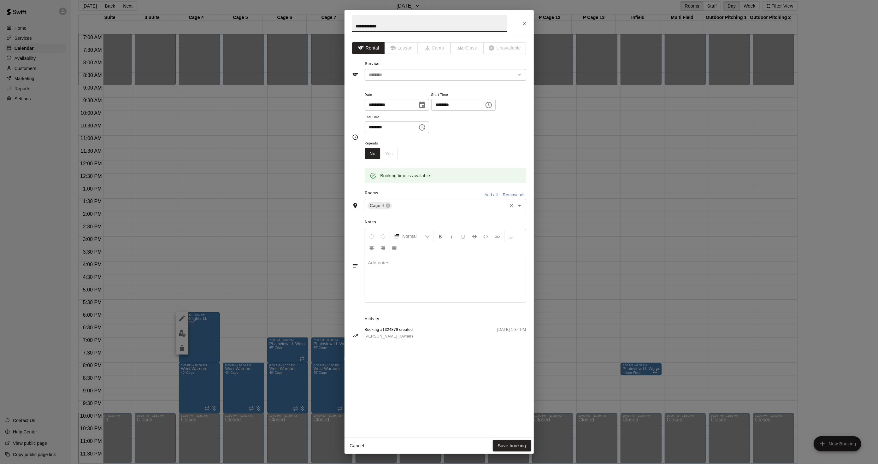
click at [402, 207] on input "text" at bounding box center [449, 206] width 113 height 8
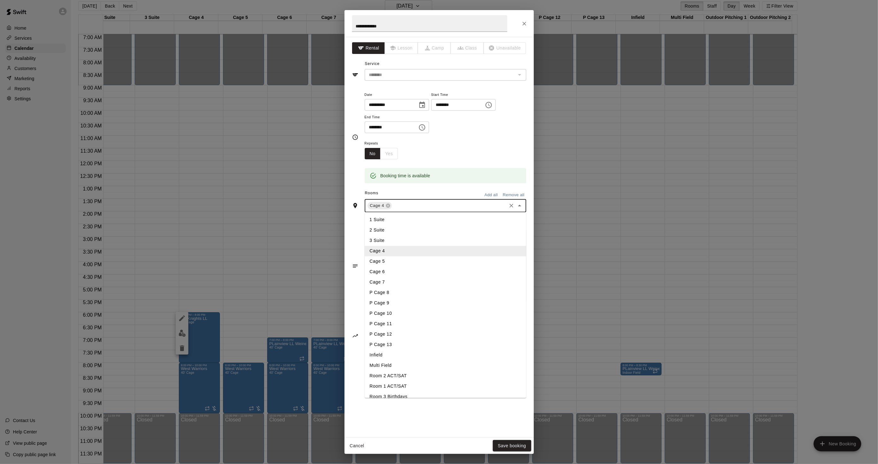
click at [394, 258] on li "Cage 5" at bounding box center [446, 262] width 162 height 10
click at [426, 209] on input "text" at bounding box center [462, 206] width 86 height 8
click at [389, 287] on li "Infield" at bounding box center [446, 287] width 162 height 10
click at [479, 204] on input "text" at bounding box center [474, 206] width 62 height 8
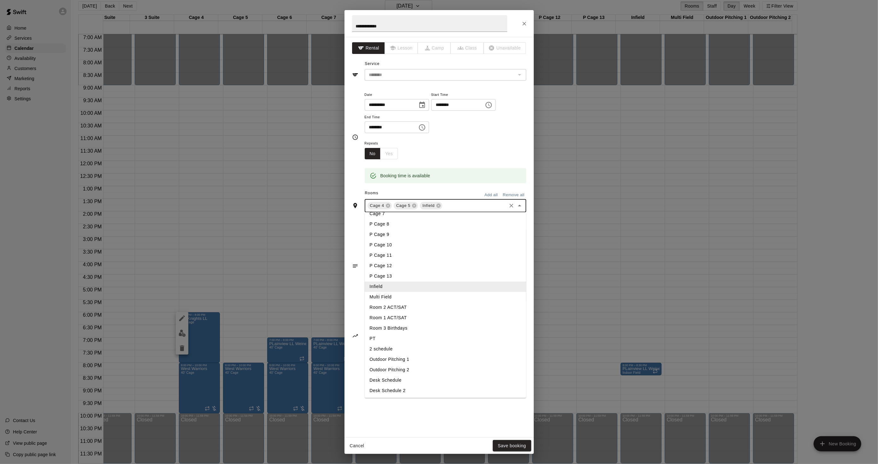
click at [399, 357] on li "Outdoor Pitching 1" at bounding box center [446, 360] width 162 height 10
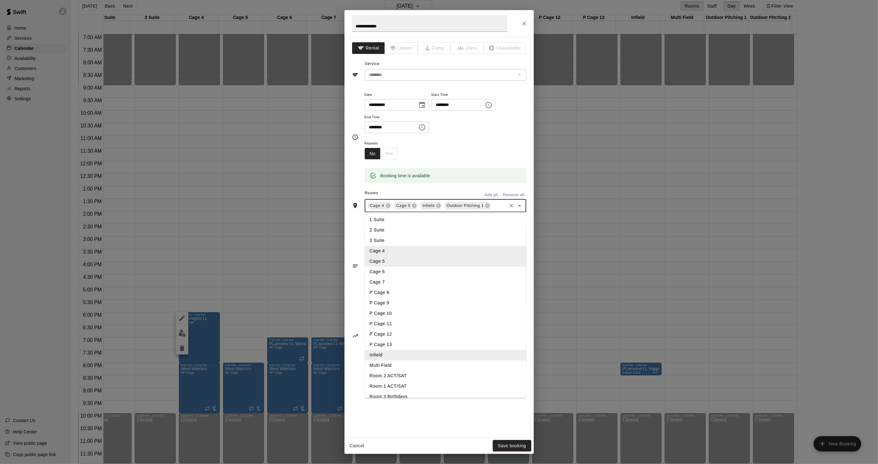
click at [492, 209] on input "text" at bounding box center [498, 206] width 13 height 8
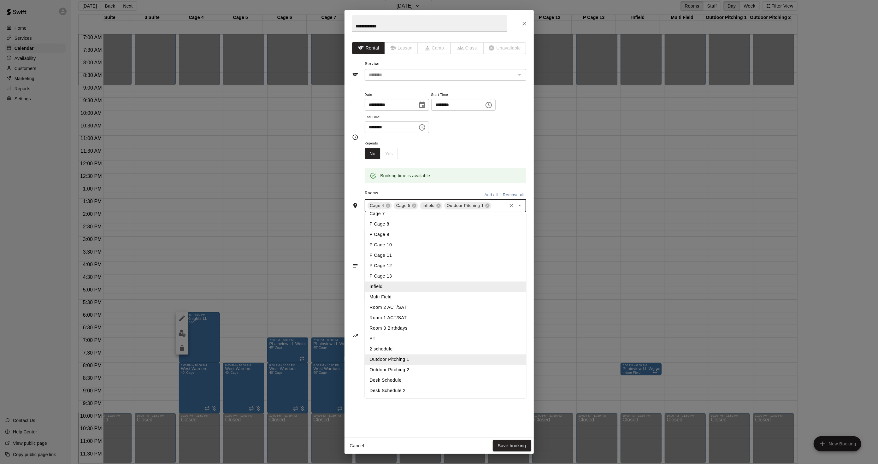
click at [416, 367] on li "Outdoor Pitching 2" at bounding box center [446, 370] width 162 height 10
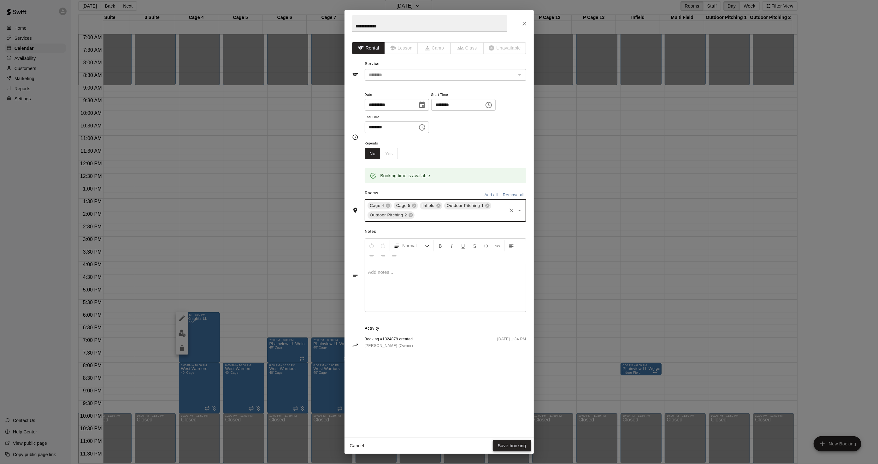
click at [504, 442] on button "Save booking" at bounding box center [512, 446] width 39 height 12
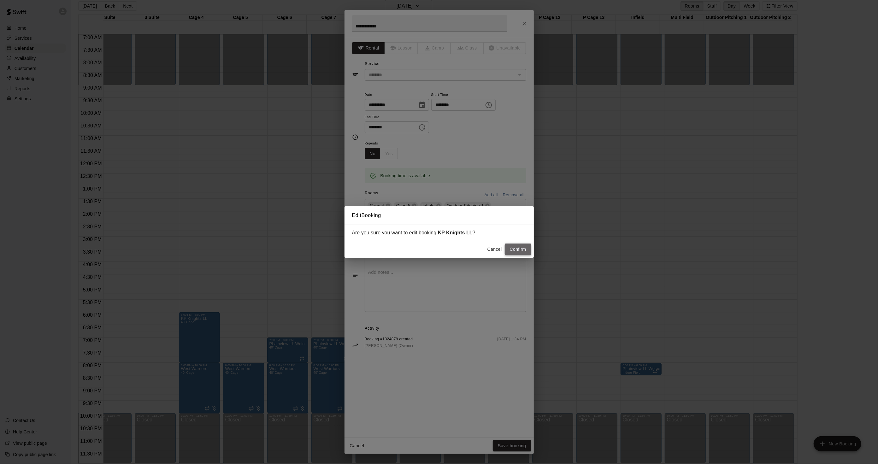
click at [519, 252] on button "Confirm" at bounding box center [518, 250] width 27 height 12
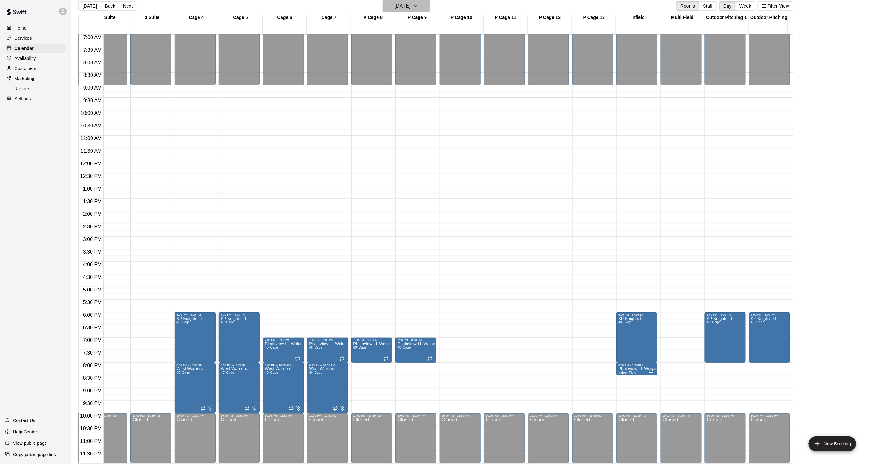
click at [410, 4] on h6 "Wednesday Jan 07" at bounding box center [403, 6] width 16 height 9
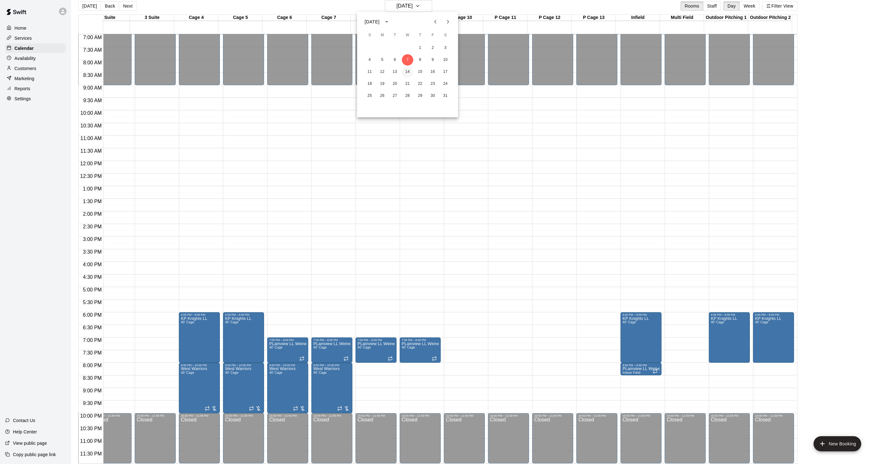
click at [408, 71] on button "14" at bounding box center [407, 71] width 11 height 11
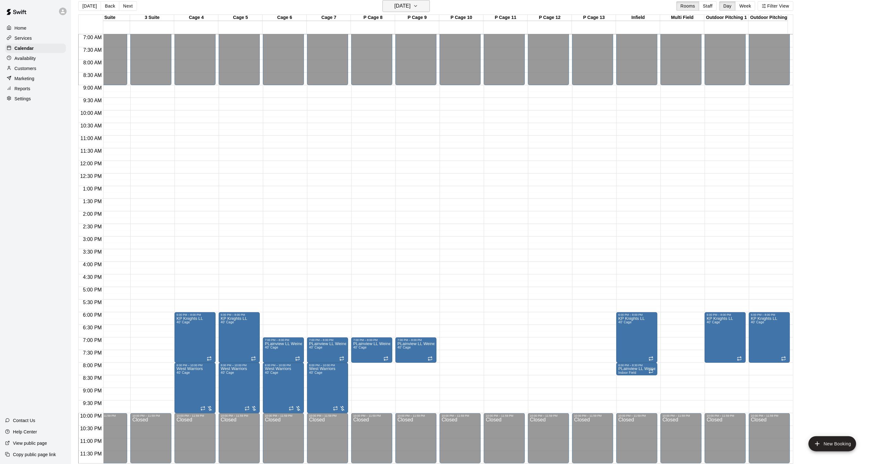
click at [406, 10] on h6 "Wednesday Jan 14" at bounding box center [403, 6] width 16 height 9
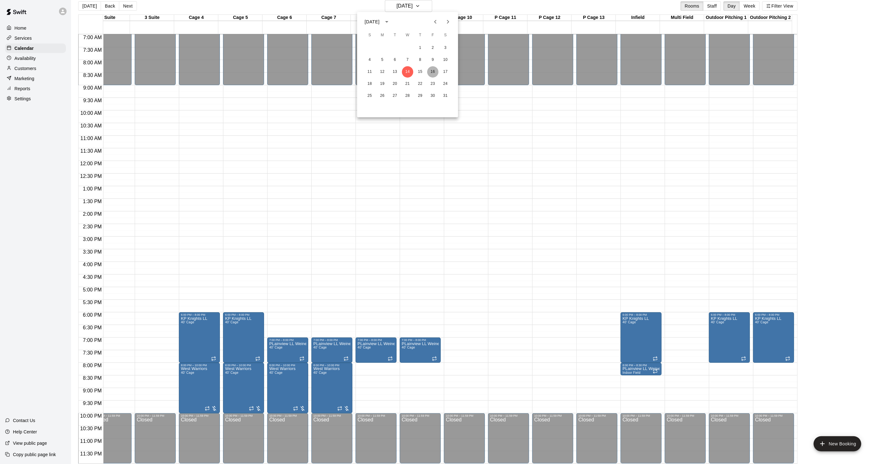
click at [431, 68] on button "16" at bounding box center [432, 71] width 11 height 11
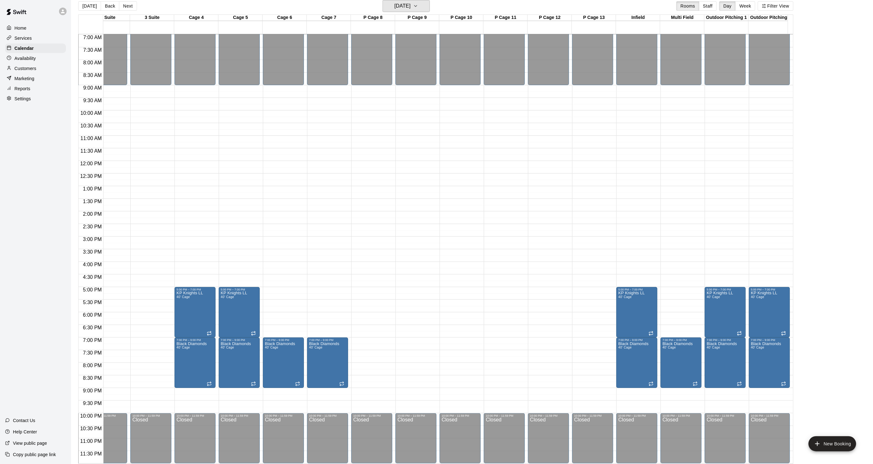
click at [411, 7] on h6 "Friday Jan 16" at bounding box center [403, 6] width 16 height 9
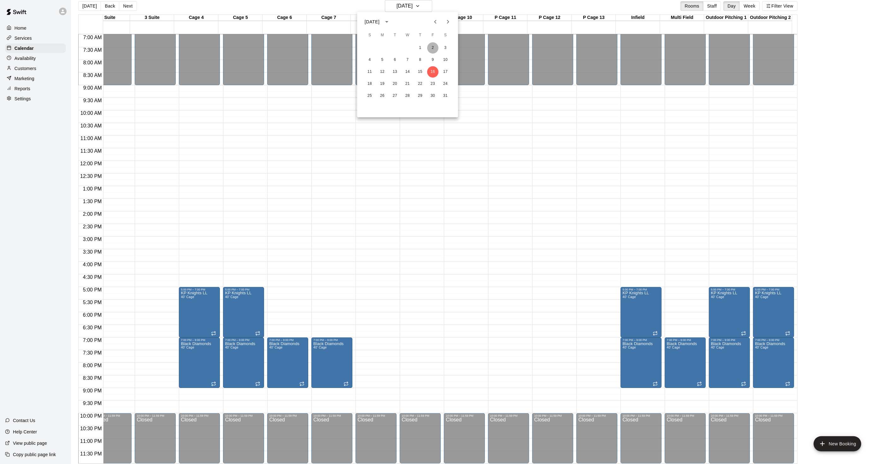
click at [430, 48] on button "2" at bounding box center [432, 47] width 11 height 11
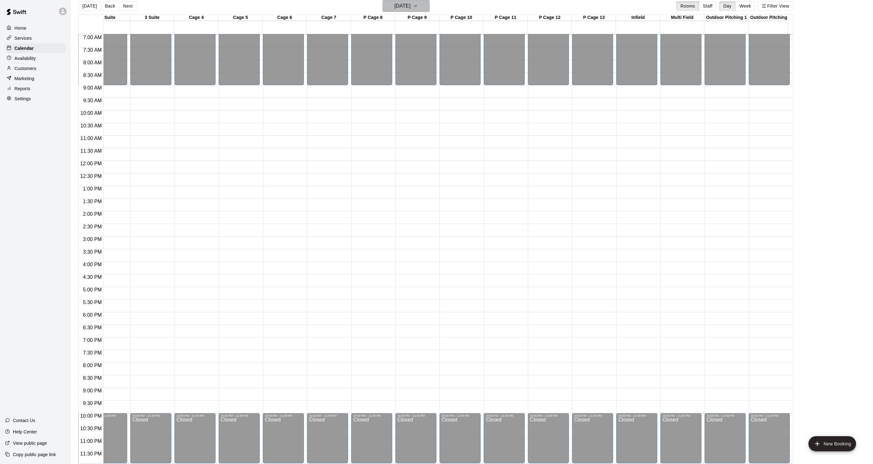
click at [411, 4] on h6 "Friday Jan 02" at bounding box center [403, 6] width 16 height 9
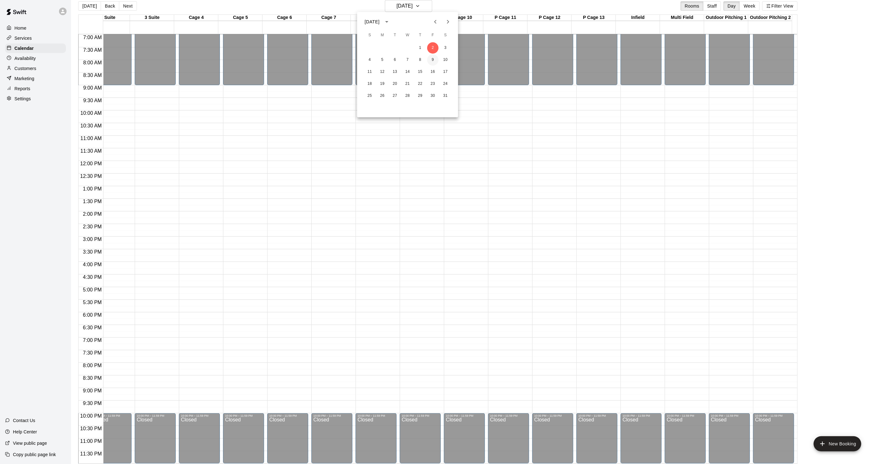
click at [433, 55] on button "9" at bounding box center [432, 59] width 11 height 11
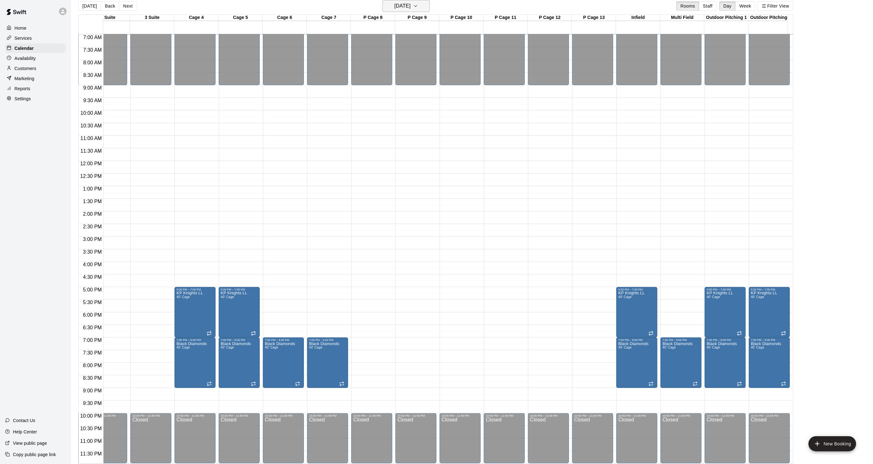
click at [411, 3] on h6 "Friday Jan 09" at bounding box center [403, 6] width 16 height 9
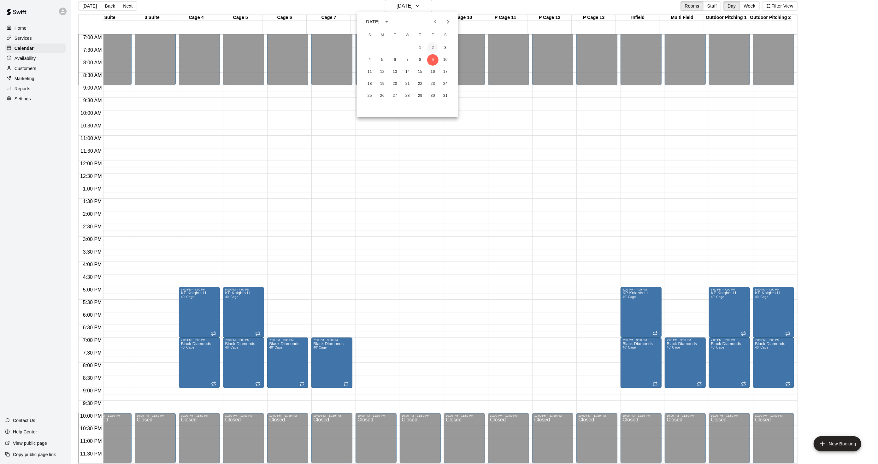
click at [432, 45] on button "2" at bounding box center [432, 47] width 11 height 11
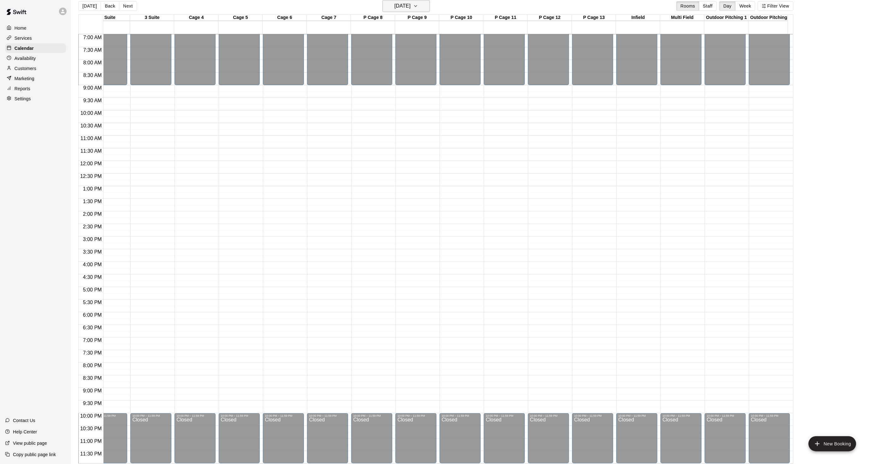
click at [409, 2] on h6 "Friday Jan 02" at bounding box center [403, 6] width 16 height 9
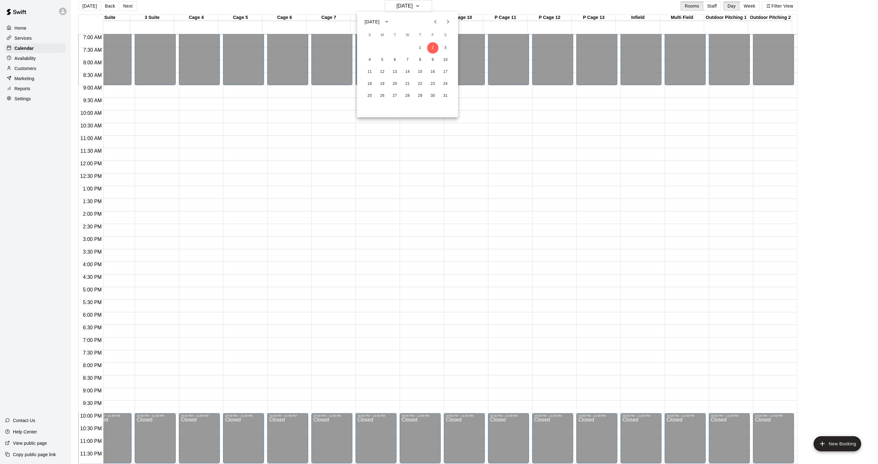
click at [87, 8] on div at bounding box center [439, 232] width 878 height 464
click at [84, 10] on div "January 2026 S M T W T F S 1 2 3 4 5 6 7 8 9 10 11 12 13 14 15 16 17 18 19 20 2…" at bounding box center [436, 232] width 873 height 464
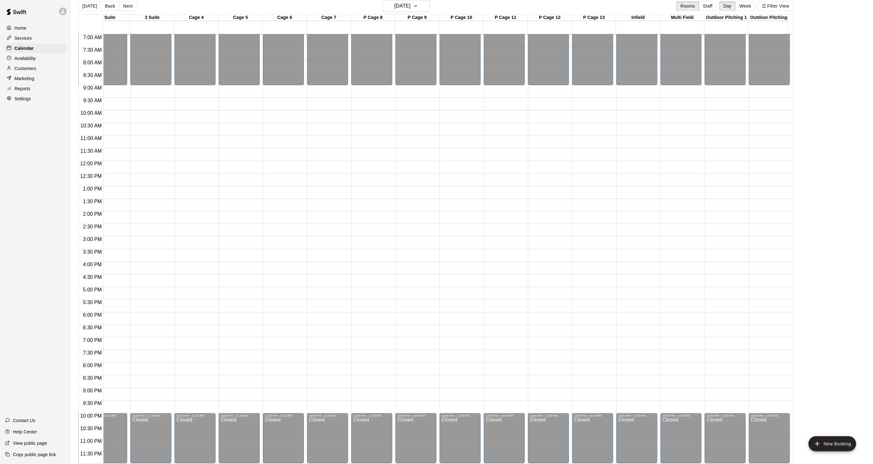
click at [84, 10] on button "[DATE]" at bounding box center [89, 5] width 23 height 9
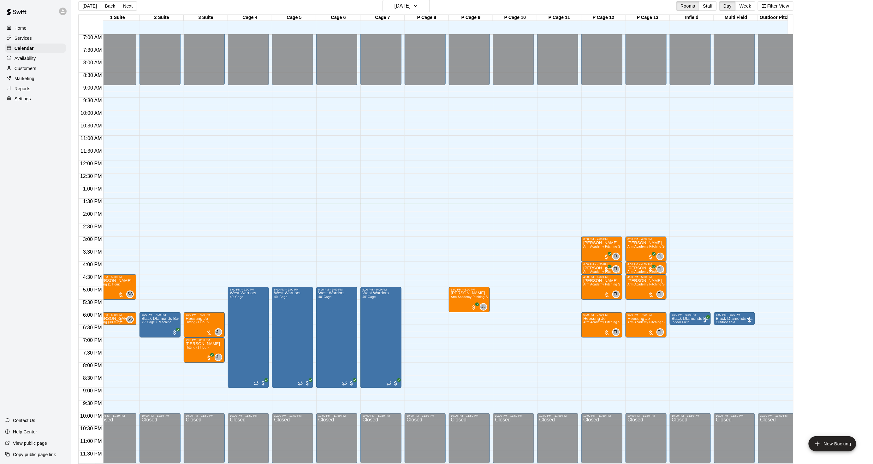
scroll to position [0, 0]
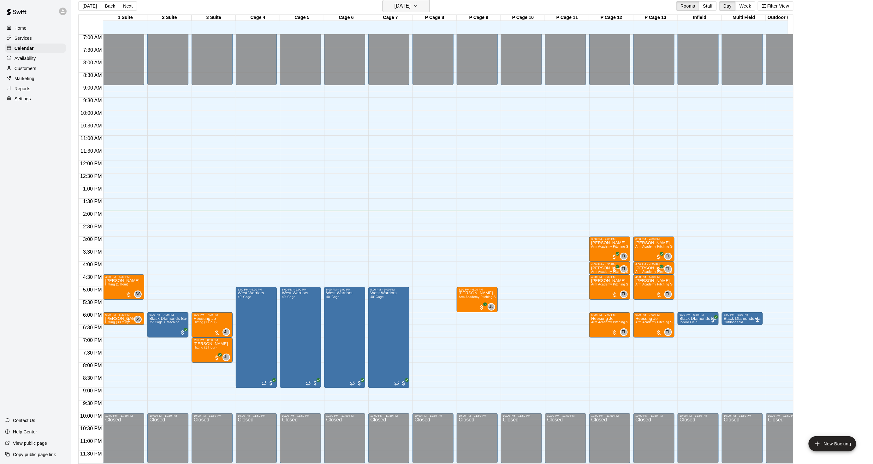
click at [405, 2] on h6 "Monday Aug 18" at bounding box center [403, 6] width 16 height 9
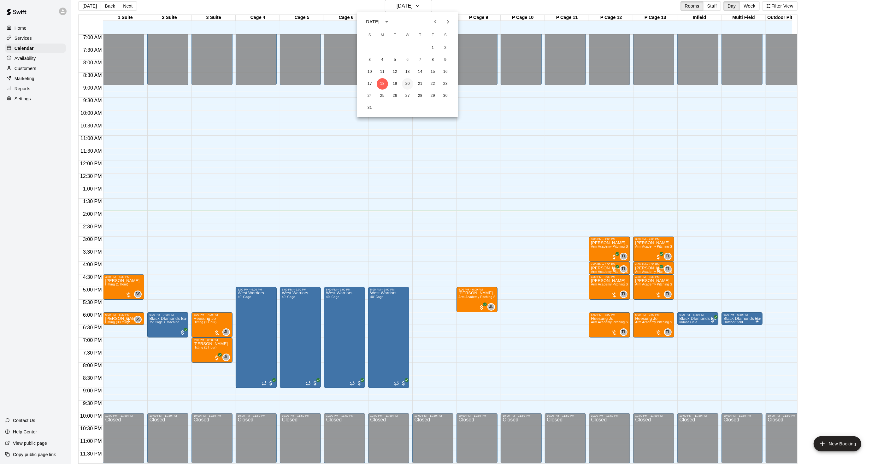
click at [409, 86] on button "20" at bounding box center [407, 83] width 11 height 11
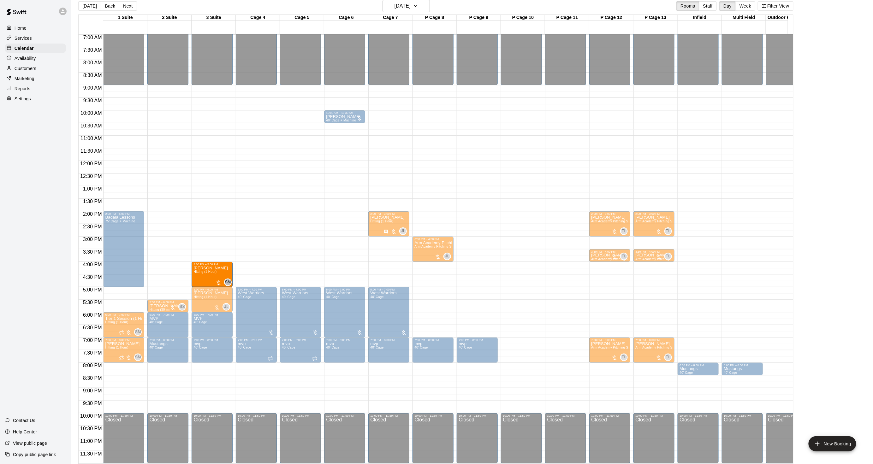
drag, startPoint x: 158, startPoint y: 261, endPoint x: 203, endPoint y: 264, distance: 45.5
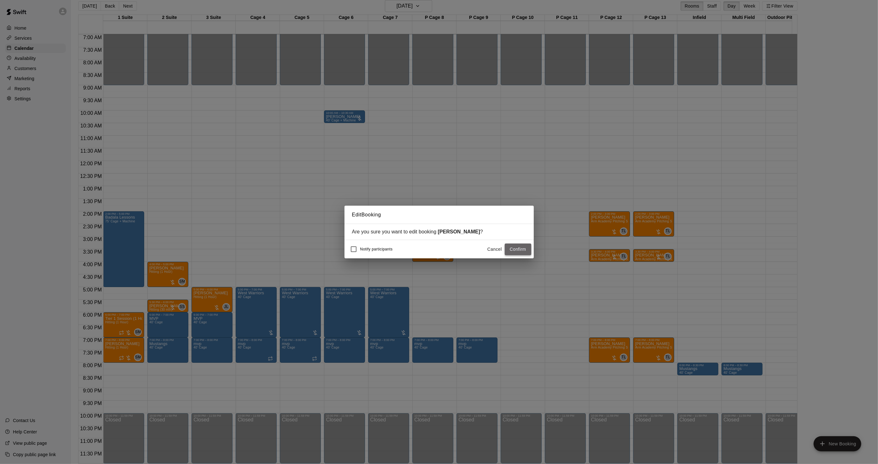
click at [524, 251] on button "Confirm" at bounding box center [518, 250] width 27 height 12
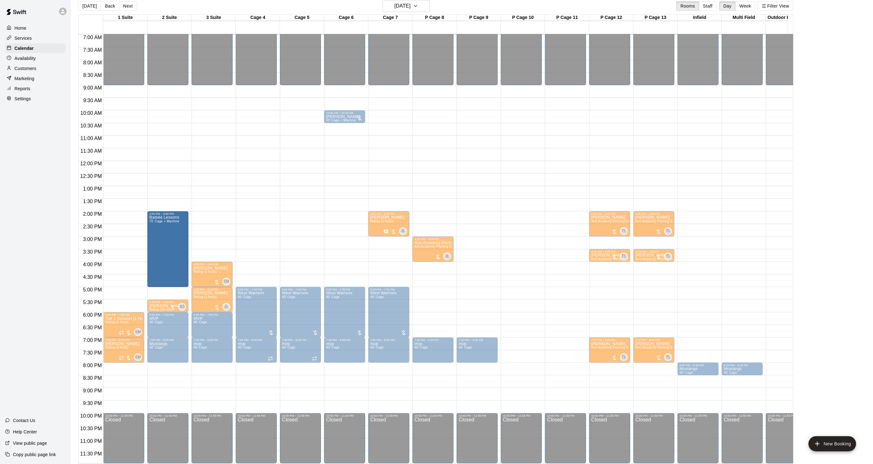
drag, startPoint x: 130, startPoint y: 235, endPoint x: 153, endPoint y: 241, distance: 23.7
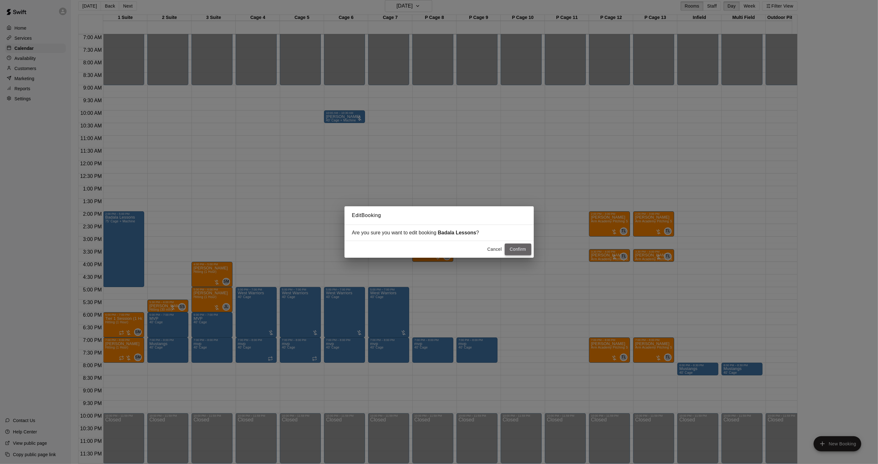
click at [523, 247] on button "Confirm" at bounding box center [518, 250] width 27 height 12
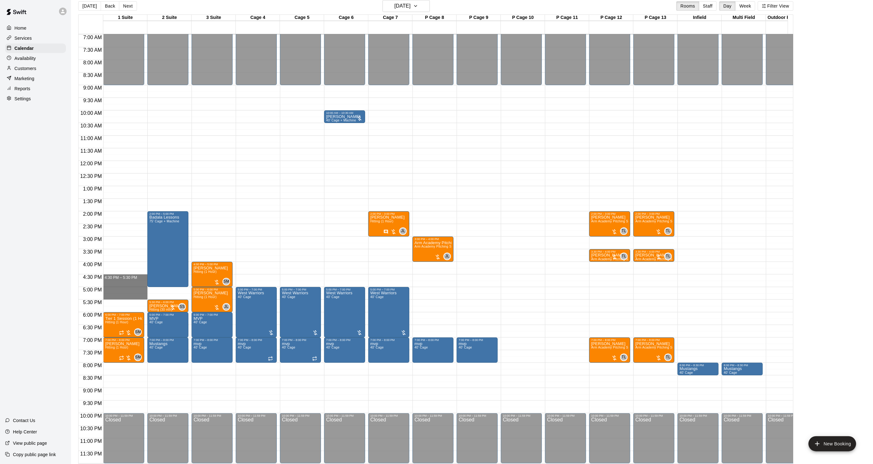
drag, startPoint x: 109, startPoint y: 273, endPoint x: 111, endPoint y: 292, distance: 19.1
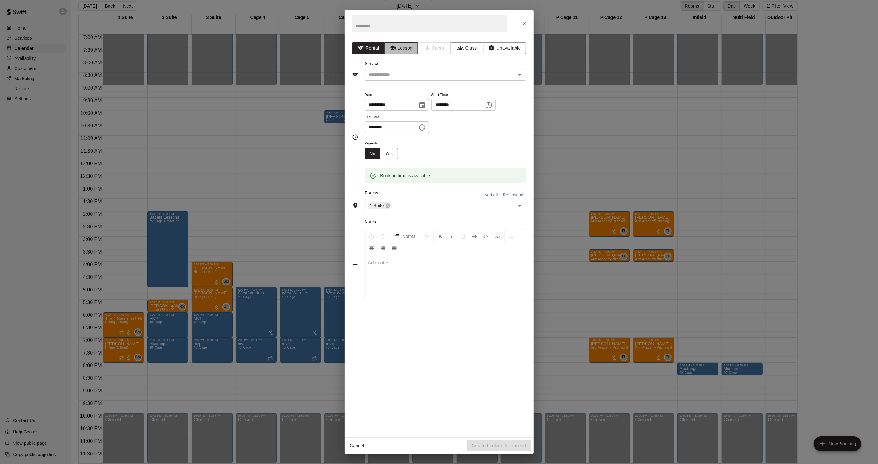
drag, startPoint x: 402, startPoint y: 48, endPoint x: 405, endPoint y: 60, distance: 12.3
click at [402, 50] on button "Lesson" at bounding box center [401, 48] width 33 height 12
click at [398, 77] on input "text" at bounding box center [436, 75] width 139 height 8
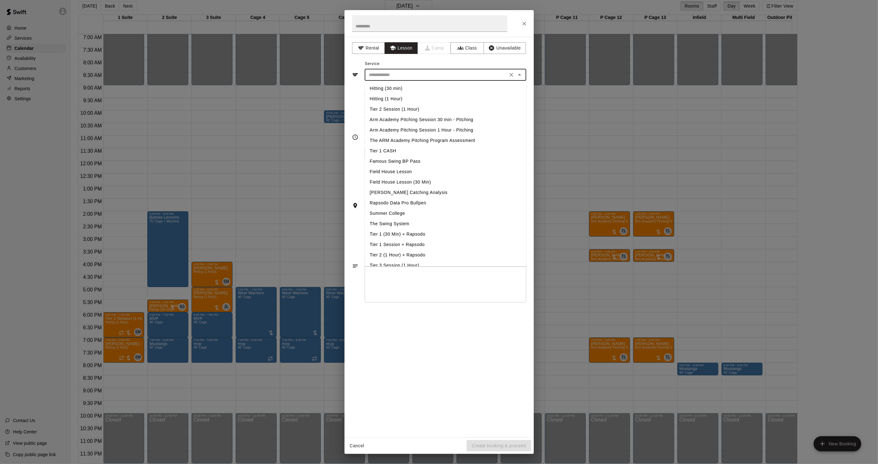
click at [397, 97] on li "Hitting (1 Hour)" at bounding box center [446, 99] width 162 height 10
type input "**********"
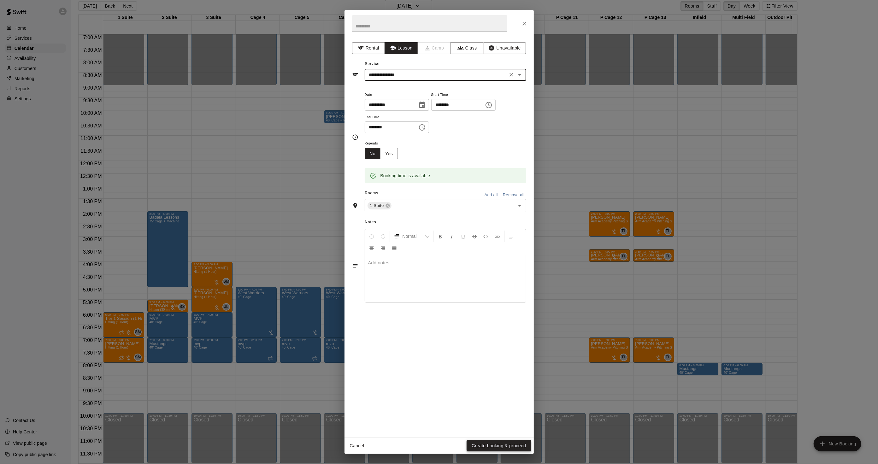
click at [514, 446] on button "Create booking & proceed" at bounding box center [499, 446] width 64 height 12
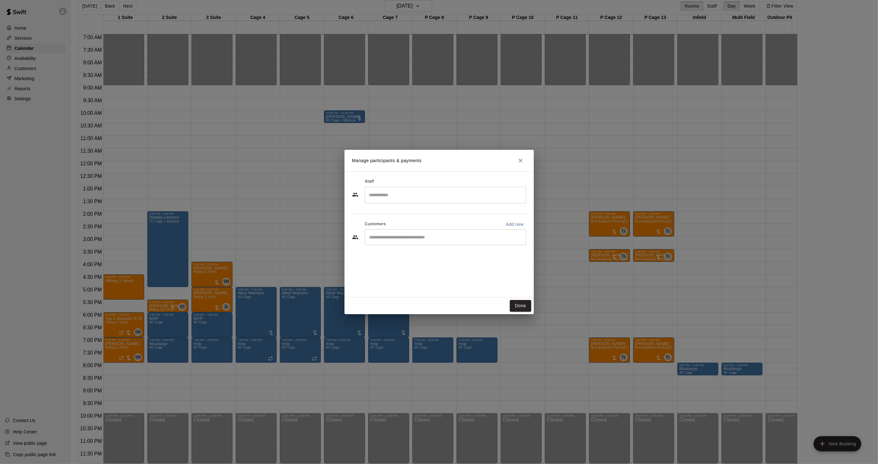
click at [383, 200] on div "​" at bounding box center [446, 195] width 162 height 17
click at [403, 212] on p "Sean Singh" at bounding box center [400, 214] width 39 height 7
click at [397, 244] on div "​" at bounding box center [446, 237] width 162 height 16
type input "*****"
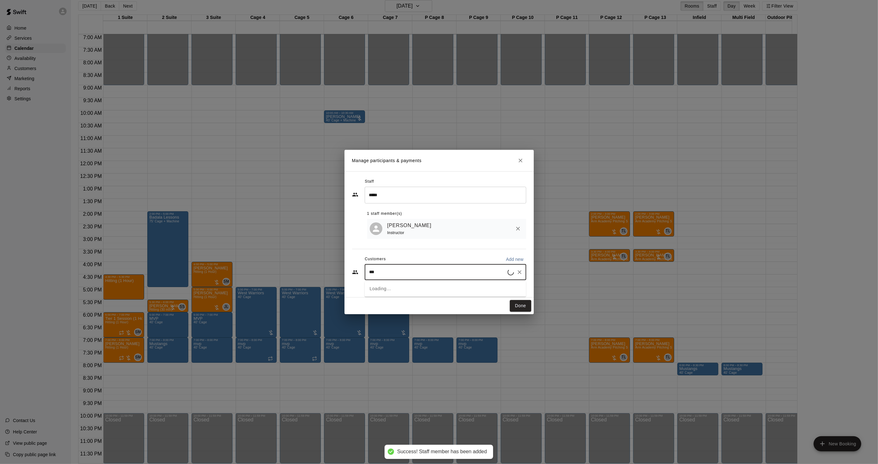
type input "****"
click at [403, 296] on span "jillb72@optonline.net" at bounding box center [417, 295] width 68 height 4
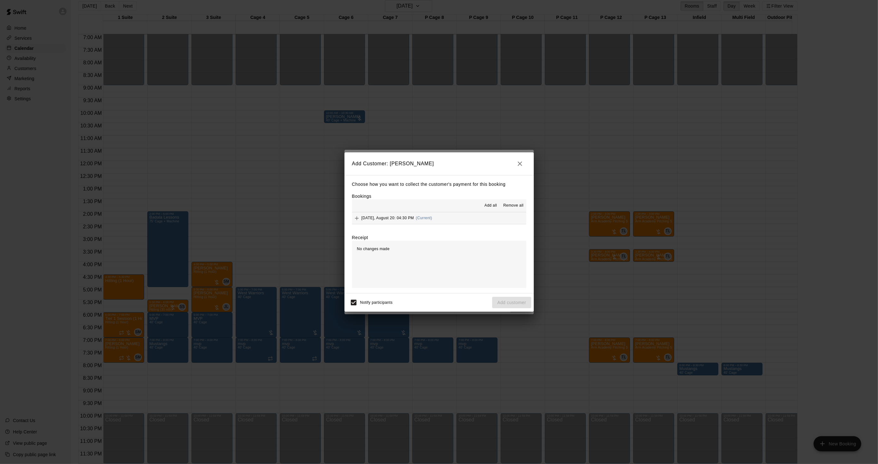
click at [421, 222] on div "Wednesday, August 20: 04:30 PM (Current)" at bounding box center [392, 218] width 80 height 9
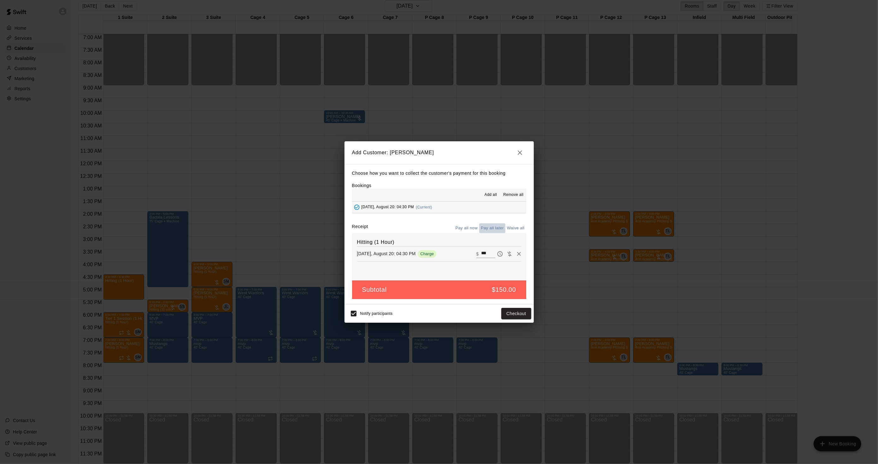
click at [499, 229] on button "Pay all later" at bounding box center [492, 228] width 26 height 10
click at [516, 258] on button "Remove" at bounding box center [518, 253] width 9 height 9
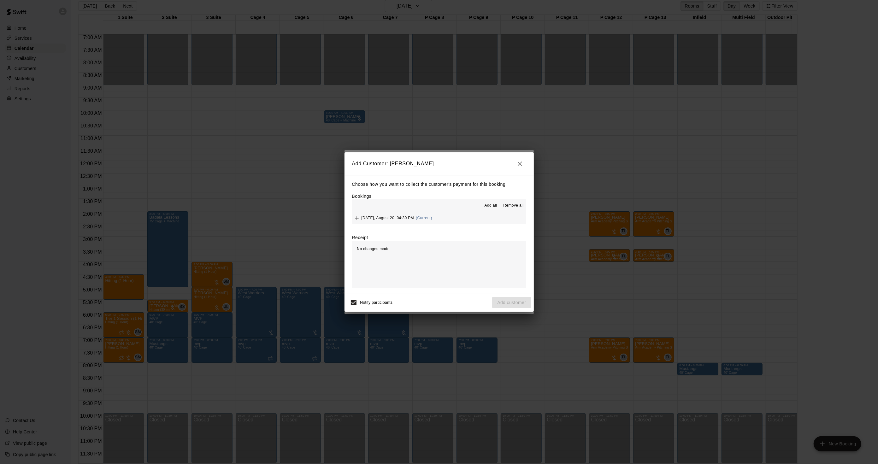
click at [514, 163] on button "button" at bounding box center [520, 163] width 13 height 13
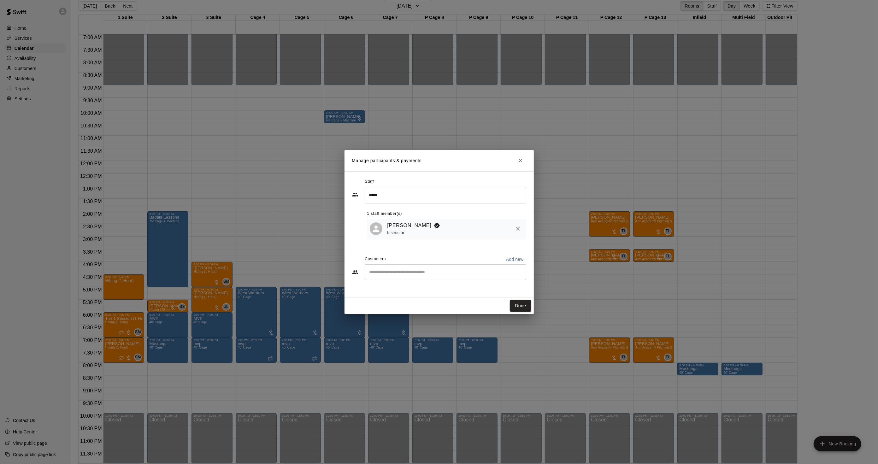
click at [394, 270] on input "Start typing to search customers..." at bounding box center [446, 272] width 156 height 6
type input "*"
type input "****"
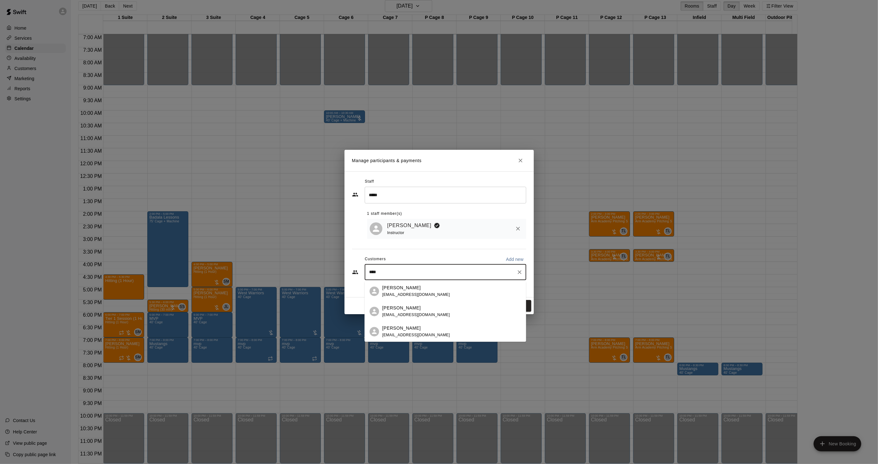
click at [410, 289] on p "Avery Betancourt" at bounding box center [402, 288] width 39 height 7
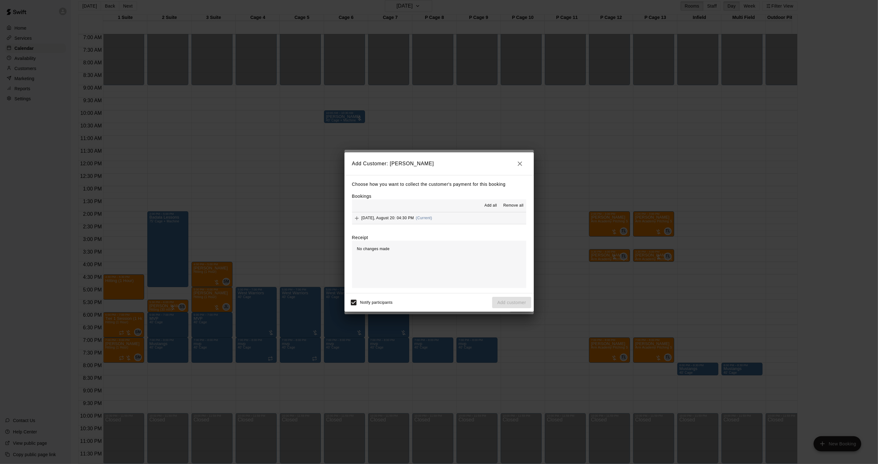
click at [404, 220] on span "Wednesday, August 20: 04:30 PM" at bounding box center [388, 218] width 53 height 4
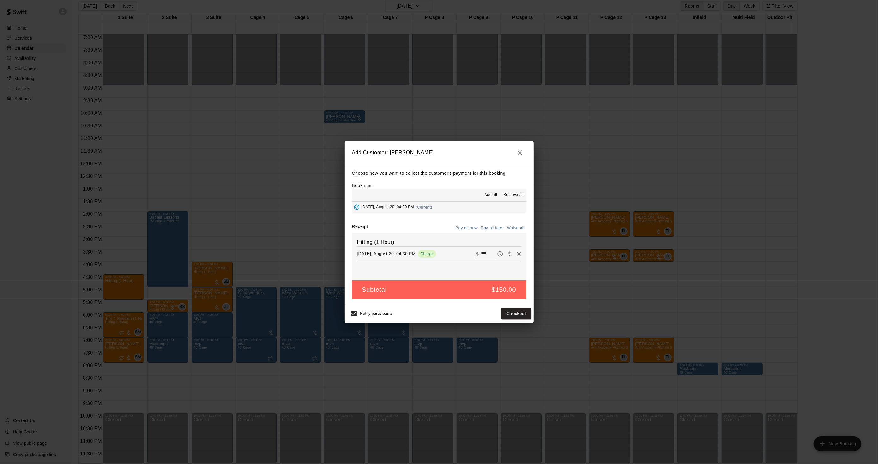
click at [487, 226] on button "Pay all later" at bounding box center [492, 228] width 26 height 10
click at [506, 308] on div "Notify participants Add customer" at bounding box center [439, 313] width 184 height 13
click at [506, 310] on button "Add customer" at bounding box center [511, 314] width 39 height 12
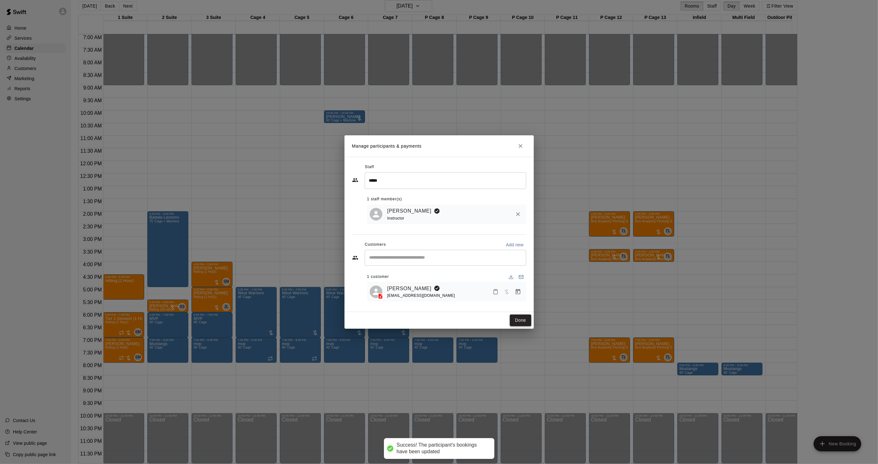
click at [519, 321] on button "Done" at bounding box center [520, 321] width 21 height 12
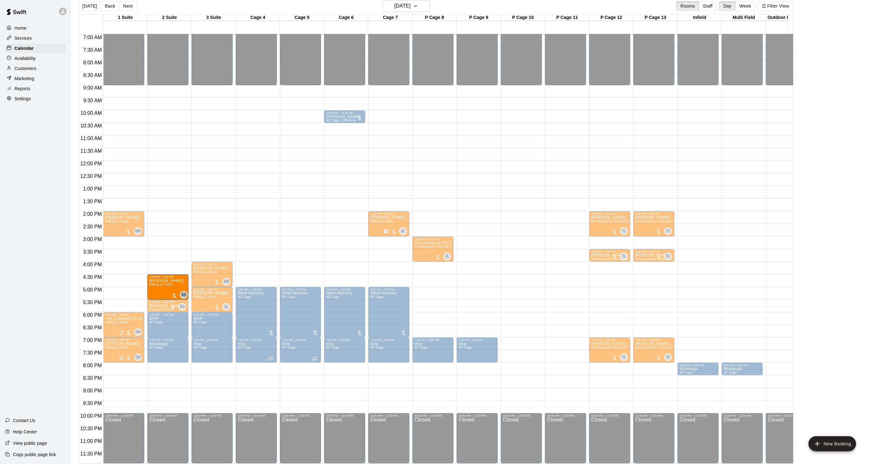
drag, startPoint x: 115, startPoint y: 281, endPoint x: 153, endPoint y: 284, distance: 38.3
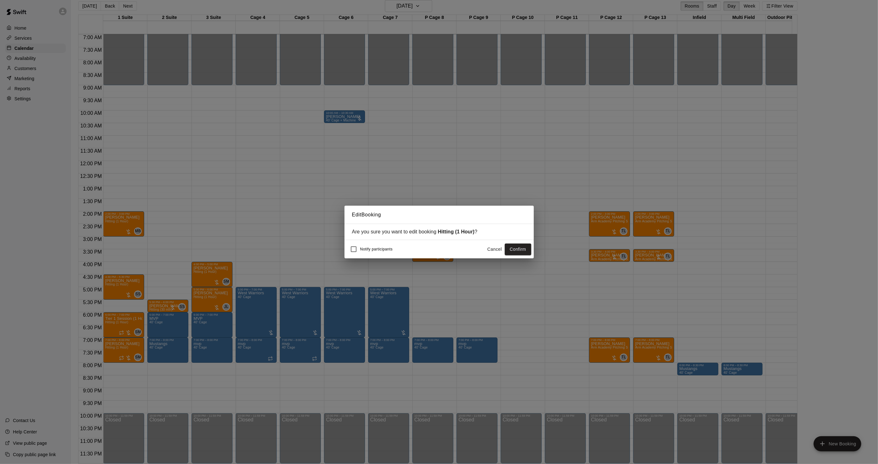
click at [522, 247] on button "Confirm" at bounding box center [518, 250] width 27 height 12
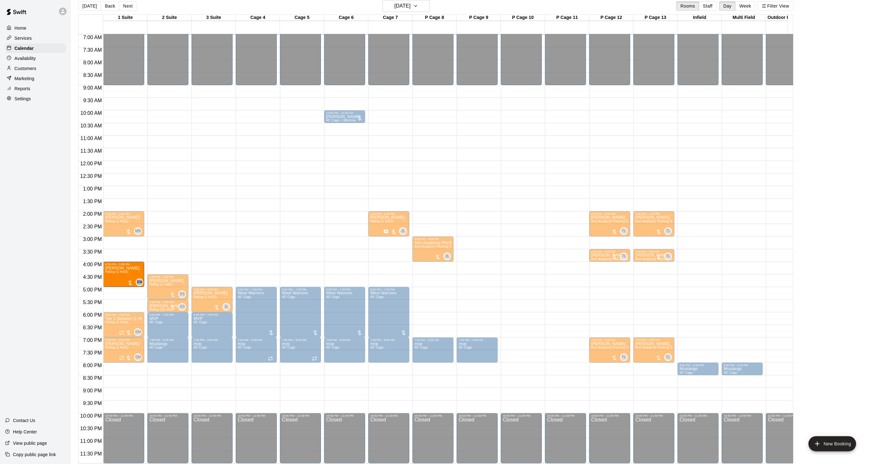
drag, startPoint x: 204, startPoint y: 265, endPoint x: 136, endPoint y: 266, distance: 67.9
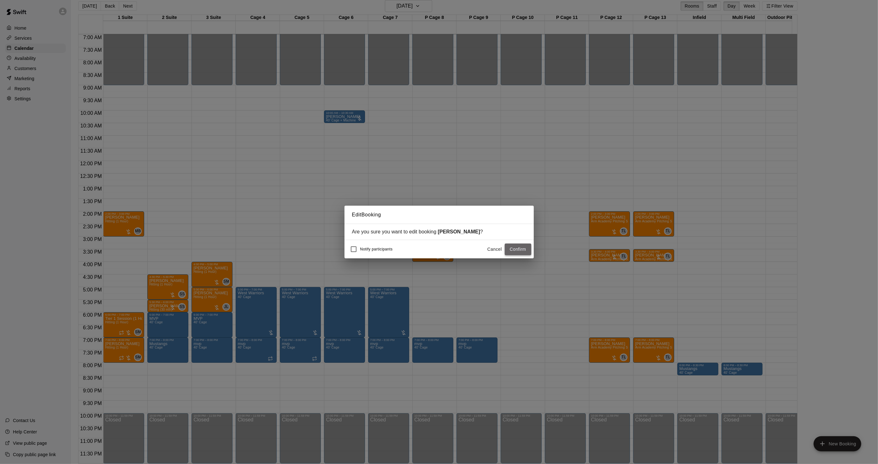
click at [506, 247] on button "Confirm" at bounding box center [518, 250] width 27 height 12
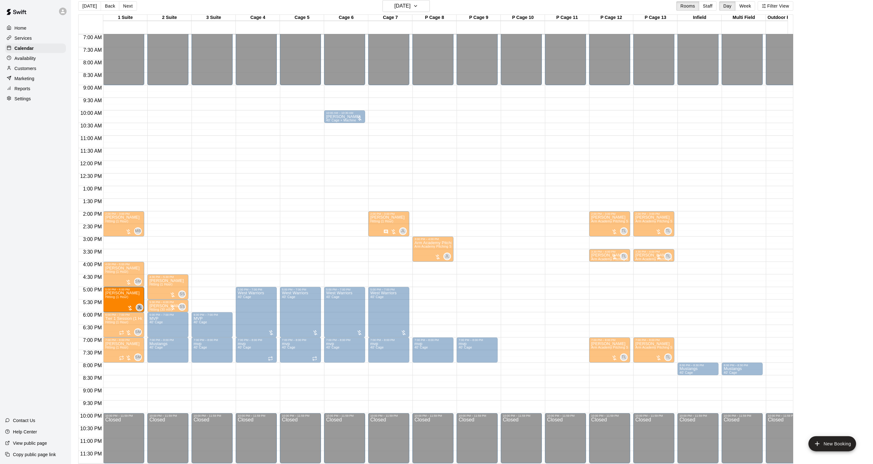
drag, startPoint x: 212, startPoint y: 293, endPoint x: 134, endPoint y: 295, distance: 77.7
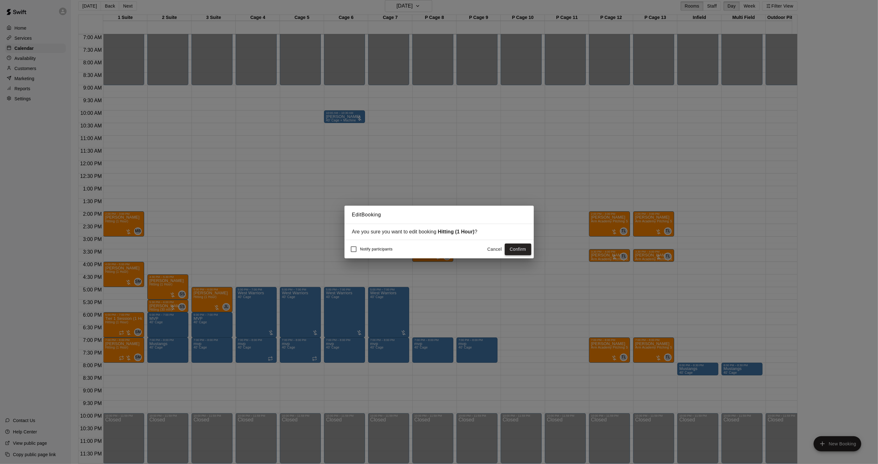
click at [516, 246] on button "Confirm" at bounding box center [518, 250] width 27 height 12
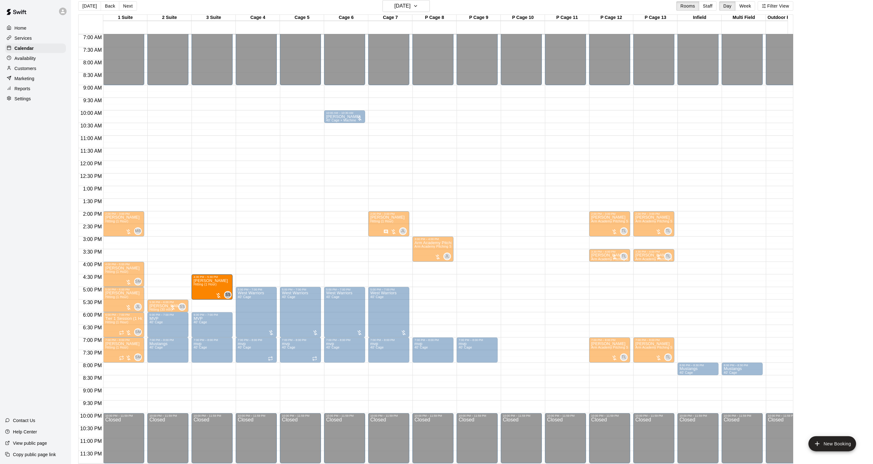
drag, startPoint x: 165, startPoint y: 281, endPoint x: 213, endPoint y: 283, distance: 48.3
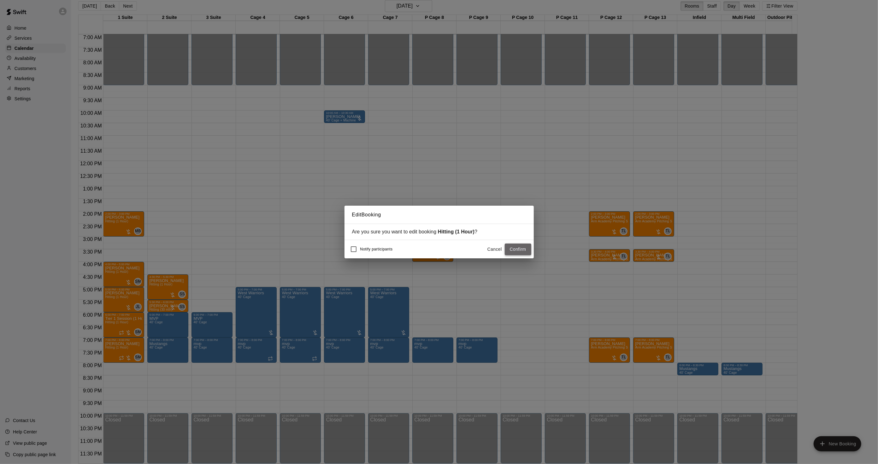
click at [516, 252] on button "Confirm" at bounding box center [518, 250] width 27 height 12
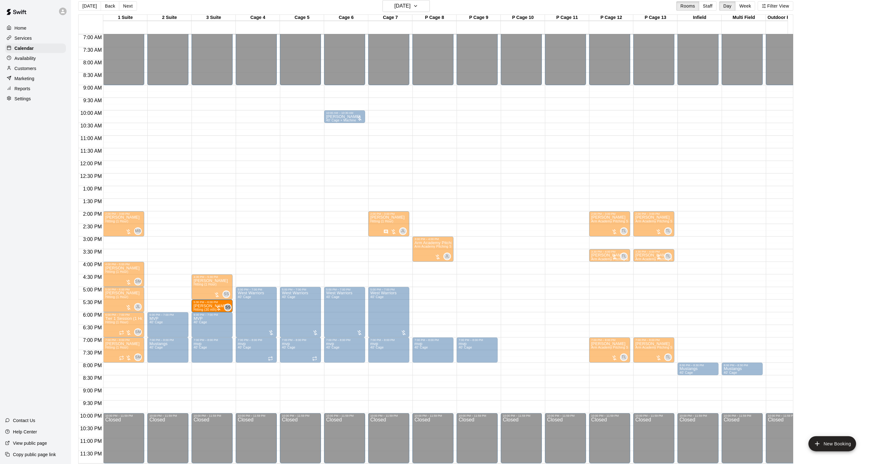
drag, startPoint x: 161, startPoint y: 302, endPoint x: 192, endPoint y: 304, distance: 30.7
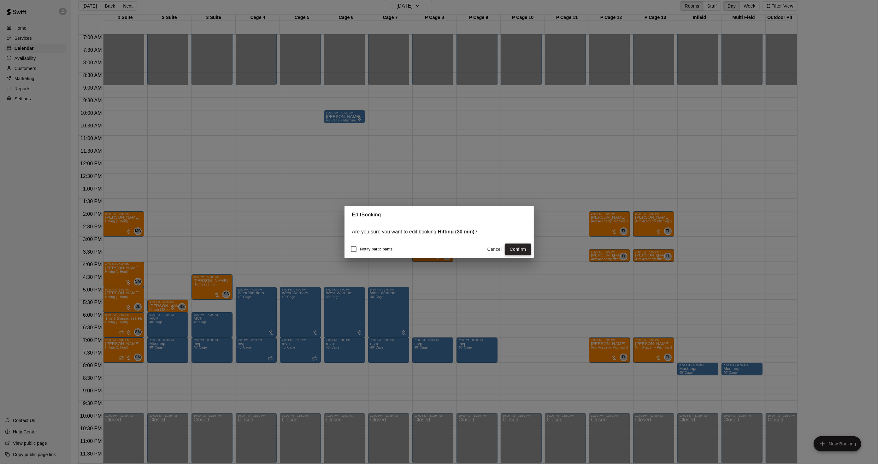
click at [514, 254] on button "Confirm" at bounding box center [518, 250] width 27 height 12
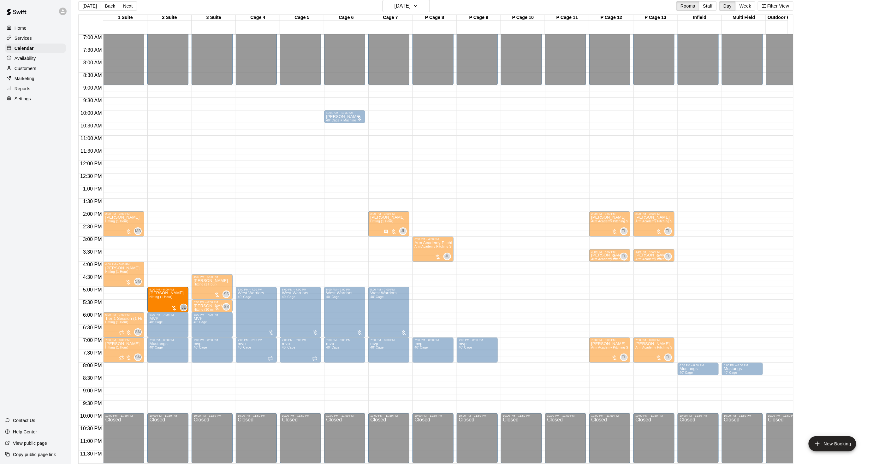
drag, startPoint x: 130, startPoint y: 294, endPoint x: 148, endPoint y: 295, distance: 18.6
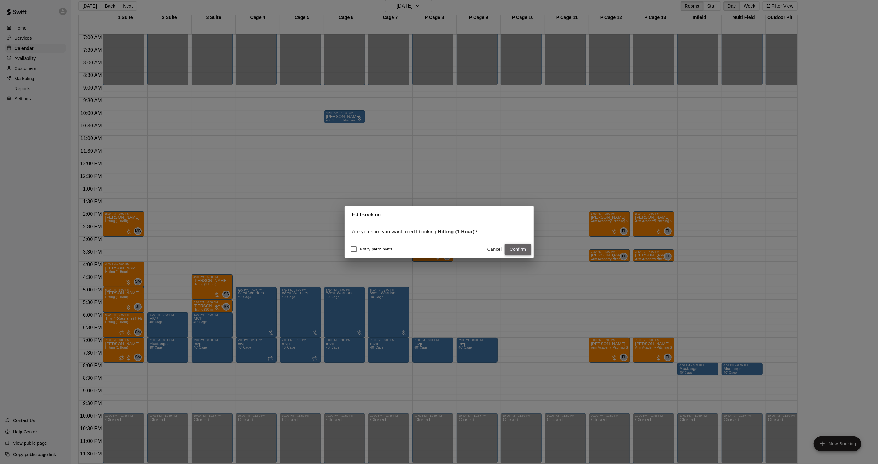
click at [521, 252] on button "Confirm" at bounding box center [518, 250] width 27 height 12
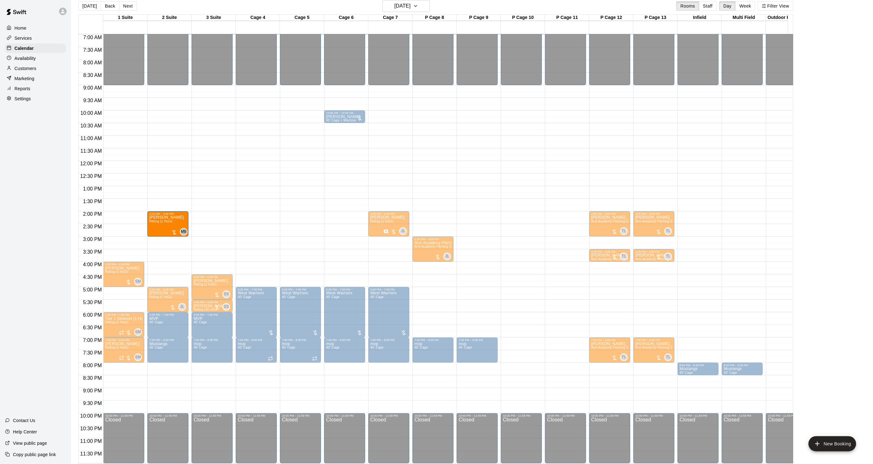
drag, startPoint x: 123, startPoint y: 218, endPoint x: 152, endPoint y: 219, distance: 28.4
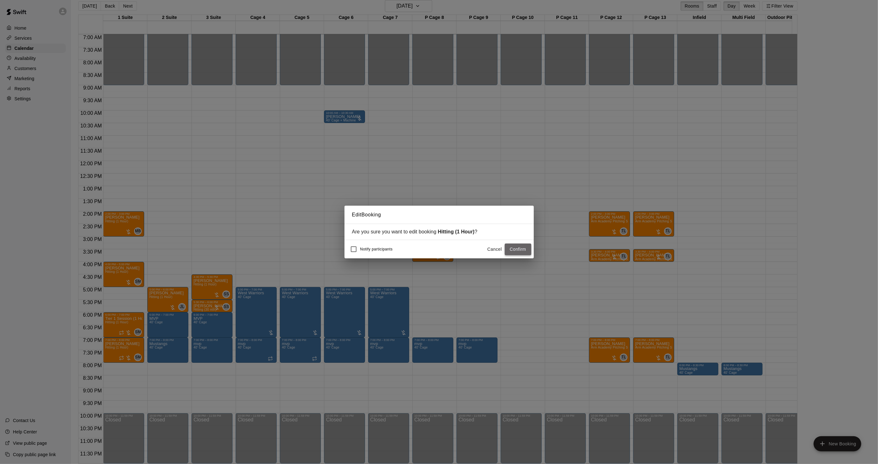
click at [526, 252] on button "Confirm" at bounding box center [518, 250] width 27 height 12
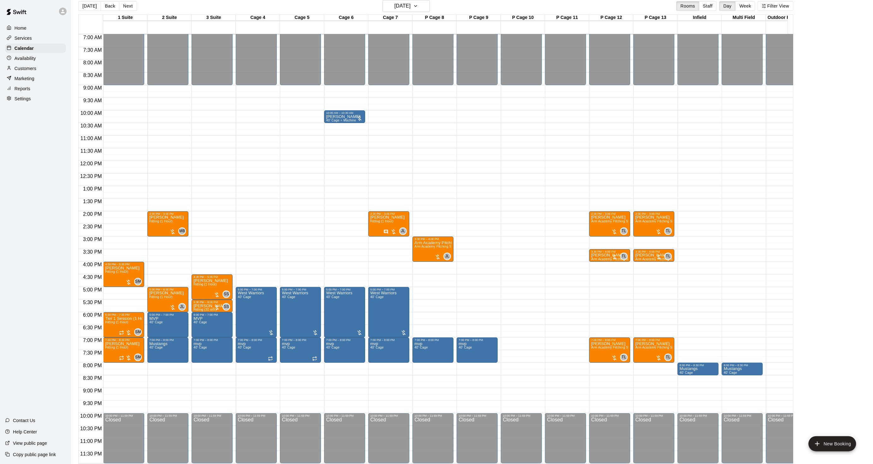
click at [21, 153] on div "Home Services Calendar Availability Customers Marketing Reports Settings Contac…" at bounding box center [35, 232] width 71 height 464
click at [86, 9] on button "[DATE]" at bounding box center [89, 5] width 23 height 9
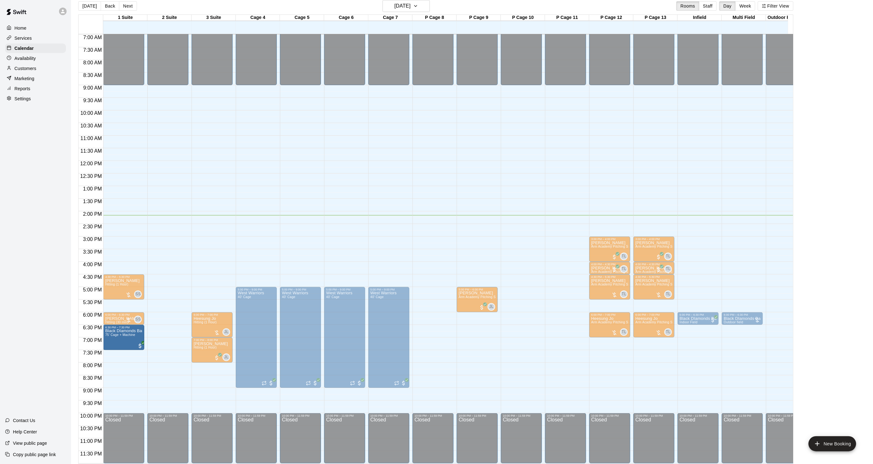
drag, startPoint x: 170, startPoint y: 323, endPoint x: 146, endPoint y: 335, distance: 27.3
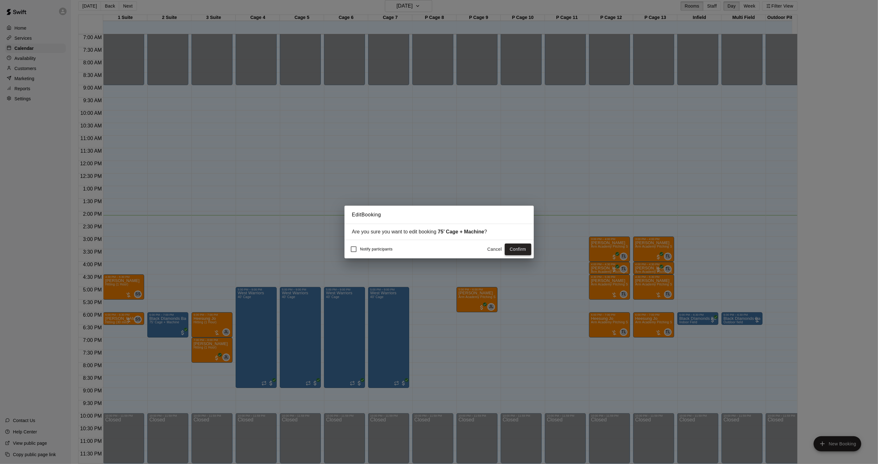
click at [520, 253] on button "Confirm" at bounding box center [518, 250] width 27 height 12
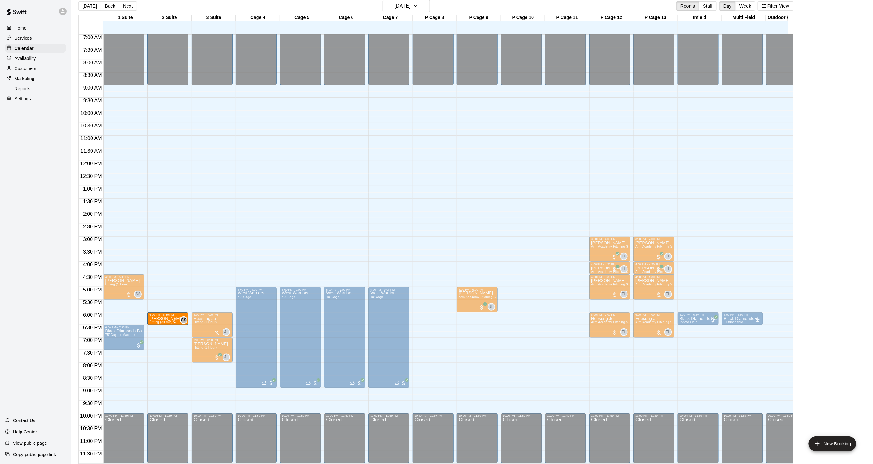
drag, startPoint x: 115, startPoint y: 315, endPoint x: 162, endPoint y: 317, distance: 47.1
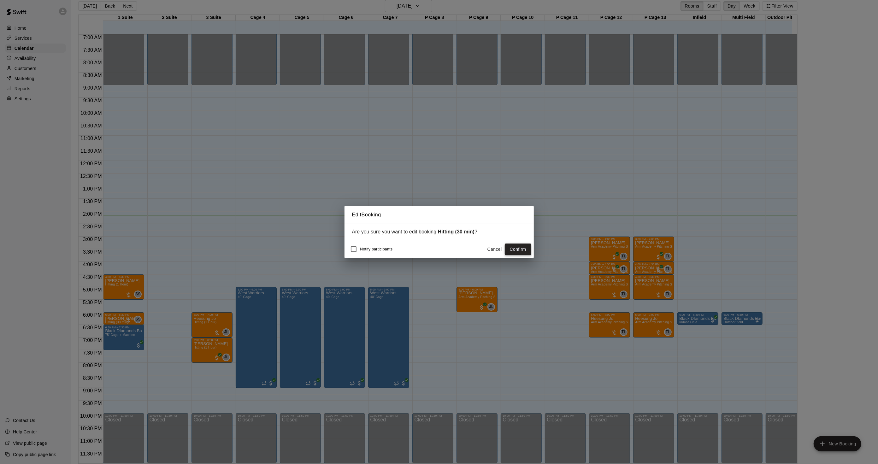
click at [528, 249] on button "Confirm" at bounding box center [518, 250] width 27 height 12
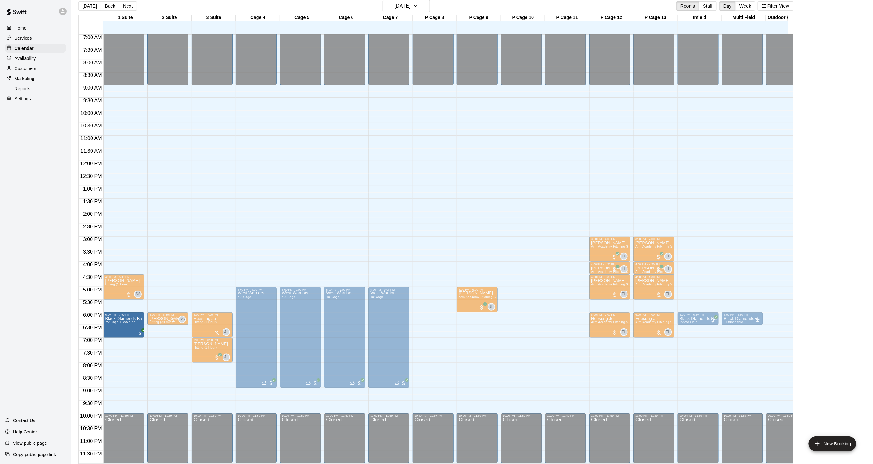
drag, startPoint x: 119, startPoint y: 335, endPoint x: 119, endPoint y: 325, distance: 9.5
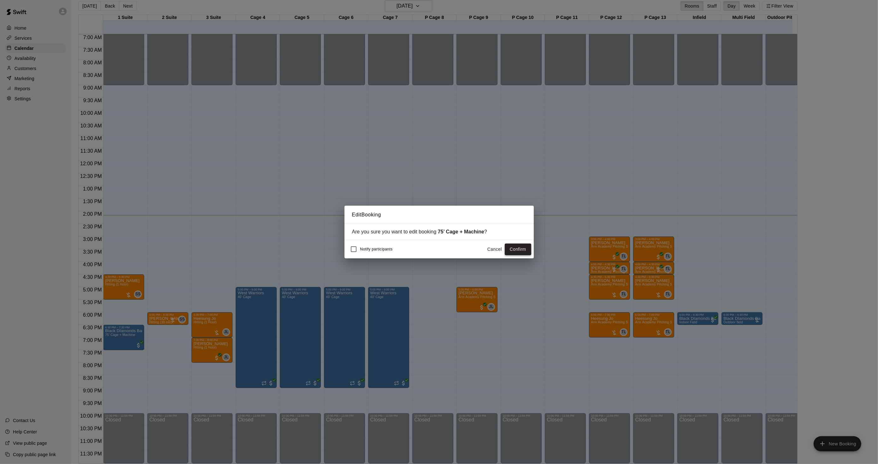
click at [520, 246] on button "Confirm" at bounding box center [518, 250] width 27 height 12
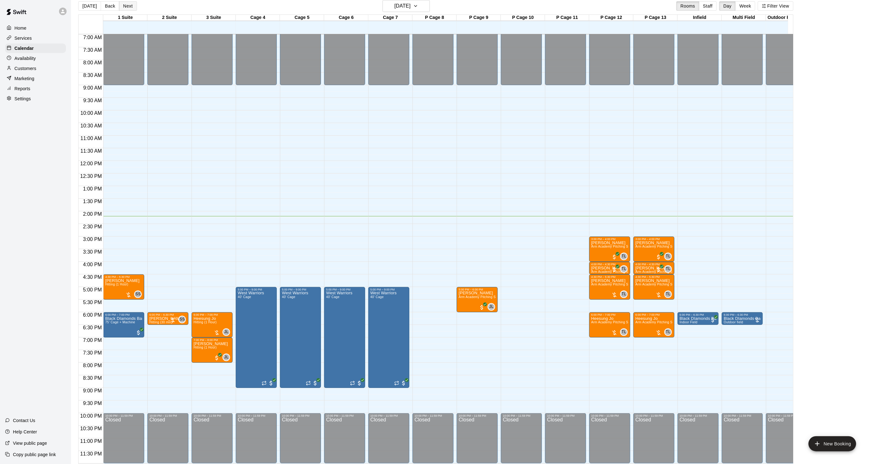
click at [123, 7] on button "Next" at bounding box center [128, 5] width 18 height 9
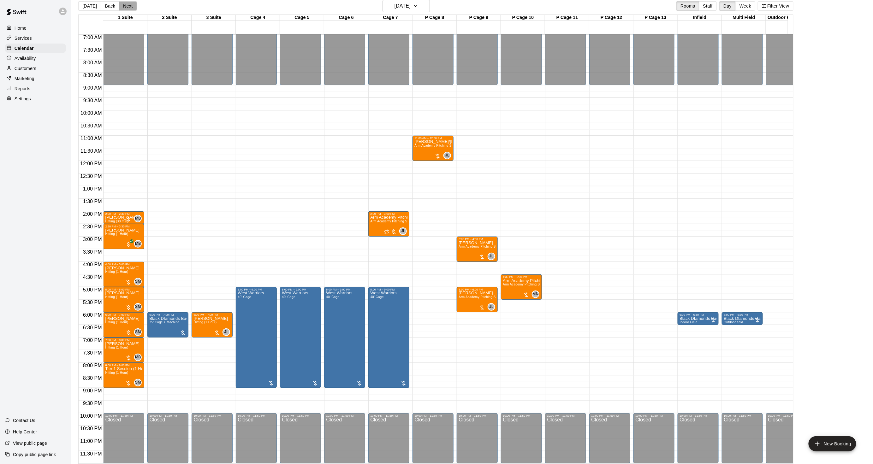
click at [128, 7] on button "Next" at bounding box center [128, 5] width 18 height 9
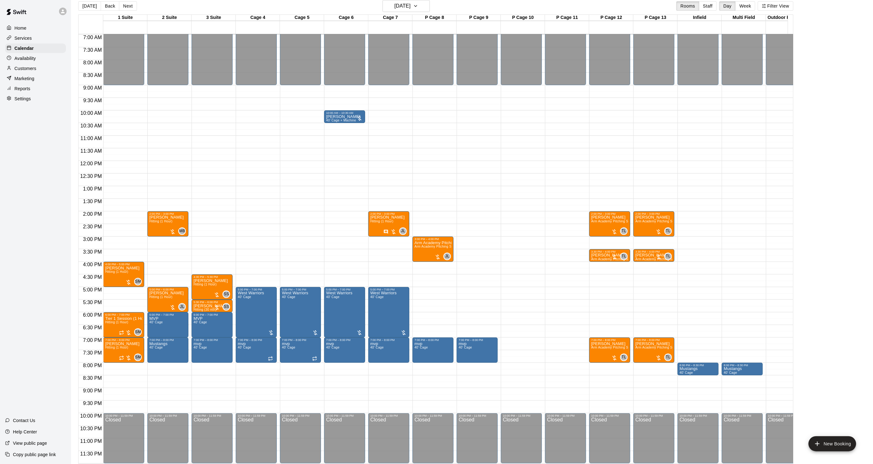
click at [89, 3] on button "[DATE]" at bounding box center [89, 5] width 23 height 9
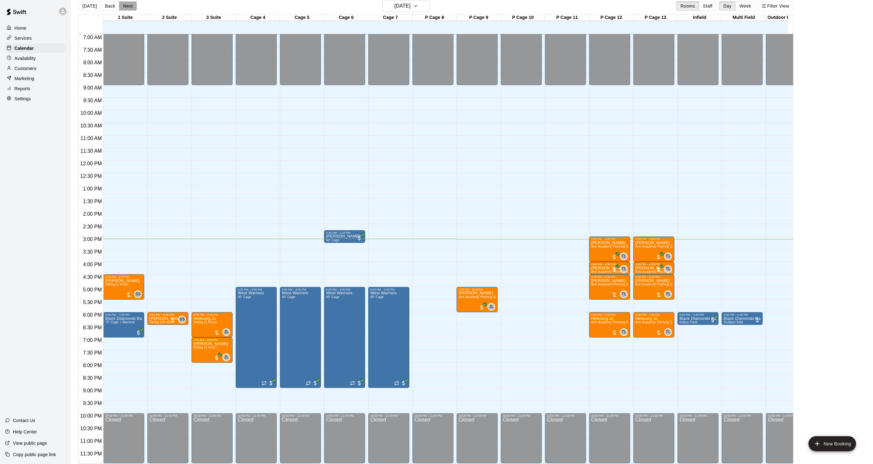
click at [132, 10] on button "Next" at bounding box center [128, 5] width 18 height 9
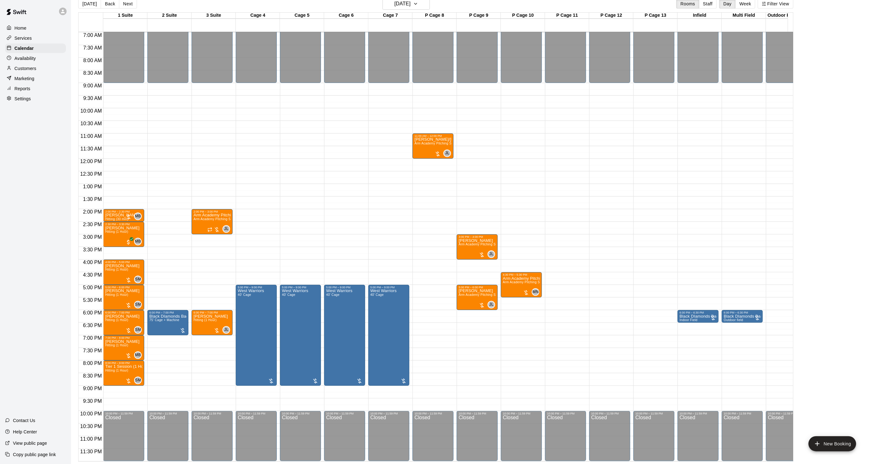
scroll to position [10, 0]
drag, startPoint x: 166, startPoint y: 332, endPoint x: 167, endPoint y: 352, distance: 19.9
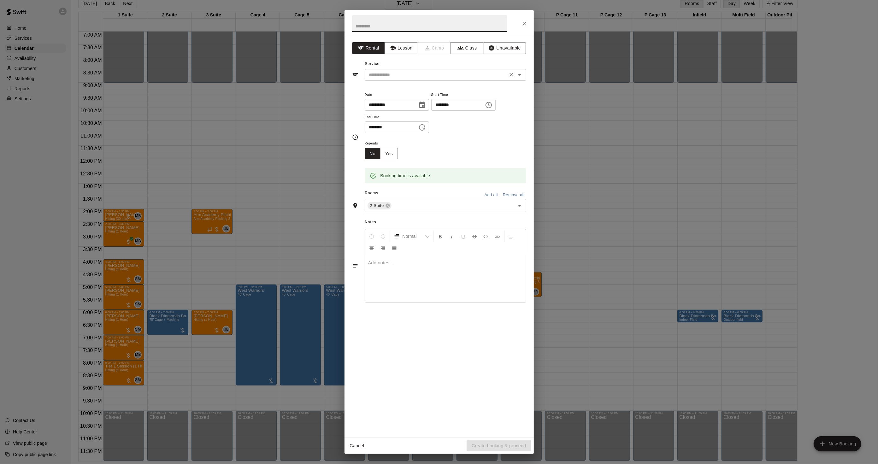
click at [400, 75] on input "text" at bounding box center [436, 75] width 139 height 8
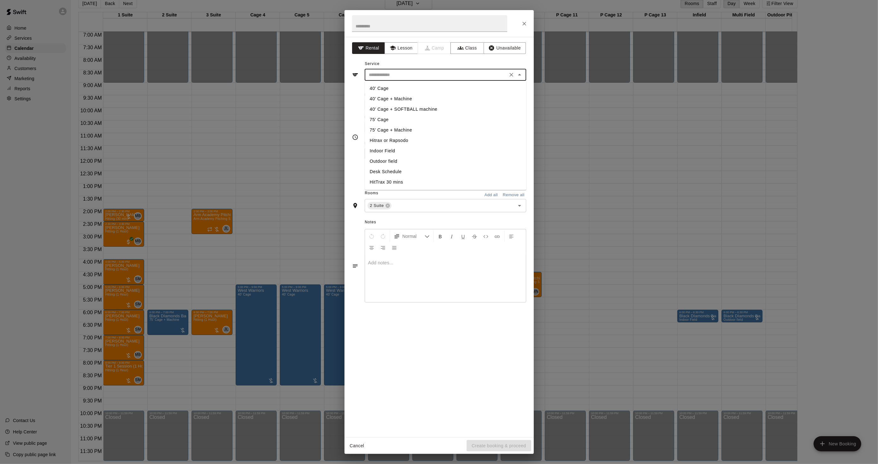
click at [393, 98] on li "40’ Cage + Machine" at bounding box center [446, 99] width 162 height 10
type input "**********"
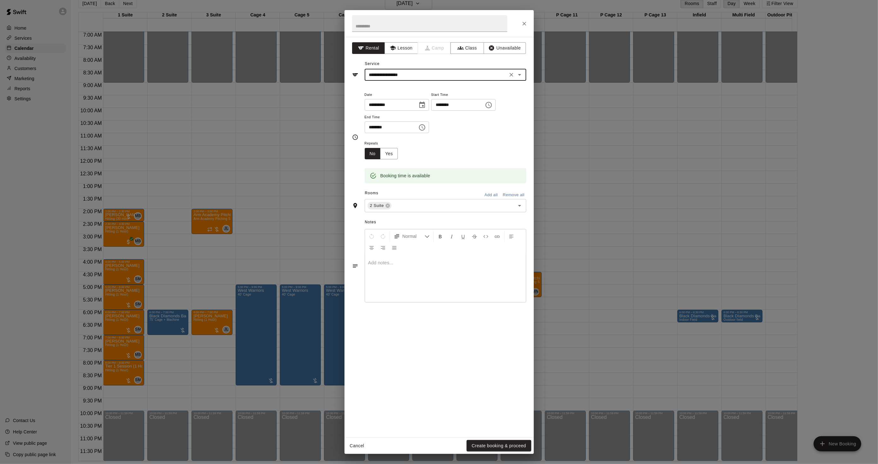
click at [490, 452] on div "Cancel Create booking & proceed" at bounding box center [439, 446] width 189 height 17
click at [490, 449] on button "Create booking & proceed" at bounding box center [499, 446] width 64 height 12
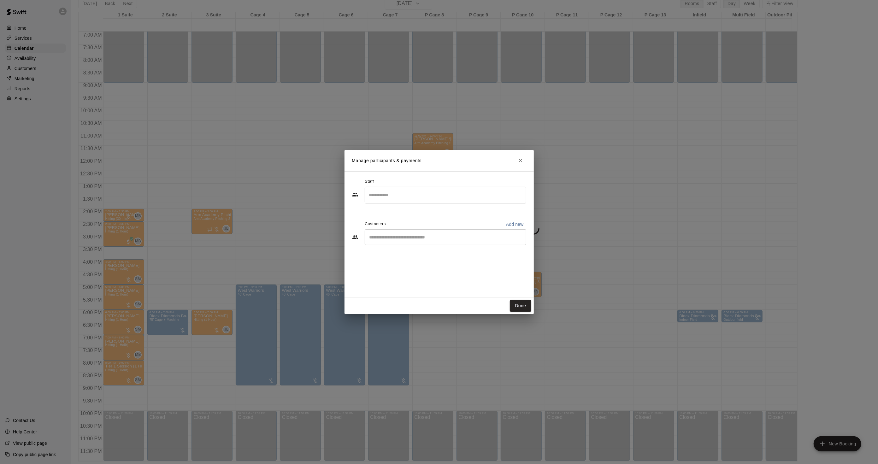
click at [408, 240] on input "Start typing to search customers..." at bounding box center [446, 237] width 156 height 6
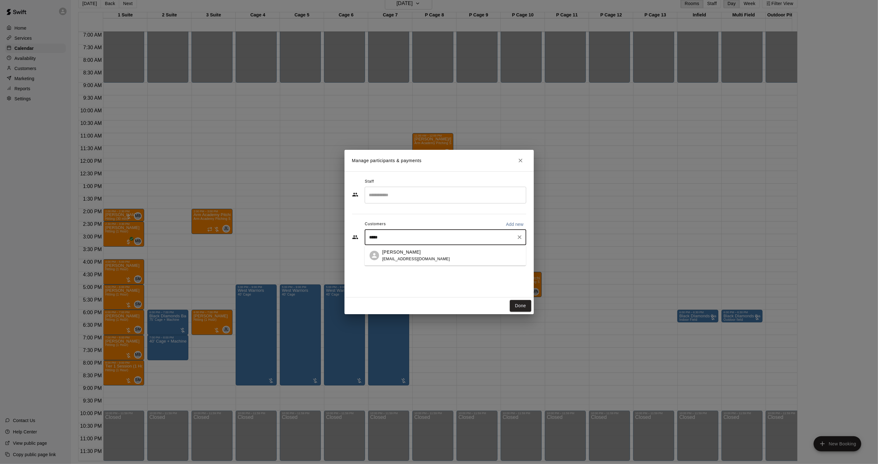
type input "******"
click at [420, 256] on div "Gasper Accurso gasper1976@gmail.com" at bounding box center [417, 256] width 68 height 14
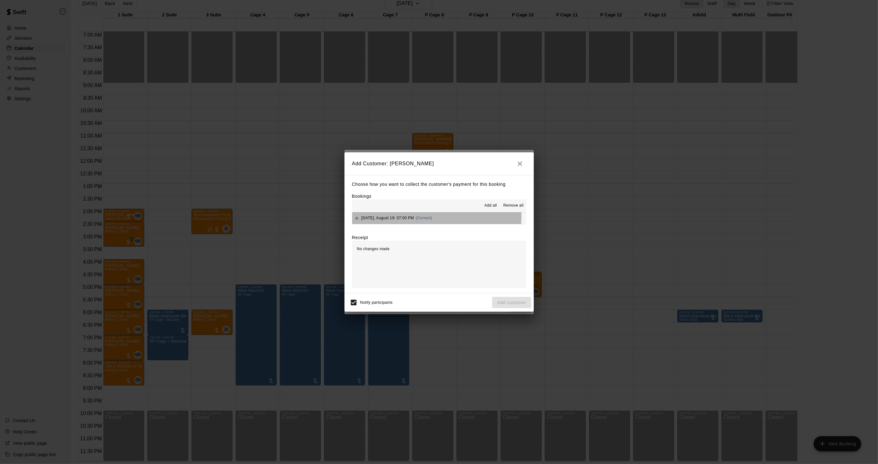
click at [417, 217] on div "Tuesday, August 19: 07:00 PM (Current)" at bounding box center [392, 218] width 80 height 9
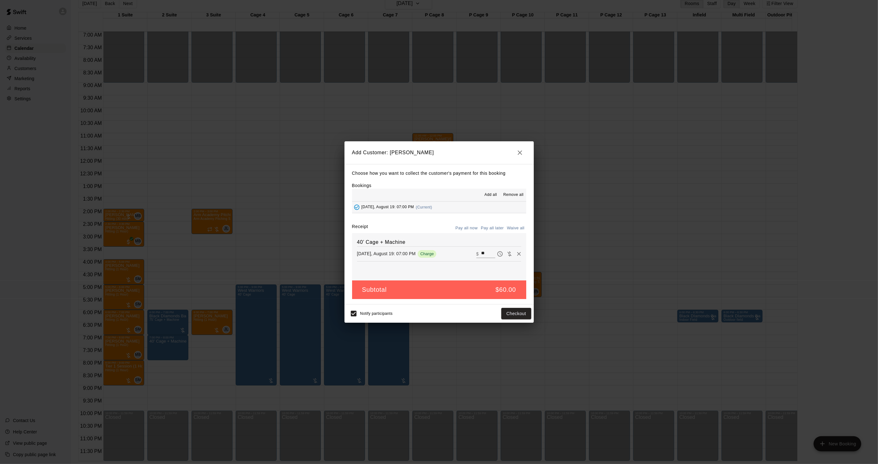
click at [496, 230] on button "Pay all later" at bounding box center [492, 228] width 26 height 10
click at [512, 314] on button "Add customer" at bounding box center [511, 314] width 39 height 12
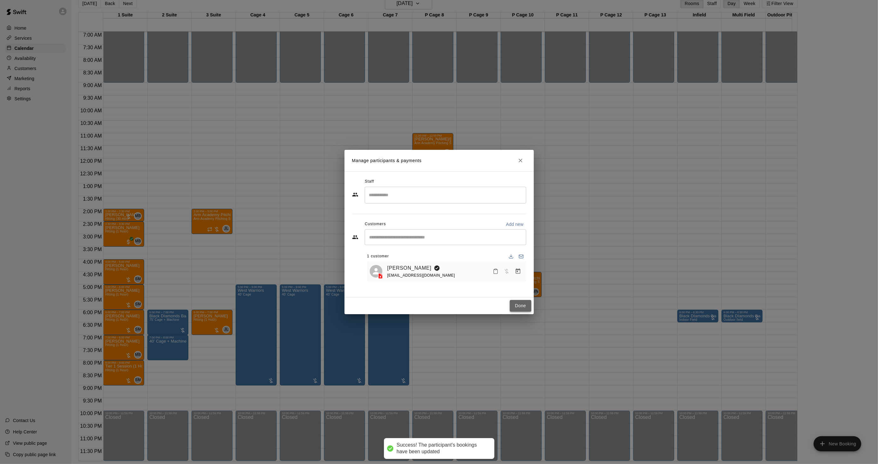
click at [520, 308] on button "Done" at bounding box center [520, 306] width 21 height 12
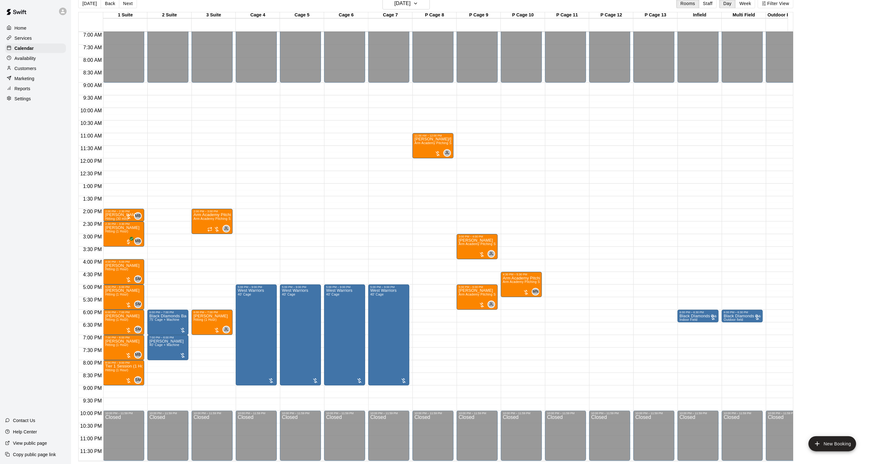
click at [43, 171] on div "Home Services Calendar Availability Customers Marketing Reports Settings Contac…" at bounding box center [35, 232] width 71 height 464
click at [93, 2] on button "[DATE]" at bounding box center [89, 3] width 23 height 9
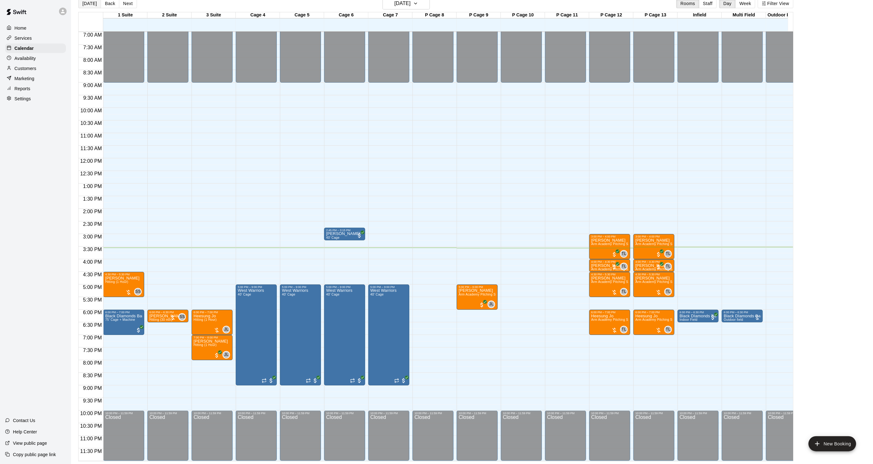
click at [93, 2] on button "[DATE]" at bounding box center [89, 3] width 23 height 9
drag, startPoint x: 93, startPoint y: 2, endPoint x: 93, endPoint y: 16, distance: 13.9
click at [93, 16] on div "Today Back Next Monday Aug 18 Rooms Staff Day Week Filter View 1 Suite 18 Mon 2…" at bounding box center [435, 229] width 715 height 464
